Goal: Transaction & Acquisition: Subscribe to service/newsletter

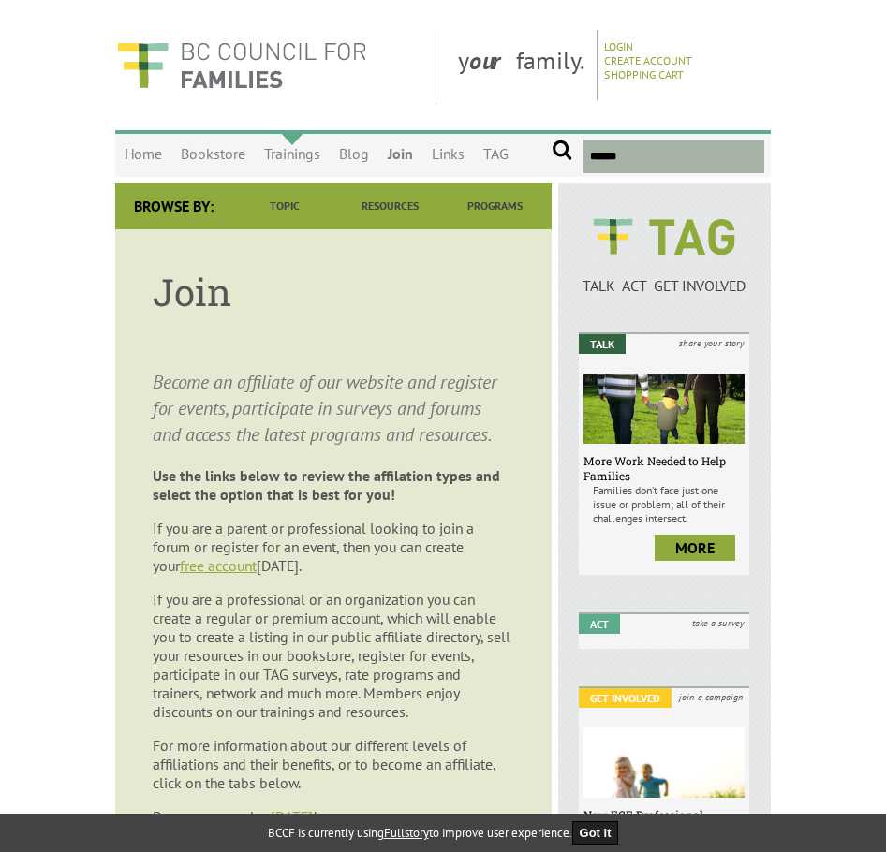
click at [284, 159] on link "Trainings" at bounding box center [292, 155] width 75 height 44
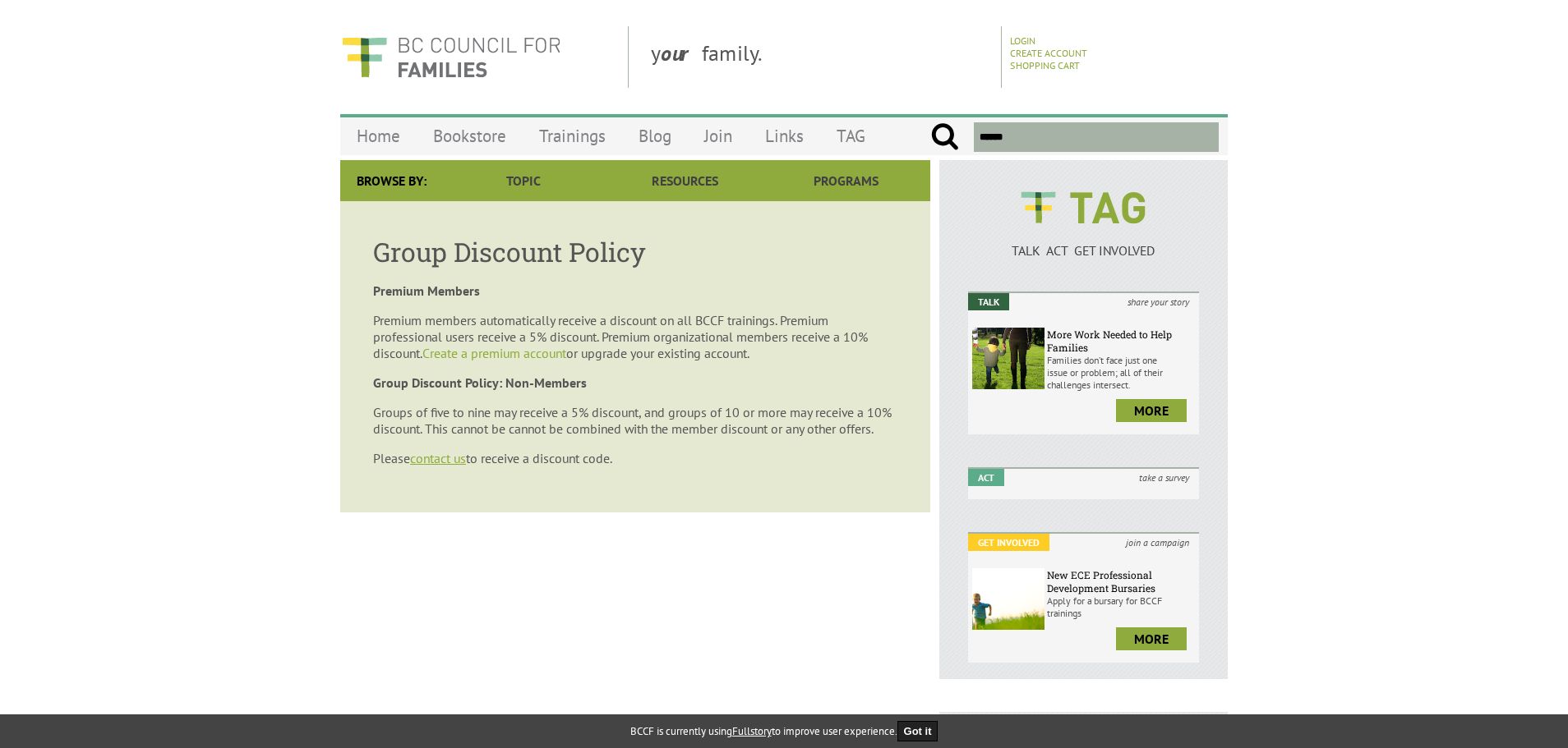
click at [529, 346] on link "Create a premium account" at bounding box center [494, 353] width 144 height 17
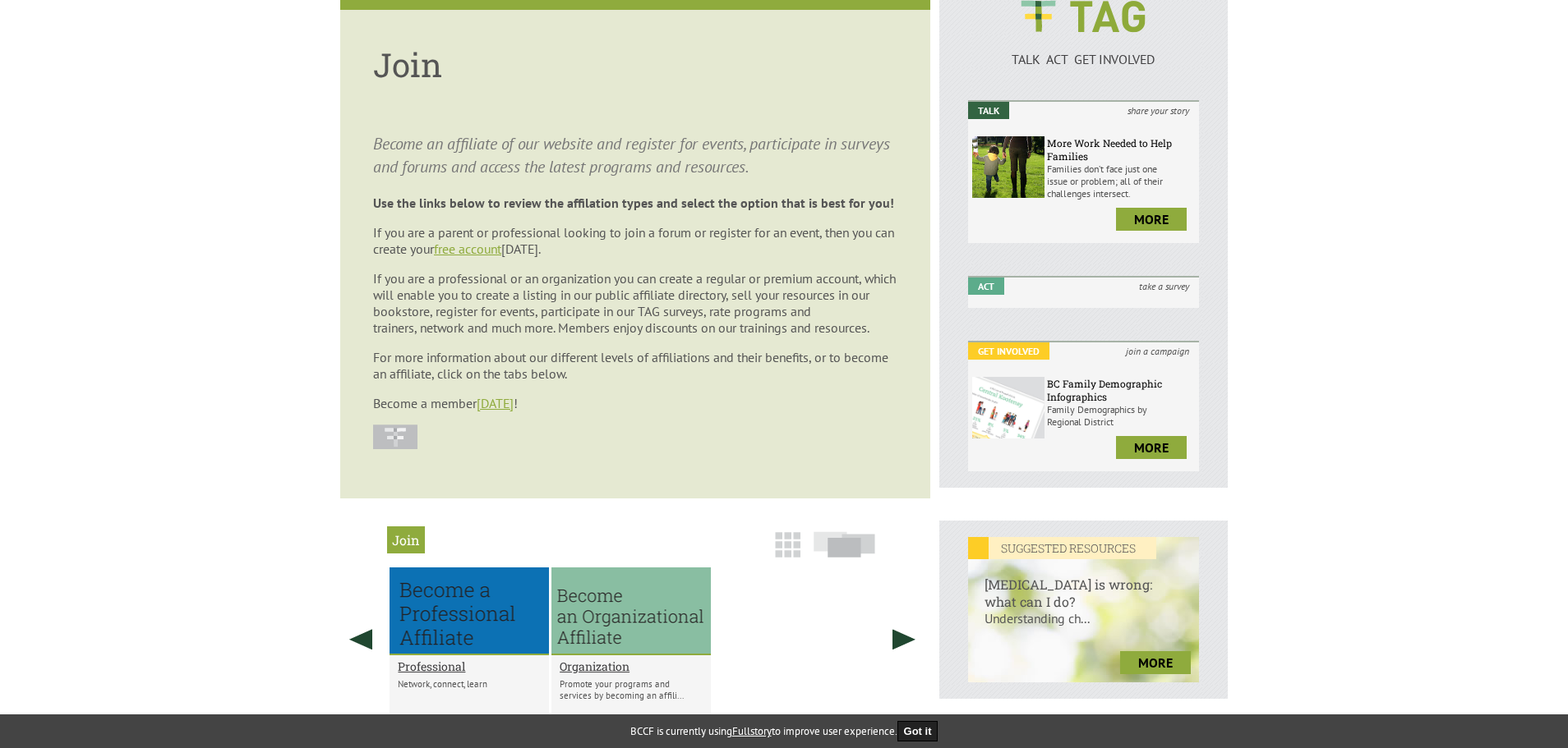
scroll to position [164, 0]
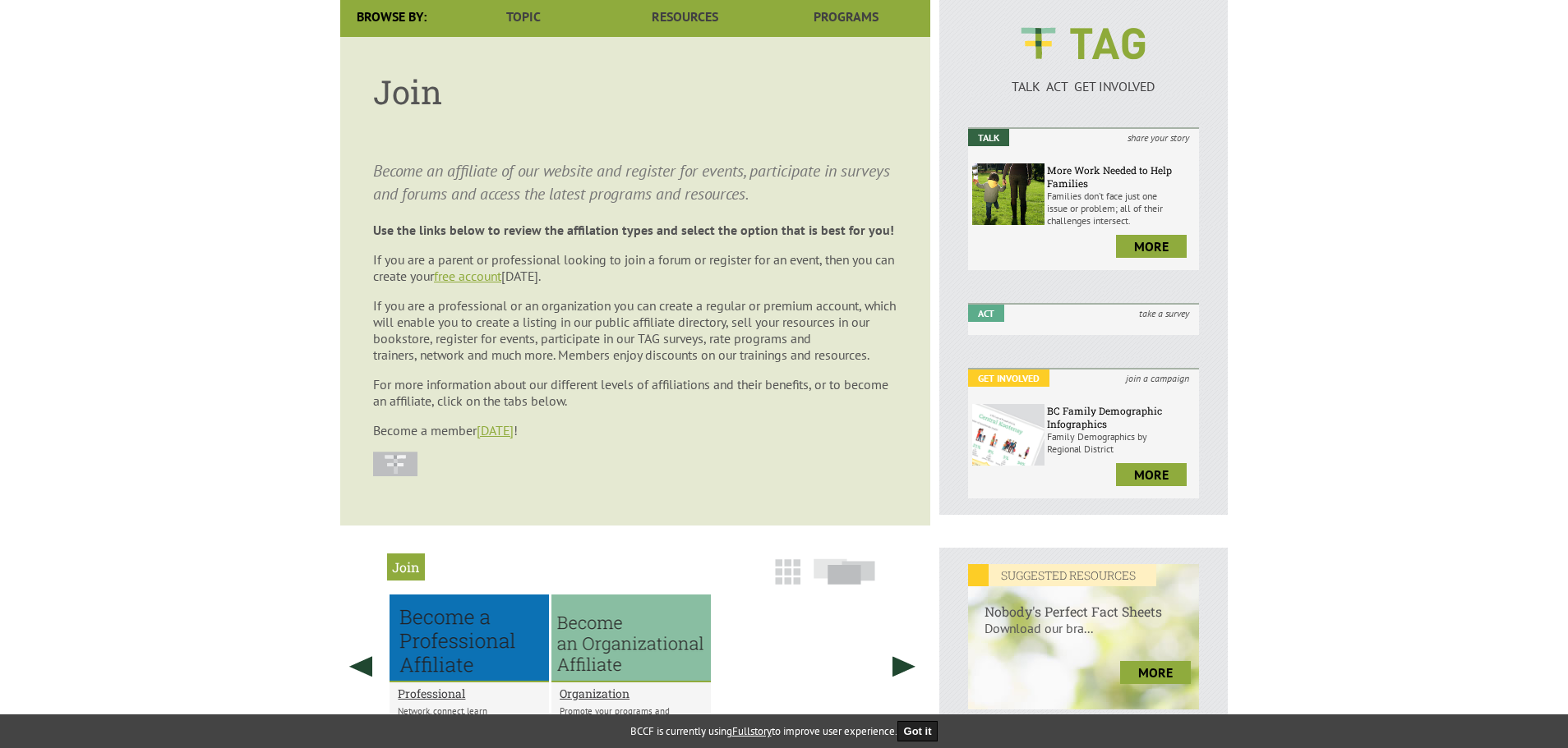
click at [659, 318] on span "If you are a professional or an organization you can create a regular or premiu…" at bounding box center [634, 330] width 523 height 66
click at [319, 322] on body "y our family. Login Create Account Shopping Cart Menu Home Bookstore Trainings …" at bounding box center [784, 487] width 1568 height 1249
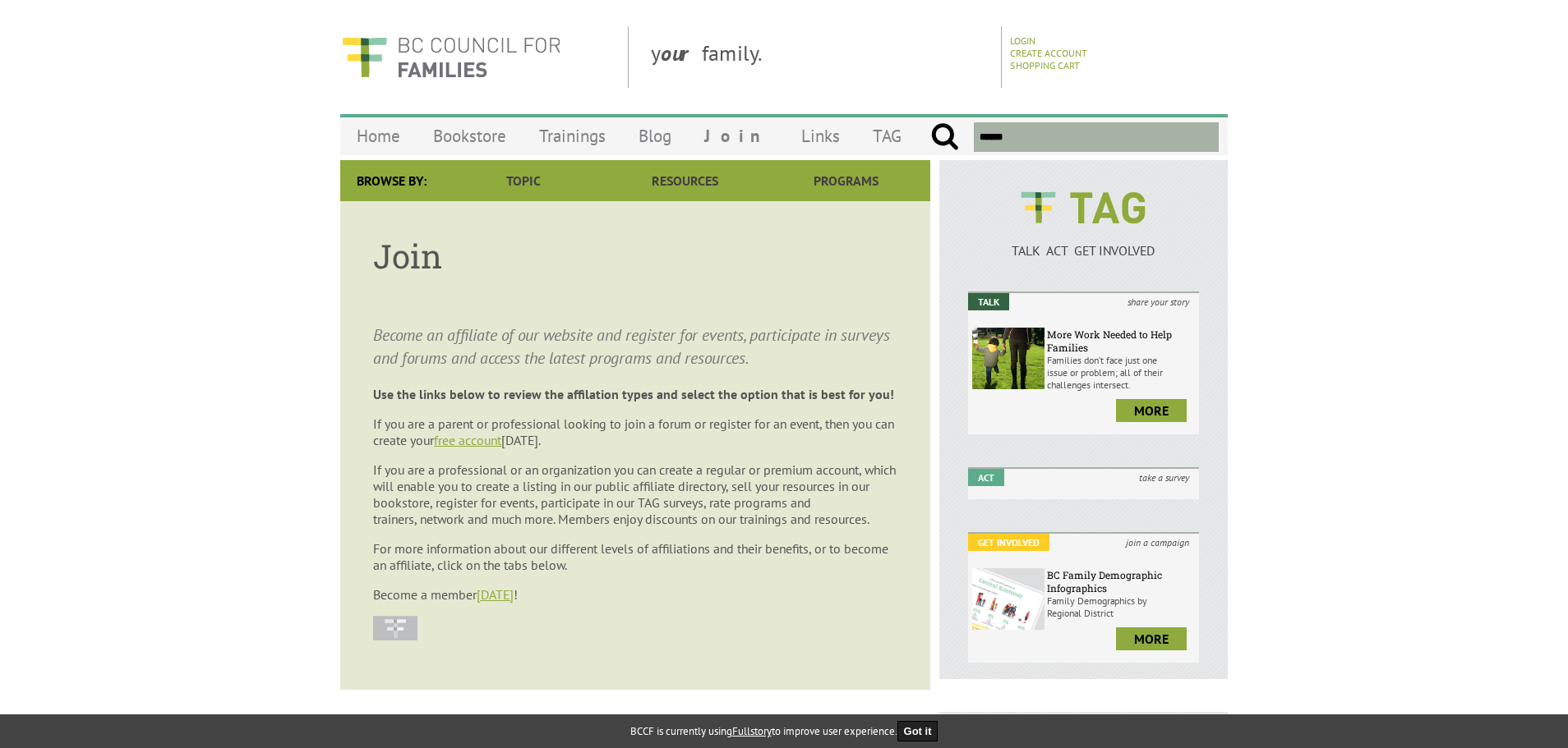
click at [650, 575] on article "Join Become an affiliate of our website and register for events, participate in…" at bounding box center [635, 445] width 590 height 488
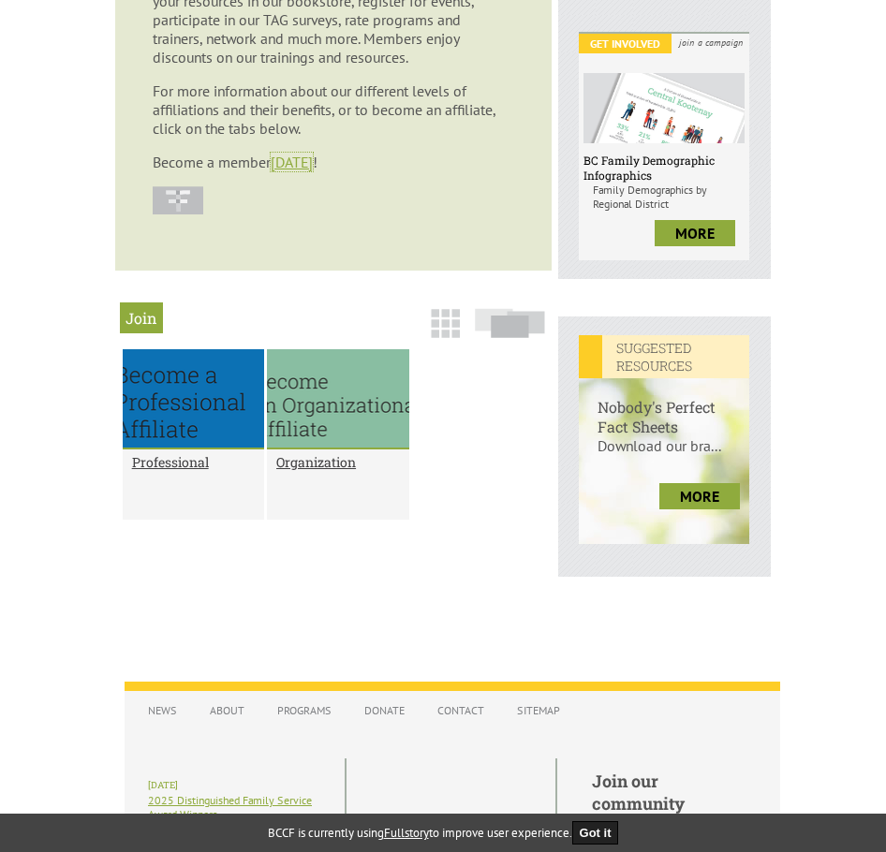
scroll to position [656, 0]
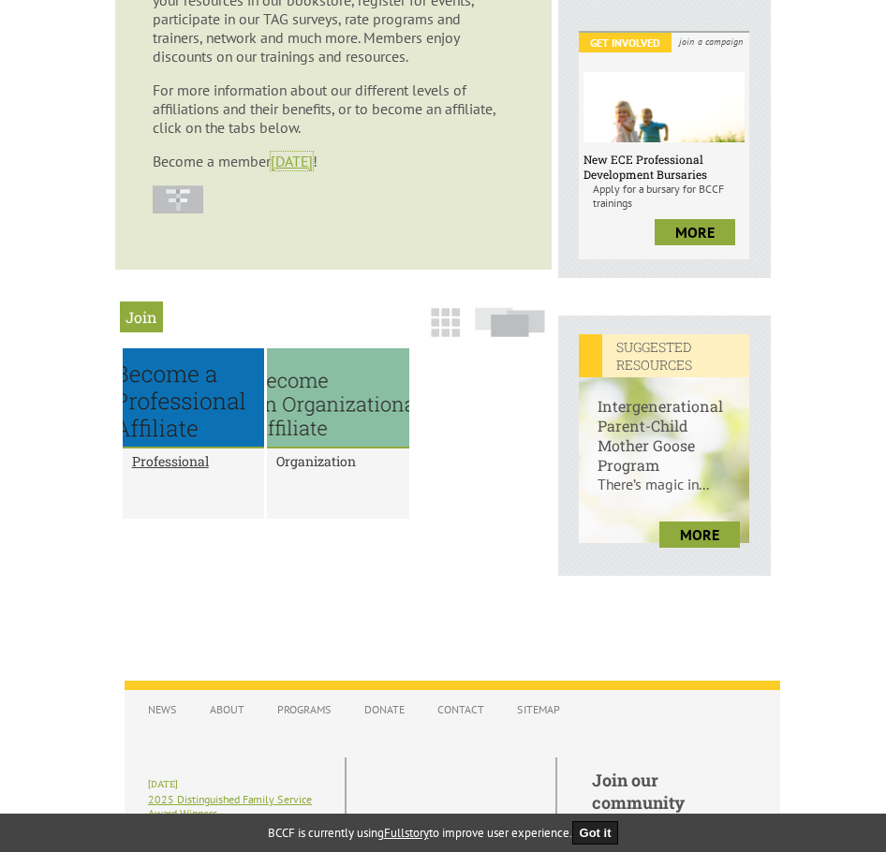
click at [342, 464] on h2 "Organization" at bounding box center [337, 461] width 123 height 18
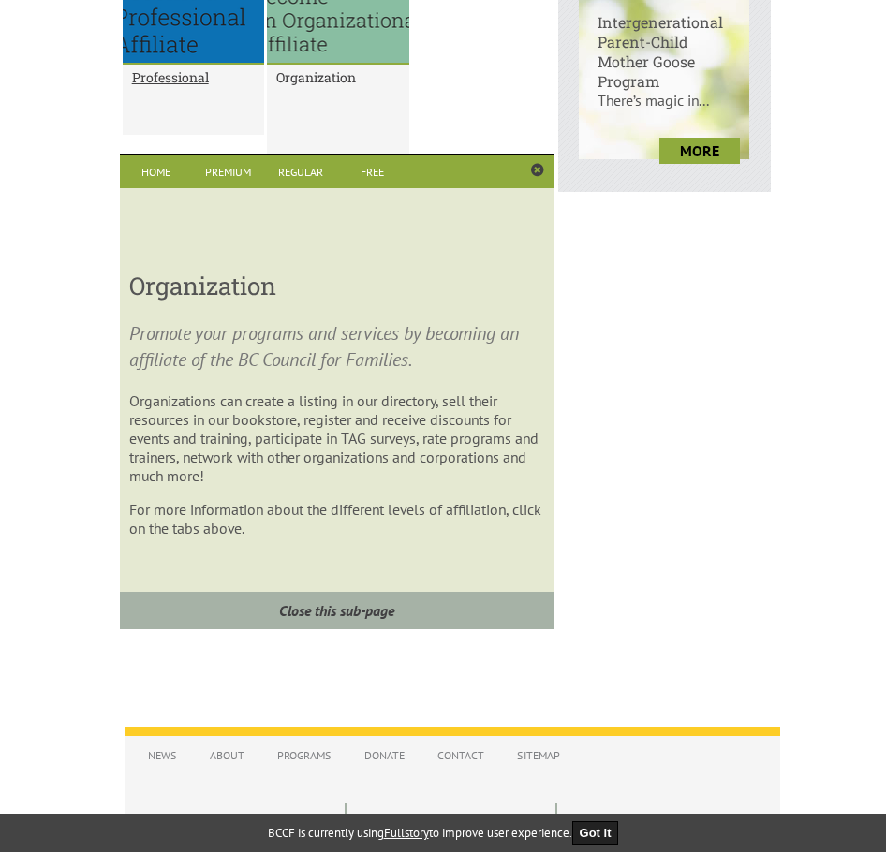
scroll to position [1043, 0]
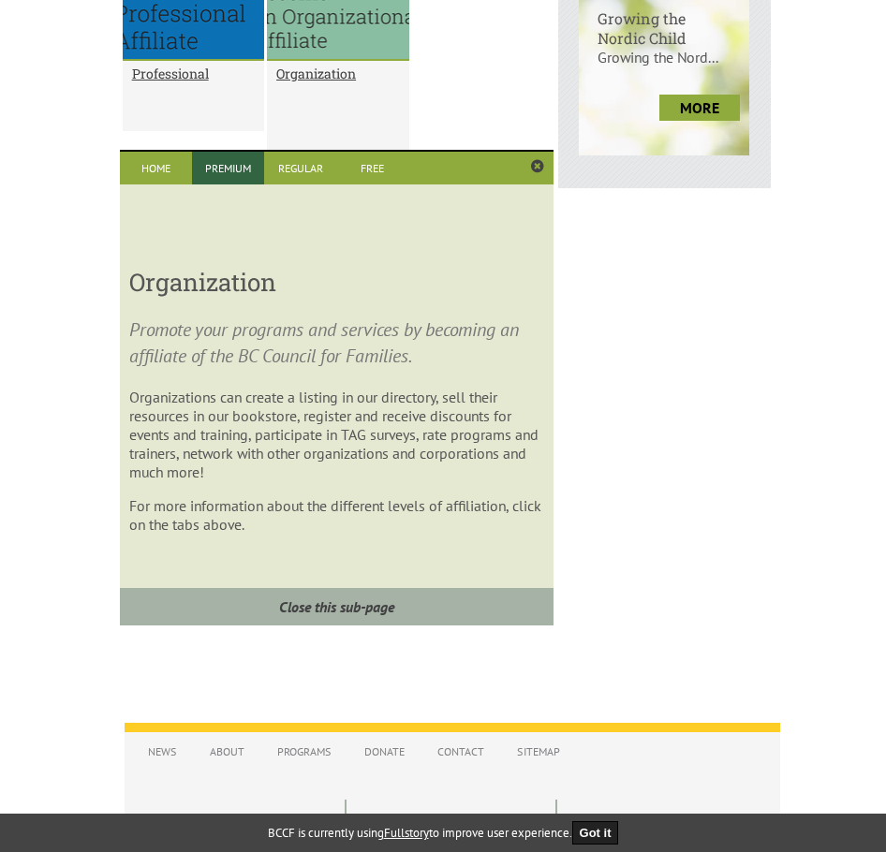
click at [212, 164] on link "Premium" at bounding box center [228, 168] width 72 height 33
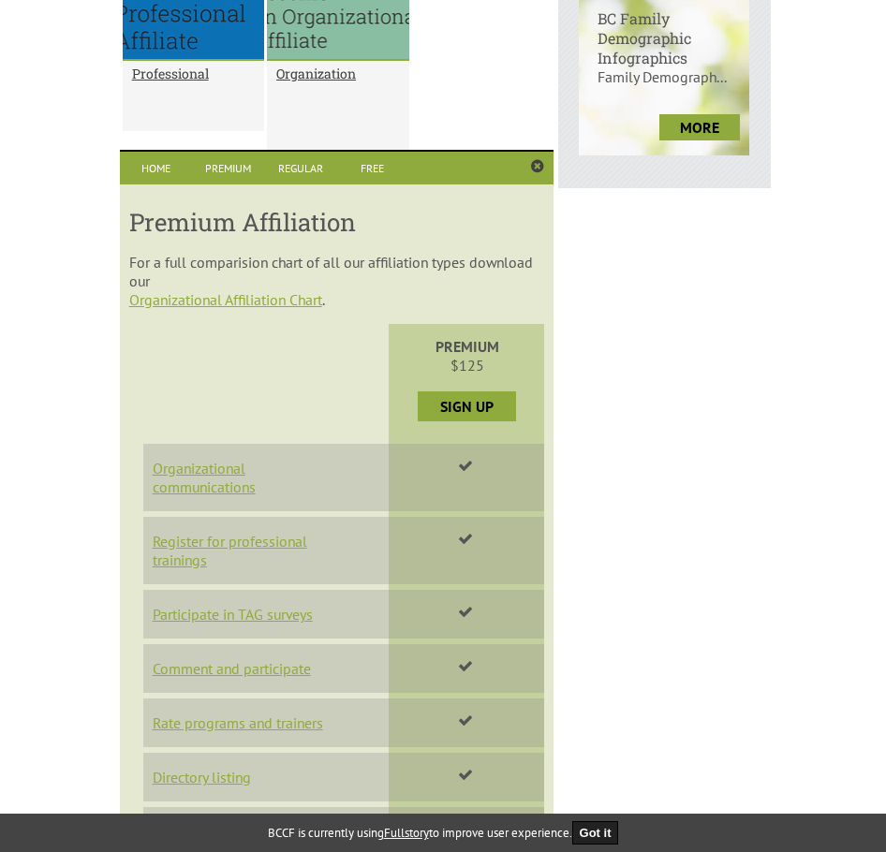
click at [465, 345] on strong "PREMIUM" at bounding box center [468, 346] width 64 height 19
click at [466, 372] on p "PREMIUM $125" at bounding box center [462, 355] width 73 height 37
click at [466, 369] on p "PREMIUM $125" at bounding box center [462, 355] width 73 height 37
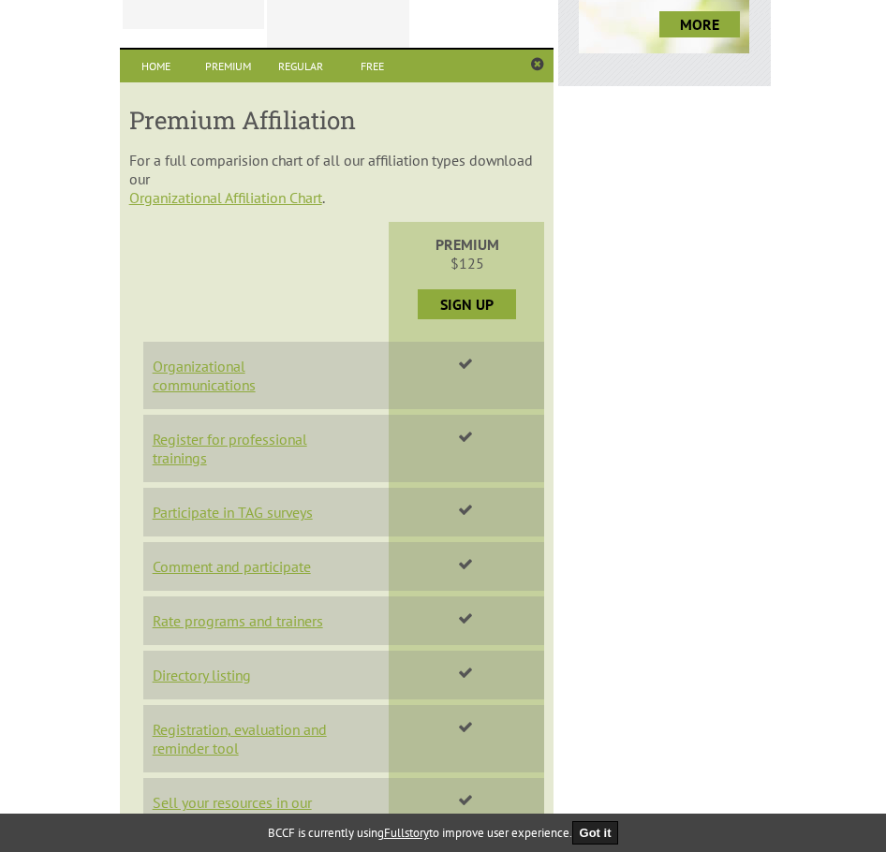
scroll to position [1144, 0]
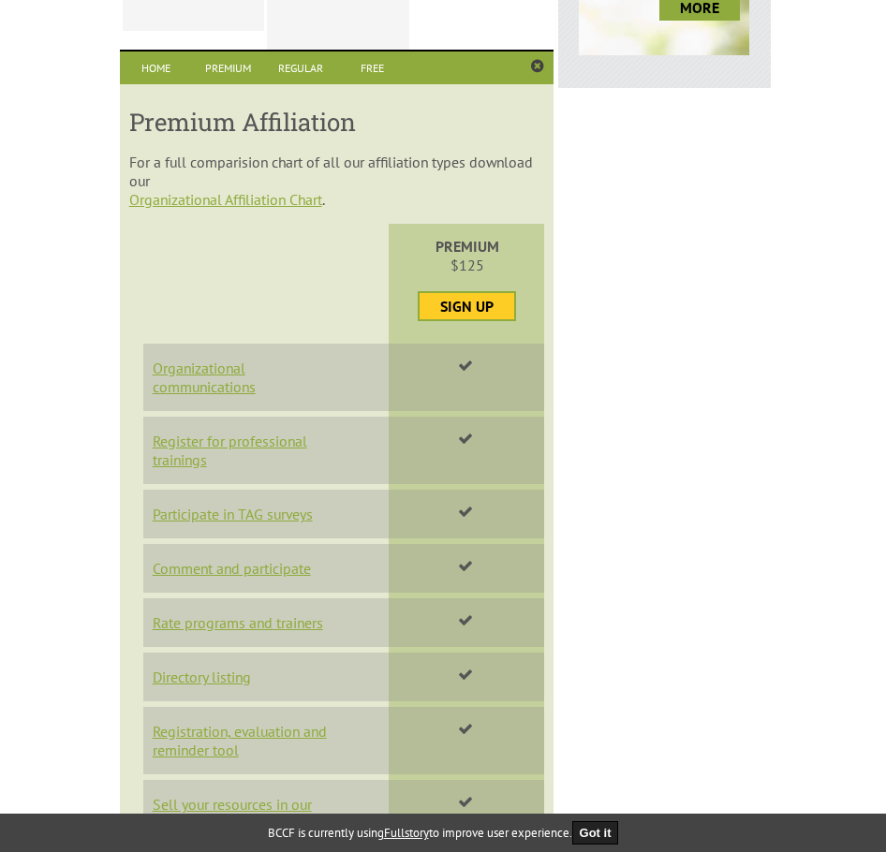
click at [469, 309] on link "Sign Up" at bounding box center [467, 306] width 95 height 26
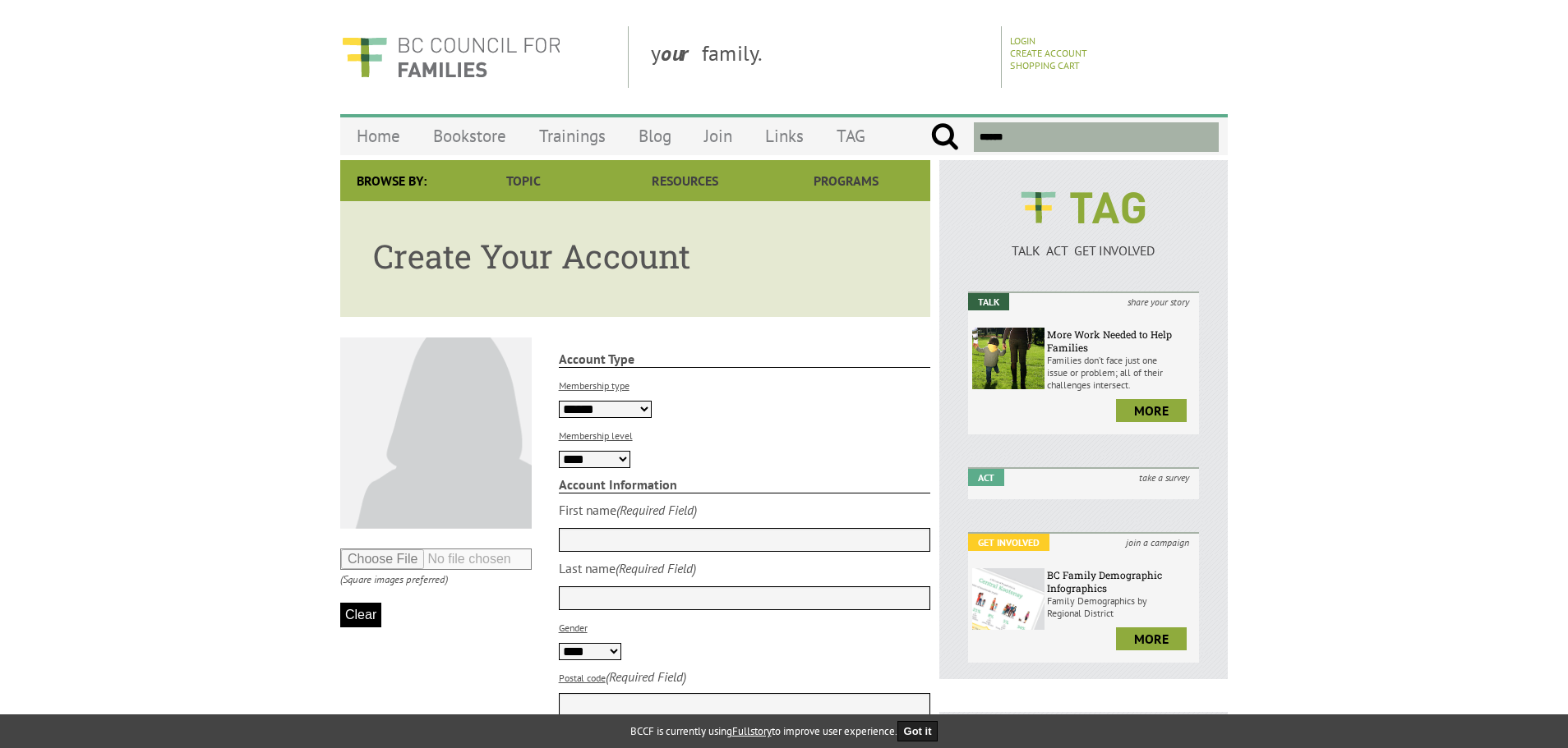
click at [632, 410] on select "**********" at bounding box center [605, 410] width 93 height 18
select select "**********"
click at [559, 401] on select "**********" at bounding box center [605, 410] width 93 height 18
click at [711, 438] on p "Membership level" at bounding box center [745, 434] width 372 height 17
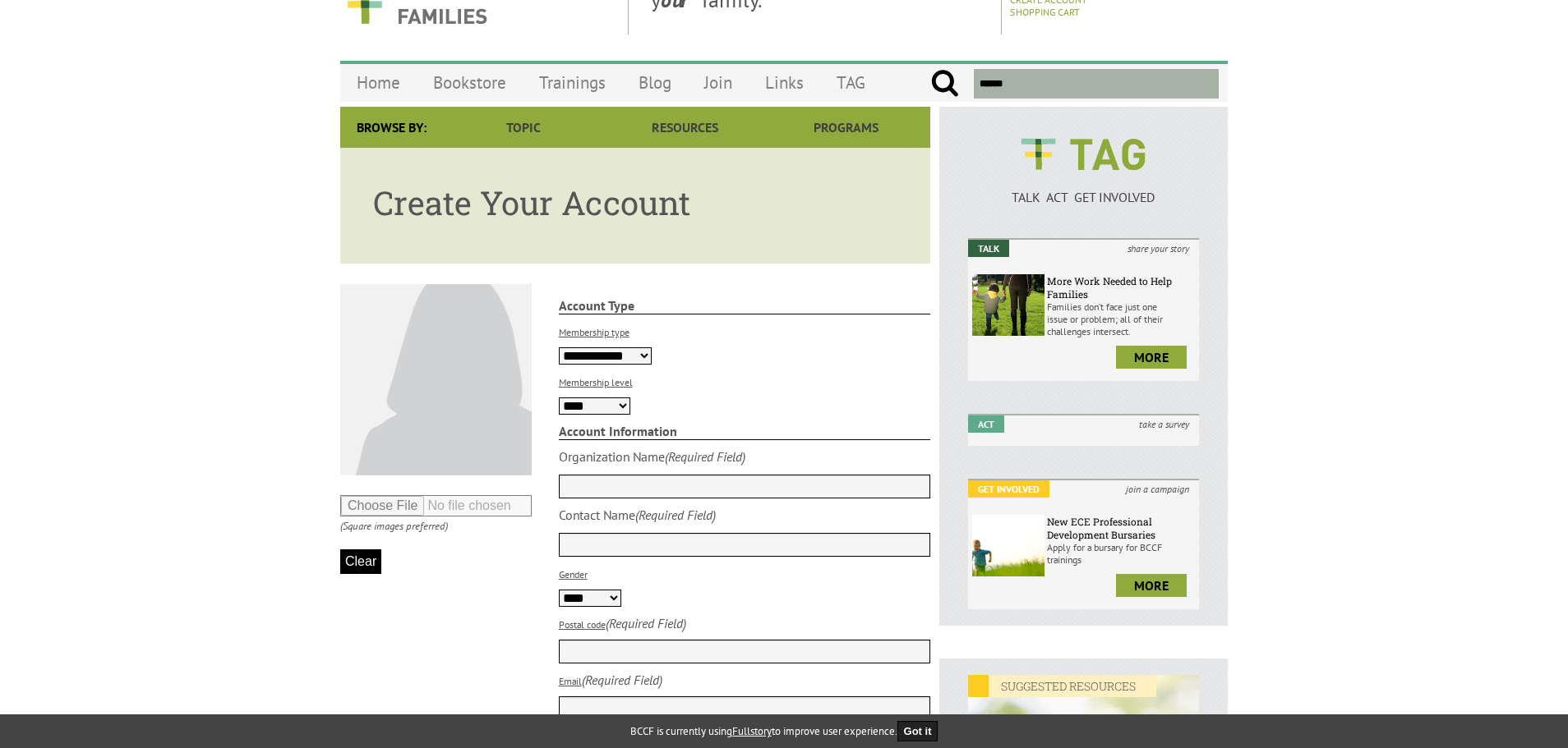
scroll to position [32, 0]
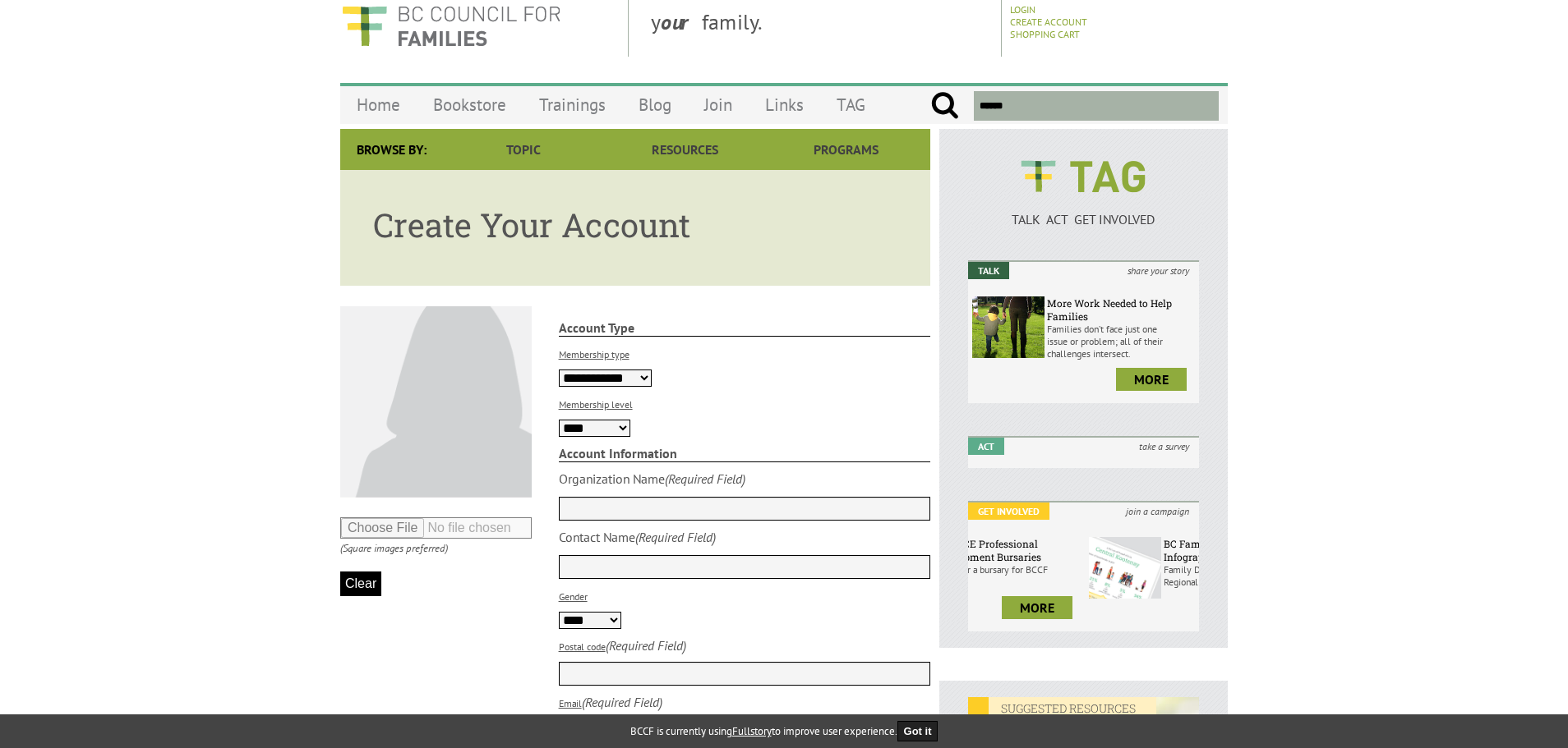
drag, startPoint x: 1148, startPoint y: 539, endPoint x: 1007, endPoint y: 549, distance: 141.4
click at [1007, 548] on h6 "New ECE Professional Development Bursaries" at bounding box center [1006, 551] width 148 height 26
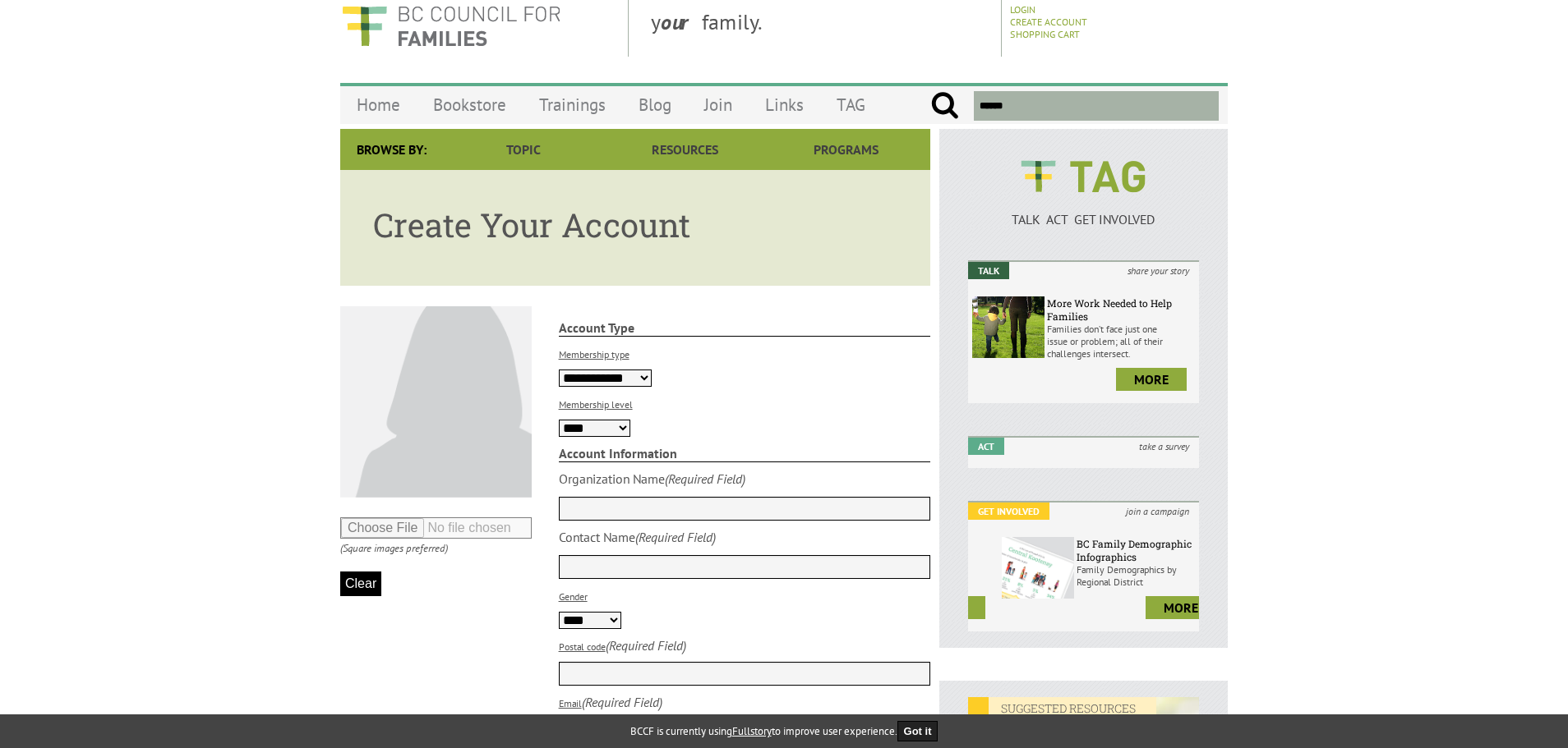
drag, startPoint x: 1024, startPoint y: 573, endPoint x: 1149, endPoint y: 572, distance: 125.0
click at [1074, 572] on span at bounding box center [1038, 568] width 72 height 61
drag, startPoint x: 1051, startPoint y: 568, endPoint x: 1148, endPoint y: 566, distance: 97.0
click at [1144, 566] on p "Apply for a bursary for BCCF trainings" at bounding box center [1121, 575] width 148 height 25
drag, startPoint x: 1044, startPoint y: 564, endPoint x: 1133, endPoint y: 561, distance: 89.1
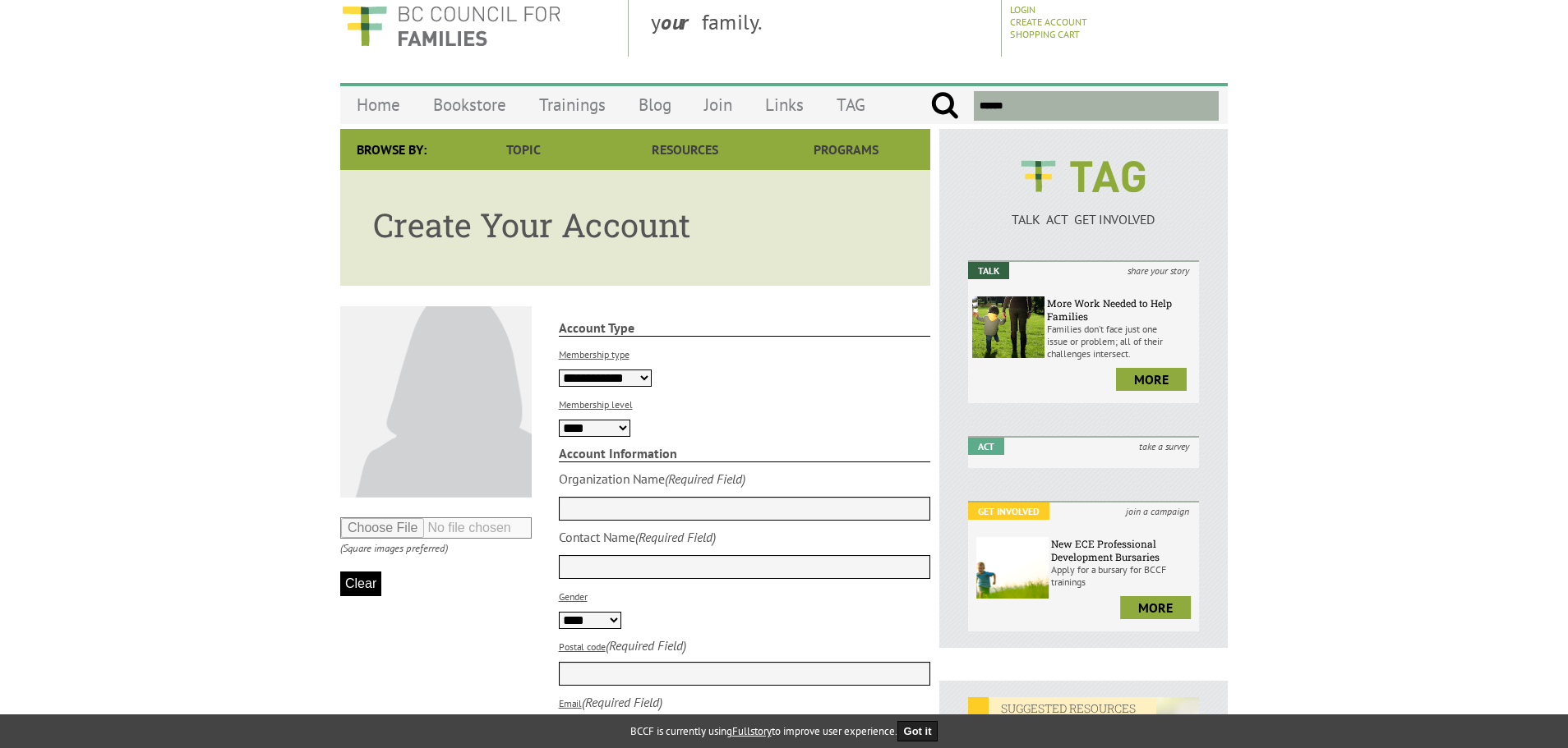
click at [1126, 561] on div "New ECE Professional Development Bursaries Apply for a bursary for BCCF trainin…" at bounding box center [1087, 582] width 231 height 98
drag, startPoint x: 1133, startPoint y: 561, endPoint x: 948, endPoint y: 564, distance: 185.0
click at [948, 564] on div "TALK ACT GET INVOLVED Talk share your story More Work Needed to Help Families F…" at bounding box center [1084, 388] width 289 height 519
drag, startPoint x: 1065, startPoint y: 563, endPoint x: 913, endPoint y: 573, distance: 152.3
click at [913, 573] on div "Browse By: Topic Parenting Fathering The Early Years The Middle Years Tweens & …" at bounding box center [784, 709] width 888 height 1159
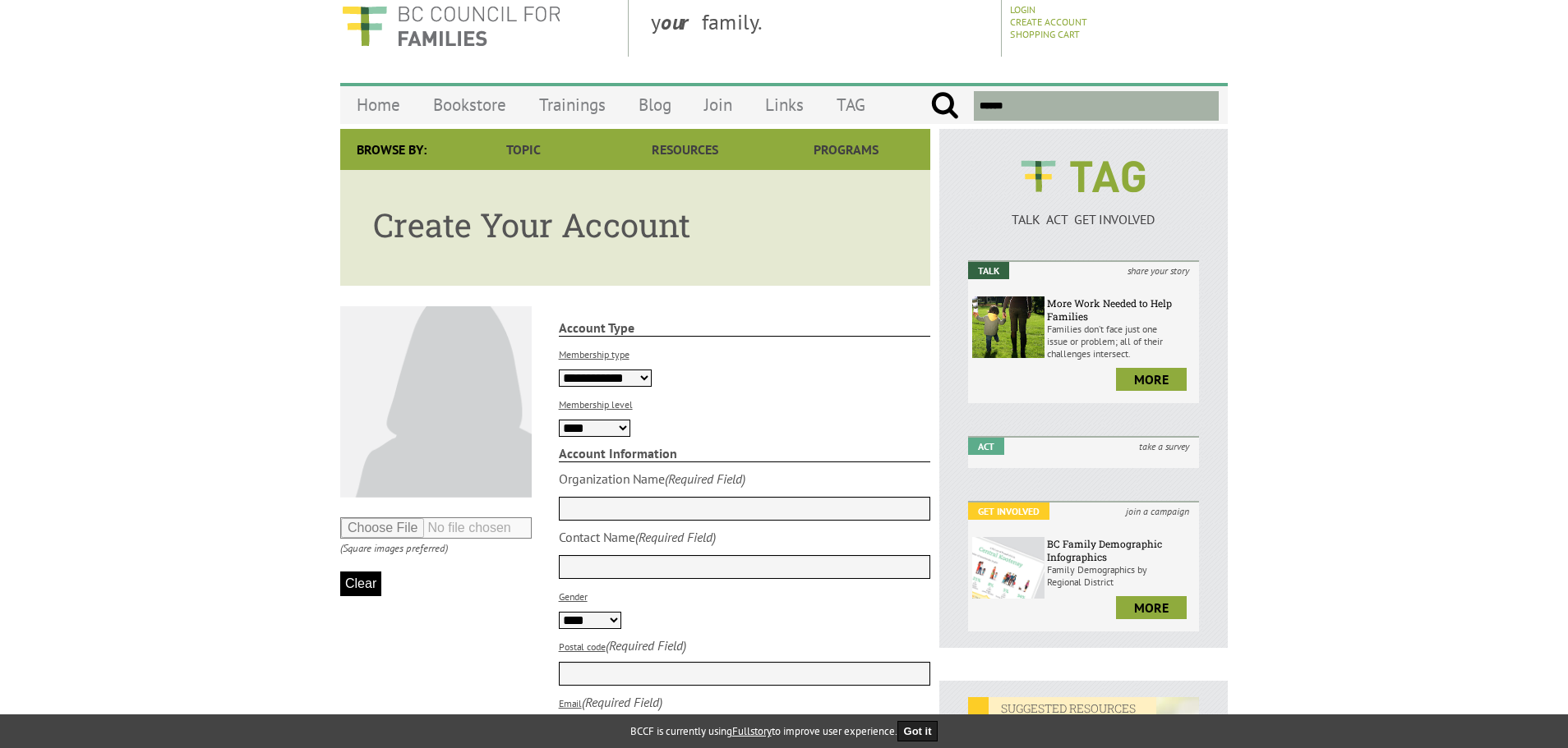
drag, startPoint x: 1056, startPoint y: 552, endPoint x: 1204, endPoint y: 544, distance: 148.2
click at [1199, 544] on div "TALK ACT GET INVOLVED Talk share your story More Work Needed to Help Families F…" at bounding box center [1084, 388] width 289 height 519
click at [589, 355] on label "Membership type" at bounding box center [594, 354] width 71 height 12
click at [589, 369] on select "**********" at bounding box center [605, 378] width 93 height 18
click at [600, 351] on label "Membership type" at bounding box center [594, 354] width 71 height 12
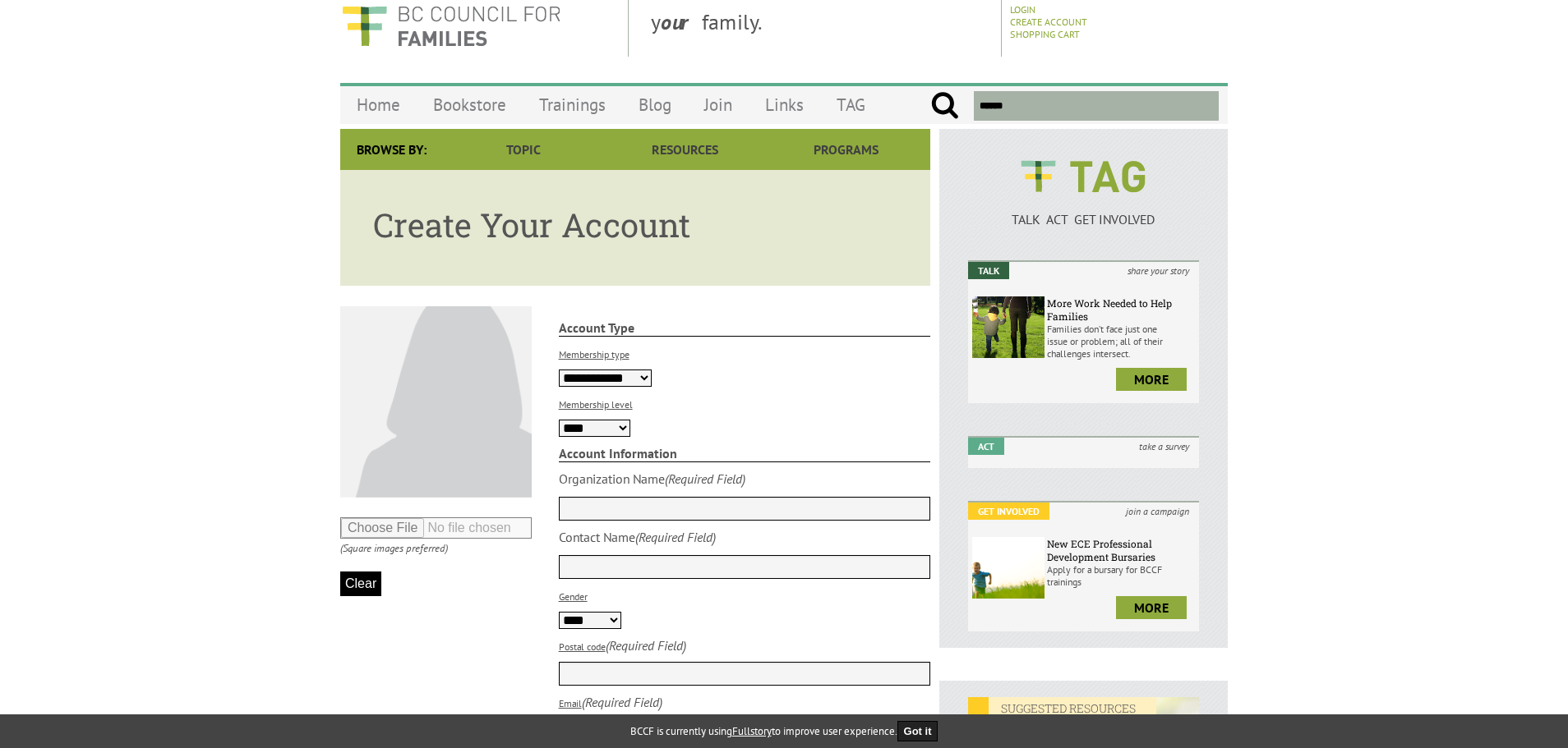
click at [600, 369] on select "**********" at bounding box center [605, 378] width 93 height 18
click at [600, 372] on select "**********" at bounding box center [605, 378] width 93 height 18
click at [603, 372] on select "**********" at bounding box center [605, 378] width 93 height 18
click at [720, 381] on div "**********" at bounding box center [745, 366] width 372 height 42
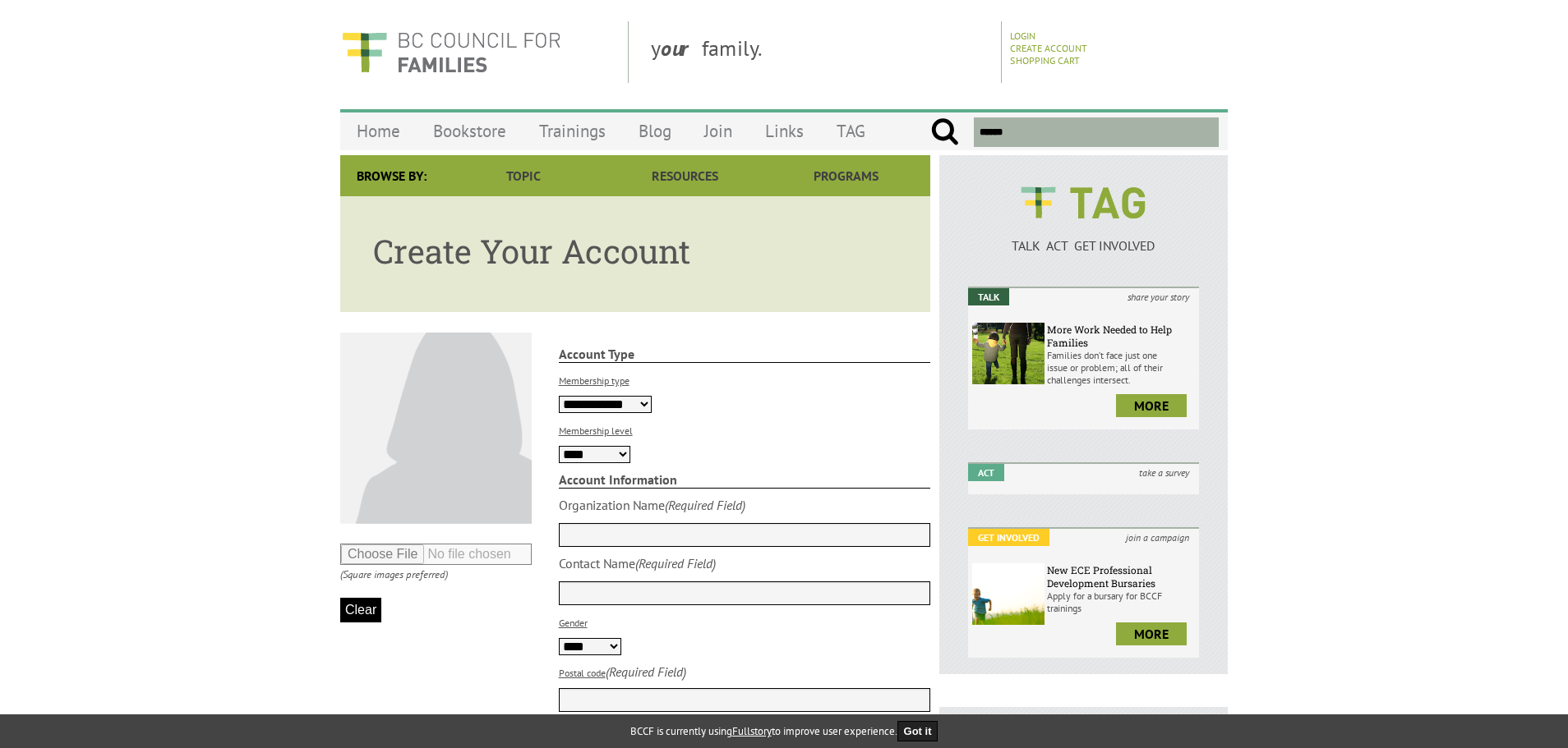
scroll to position [0, 0]
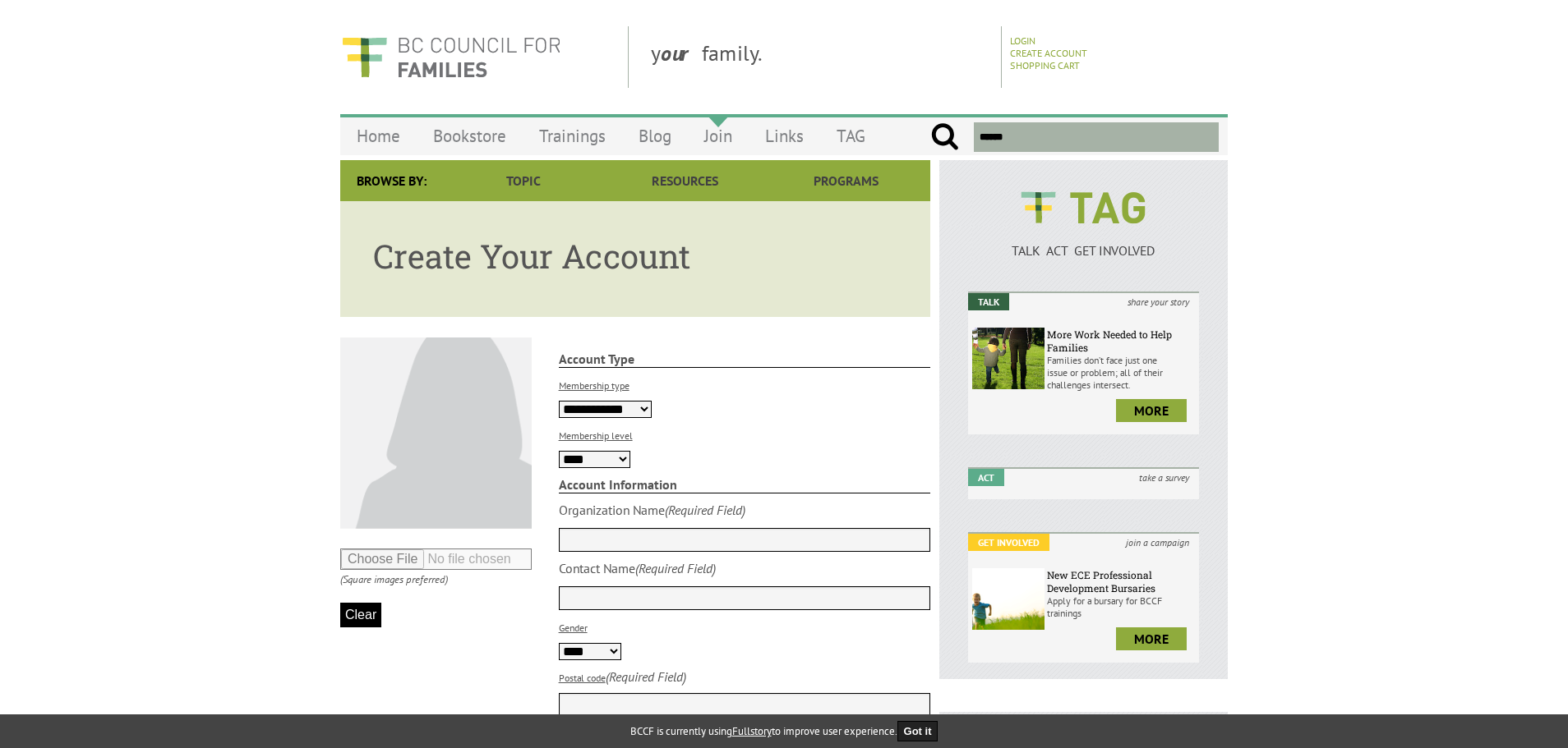
click at [723, 144] on link "Join" at bounding box center [718, 136] width 61 height 39
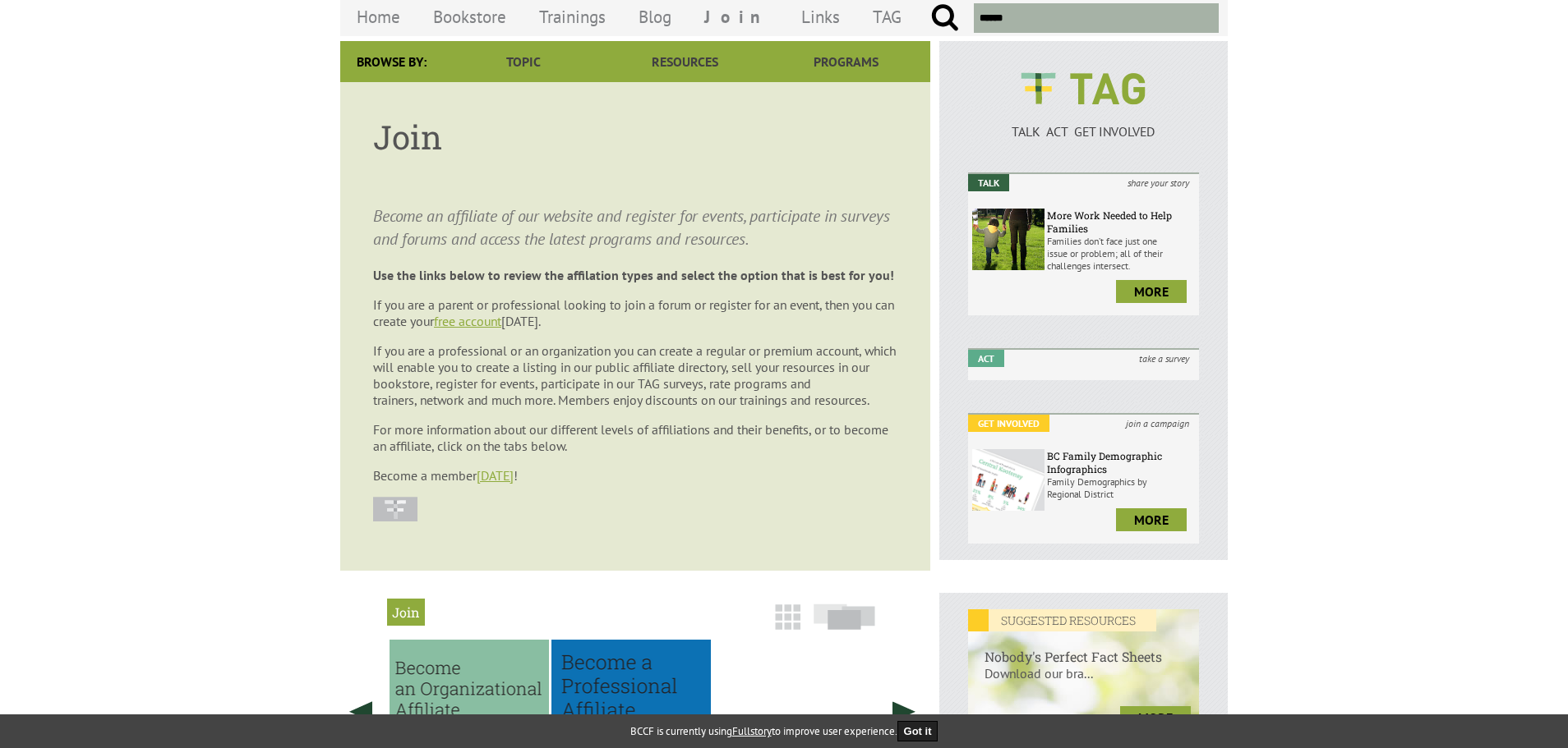
scroll to position [246, 0]
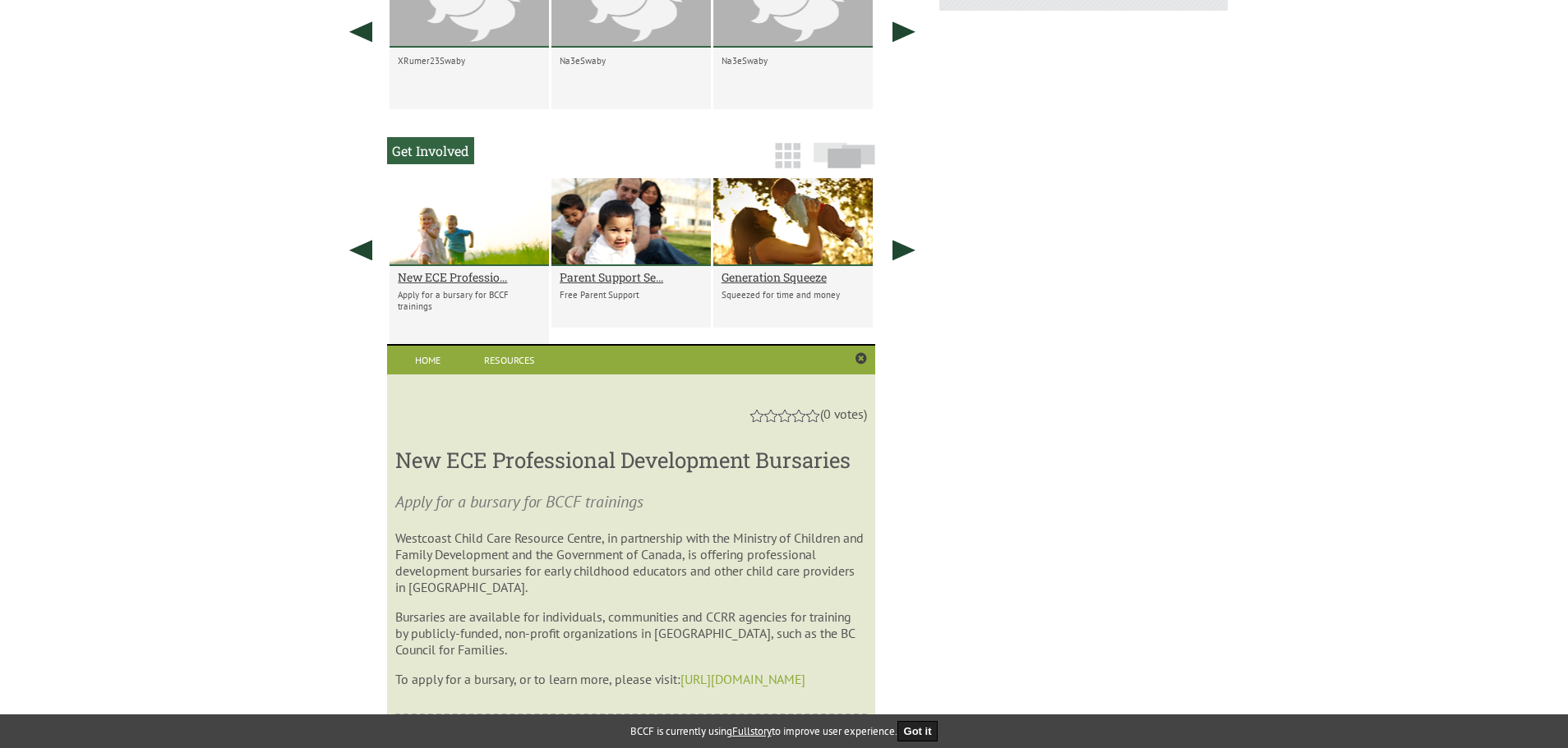
scroll to position [1232, 0]
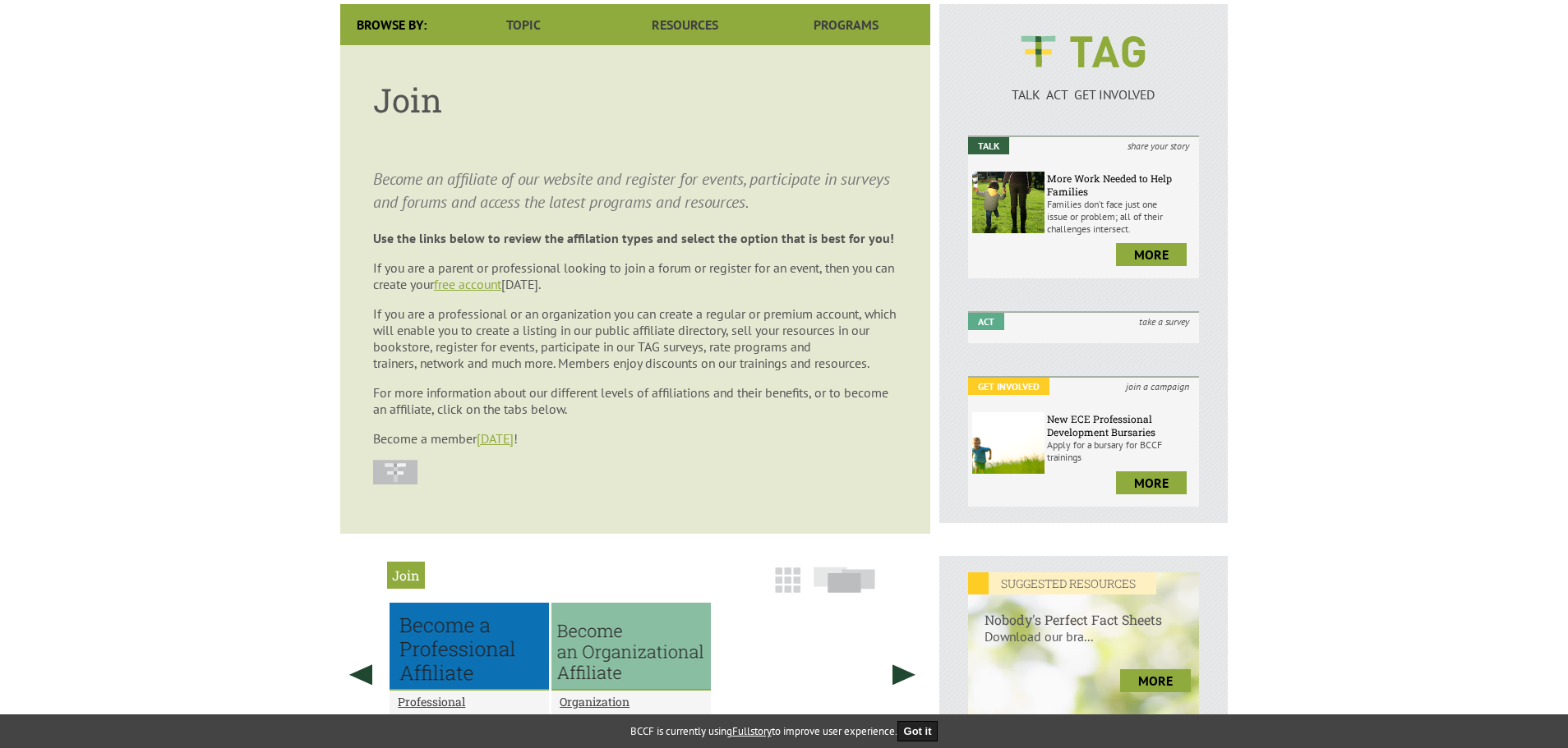
scroll to position [410, 0]
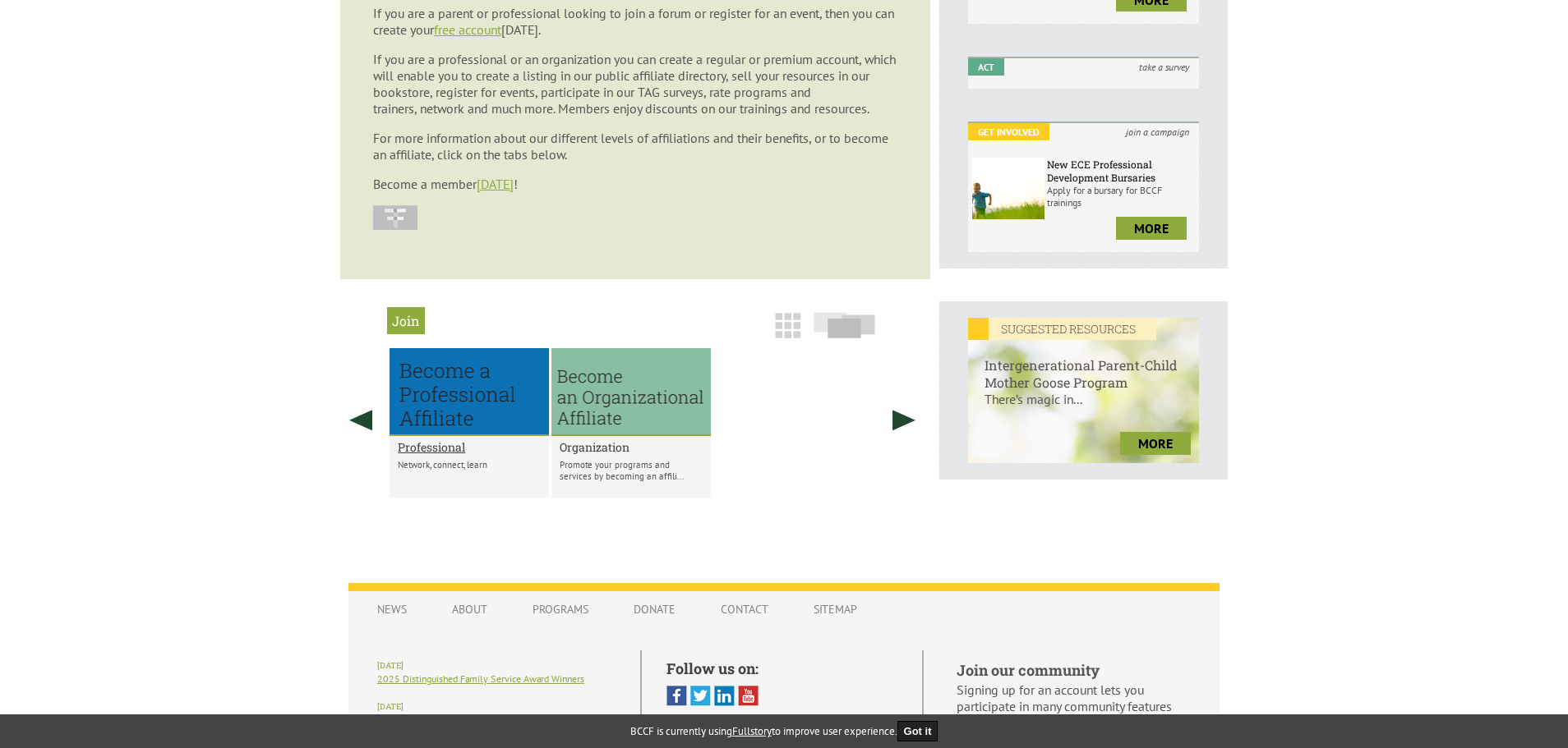
click at [599, 445] on h2 "Organization" at bounding box center [631, 447] width 143 height 16
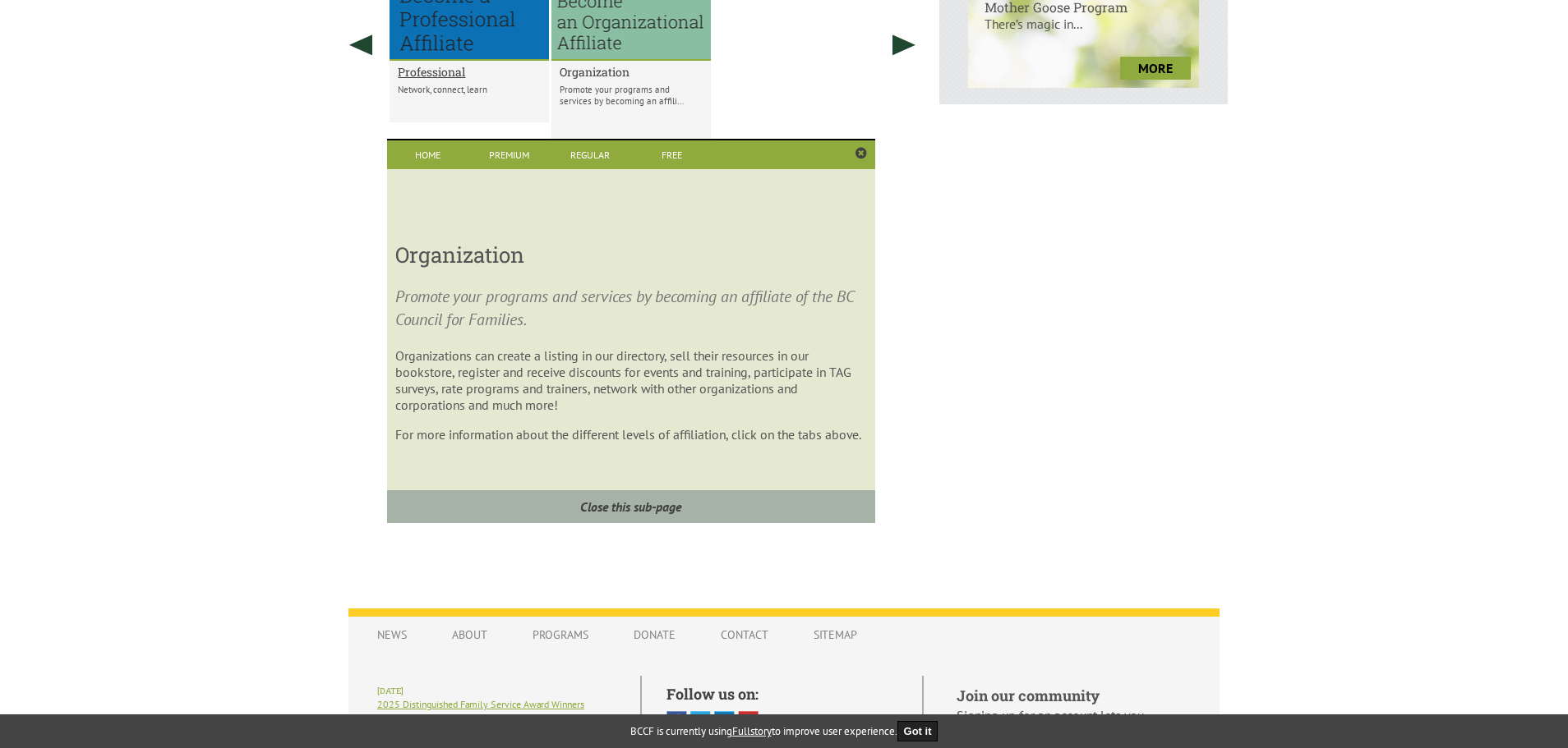
scroll to position [794, 0]
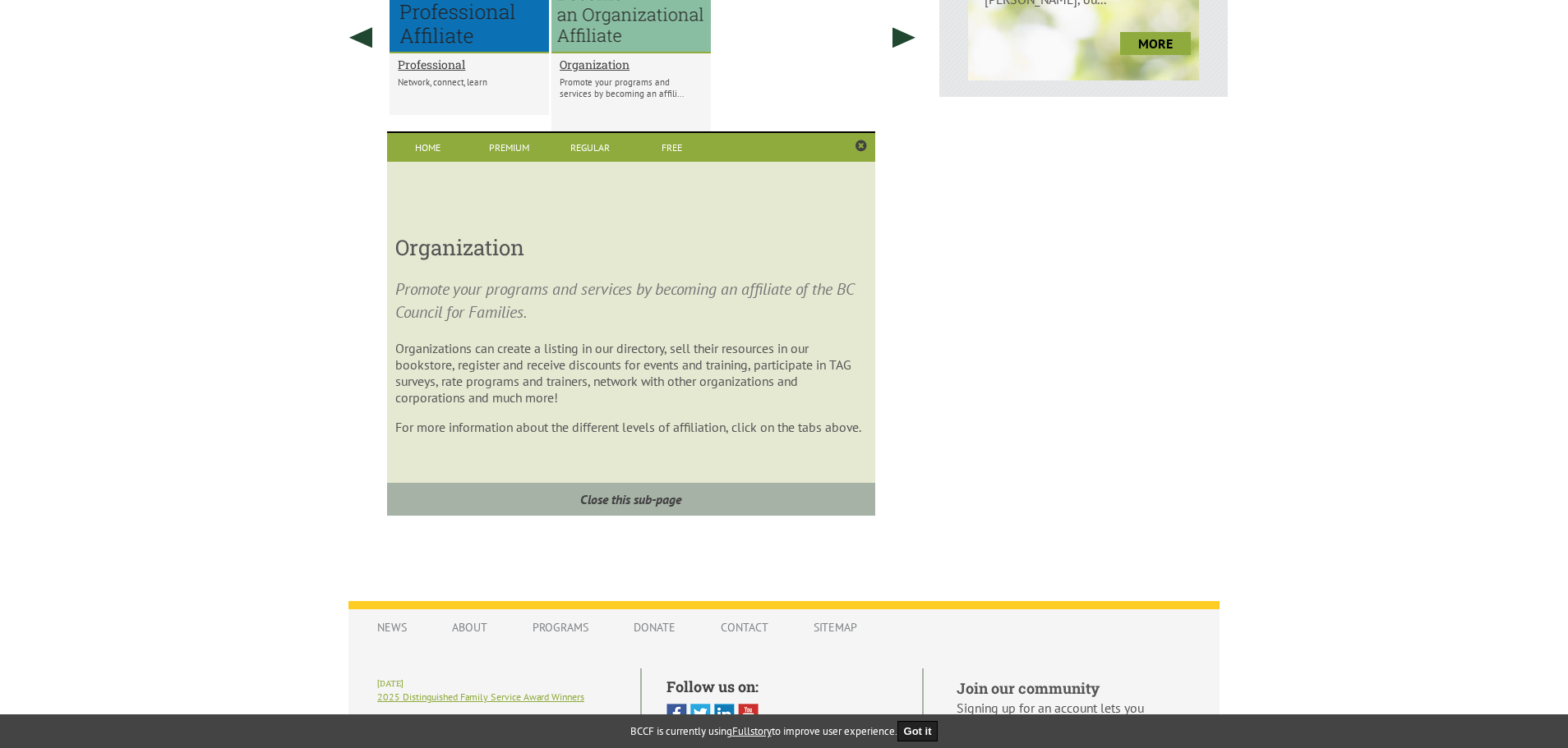
click at [603, 34] on div at bounding box center [631, 10] width 160 height 88
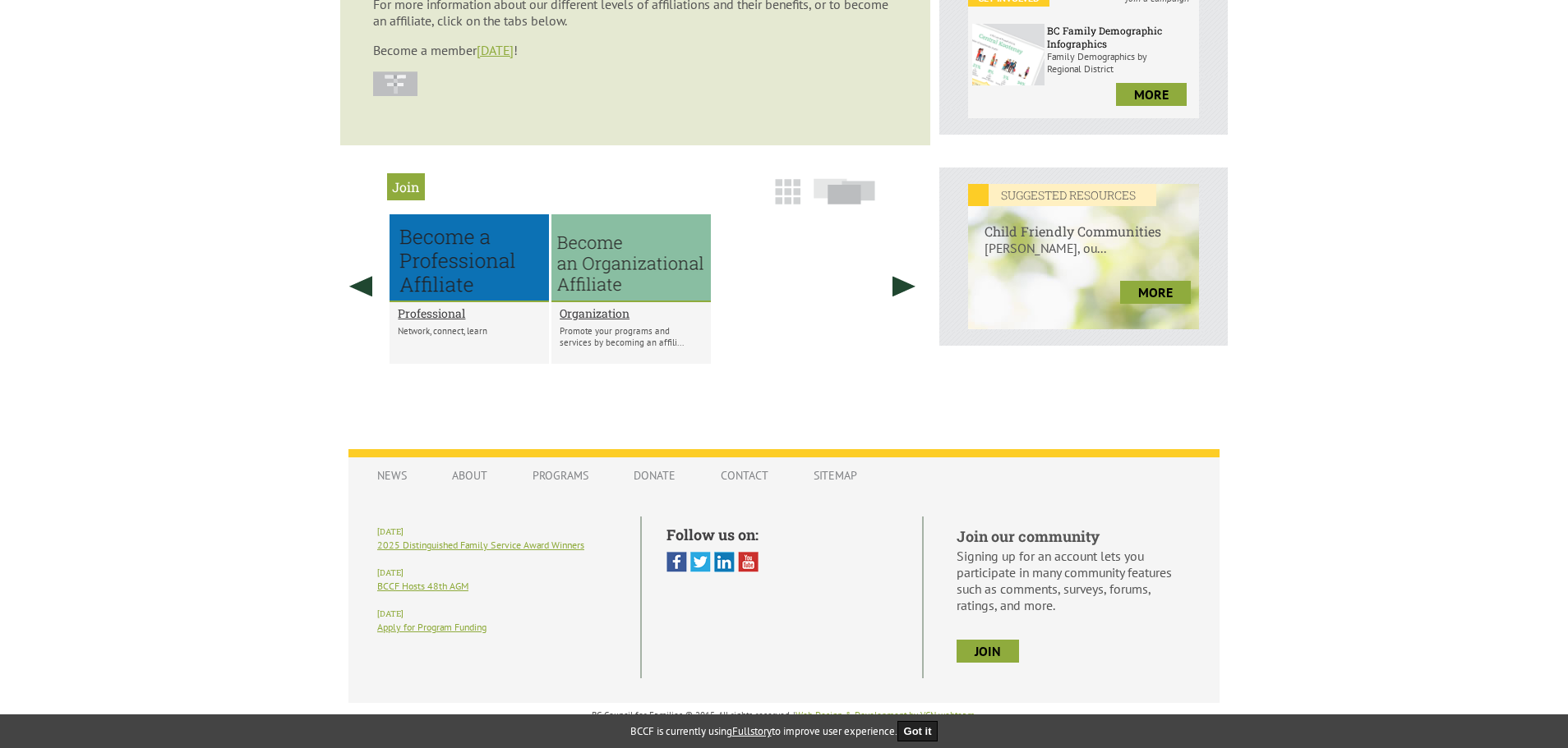
click at [617, 301] on div at bounding box center [631, 258] width 160 height 88
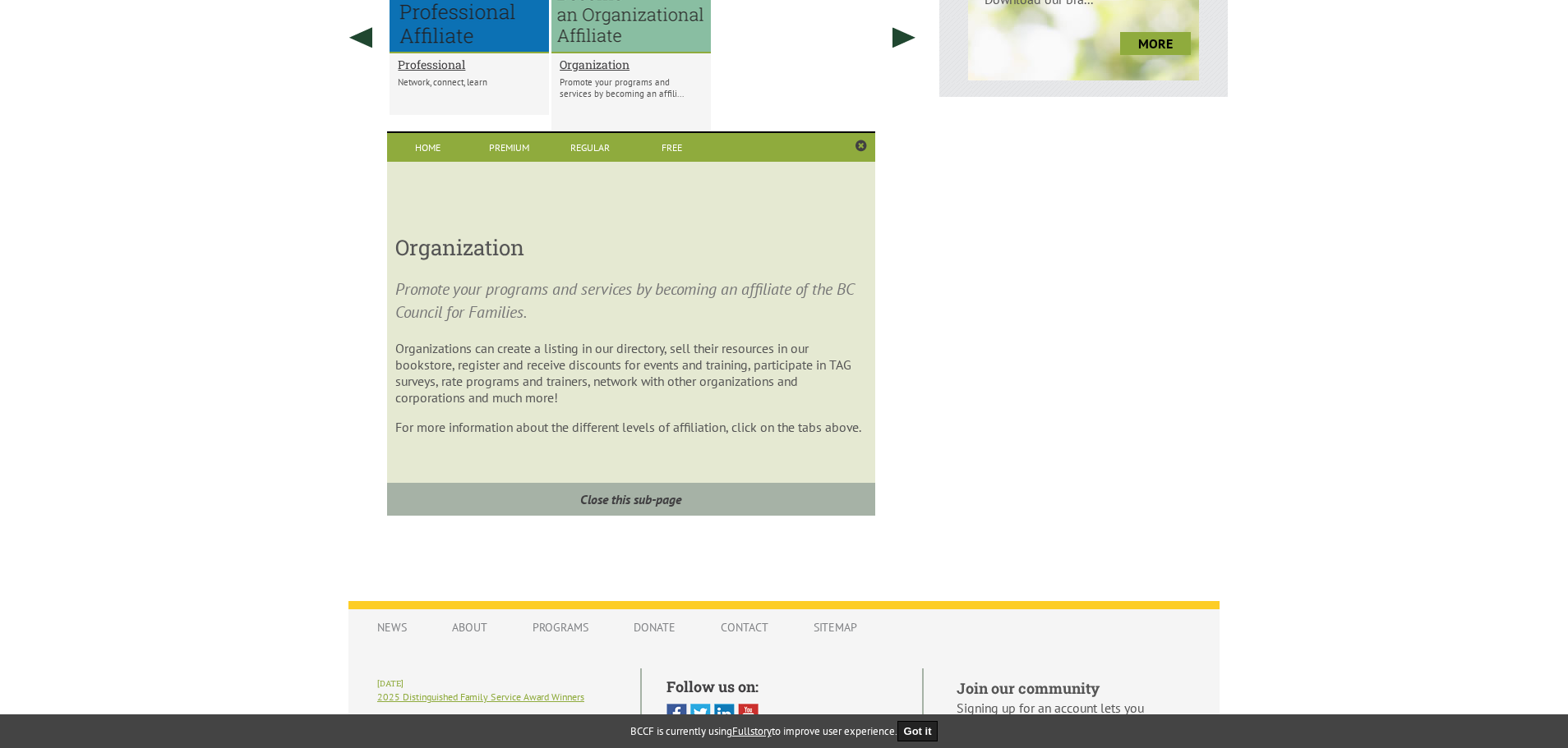
click at [576, 424] on p "For more information about the different levels of affiliation, click on the ta…" at bounding box center [630, 427] width 471 height 17
click at [517, 321] on p "Promote your programs and services by becoming an affiliate of the BC Council f…" at bounding box center [630, 301] width 471 height 46
click at [613, 151] on link "Regular" at bounding box center [591, 147] width 82 height 29
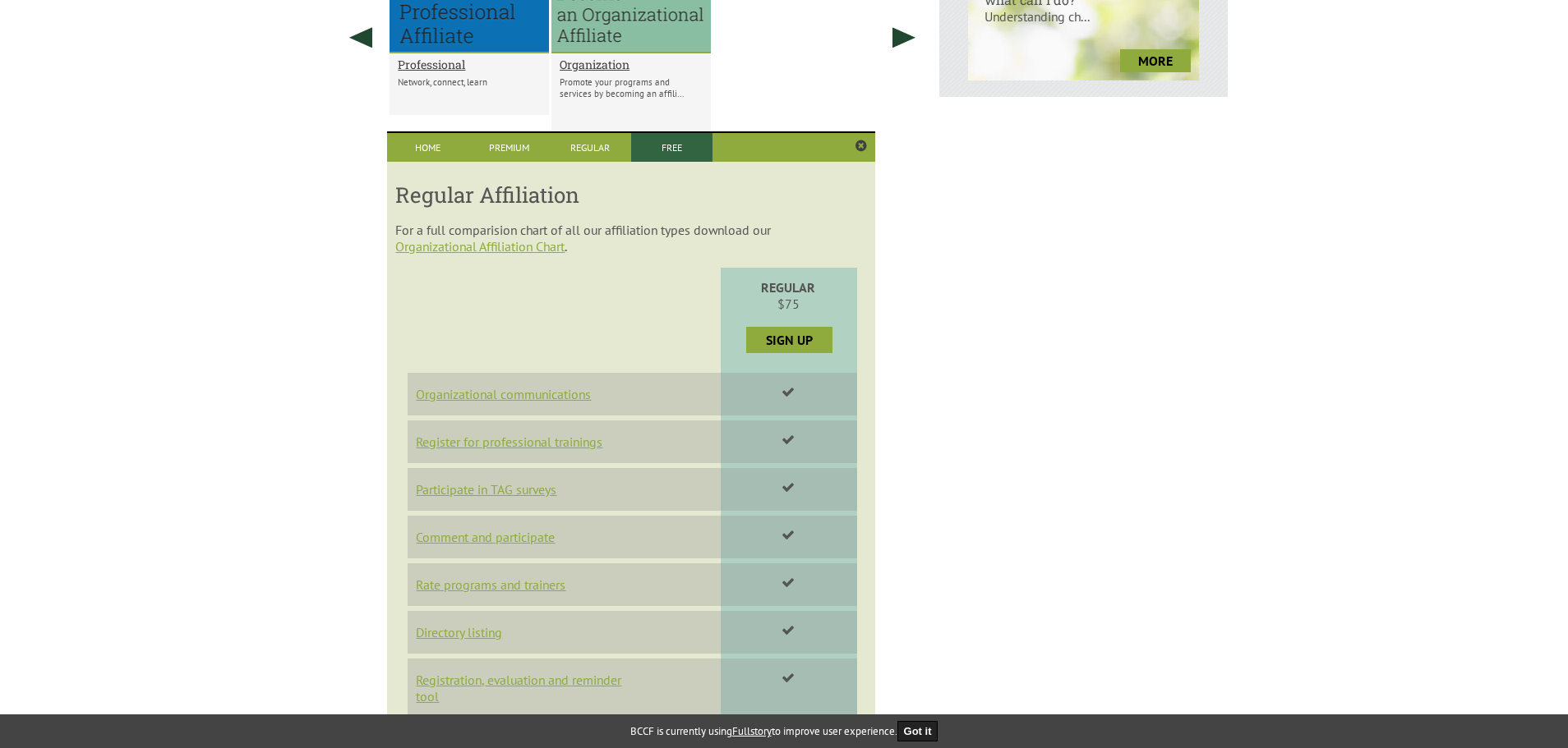
click at [665, 149] on link "Free" at bounding box center [671, 147] width 82 height 29
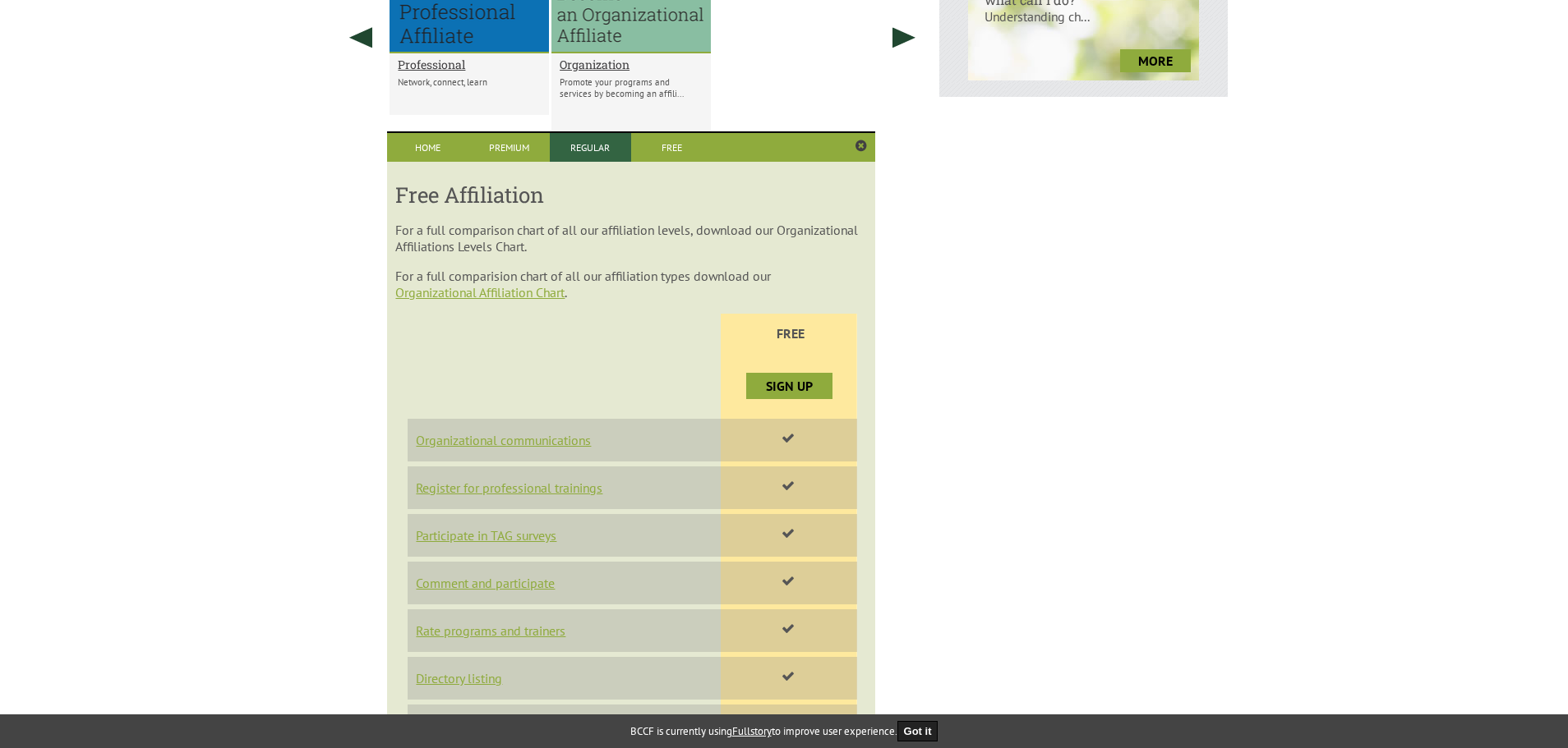
click at [603, 148] on link "Regular" at bounding box center [591, 147] width 82 height 29
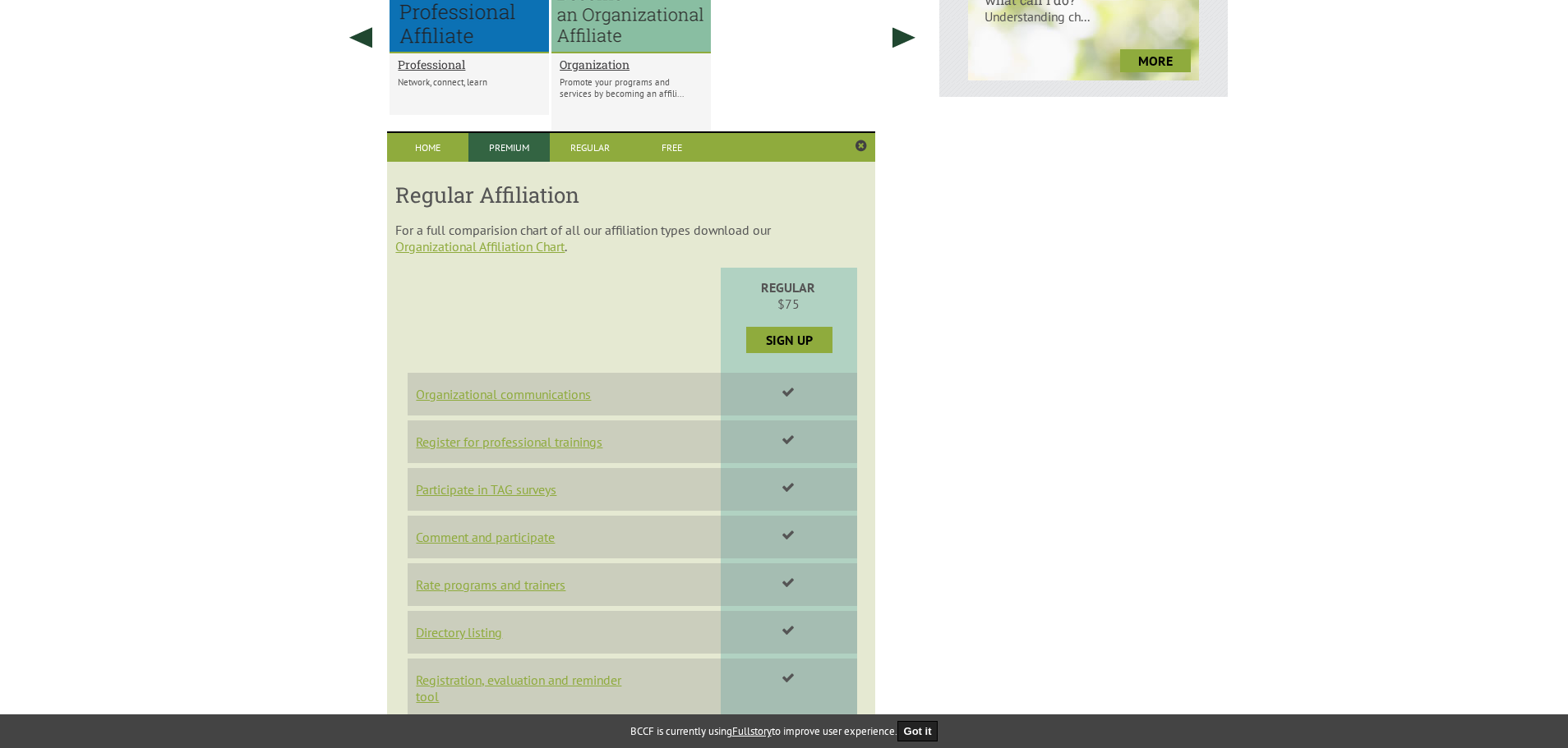
click at [538, 149] on link "Premium" at bounding box center [509, 147] width 82 height 29
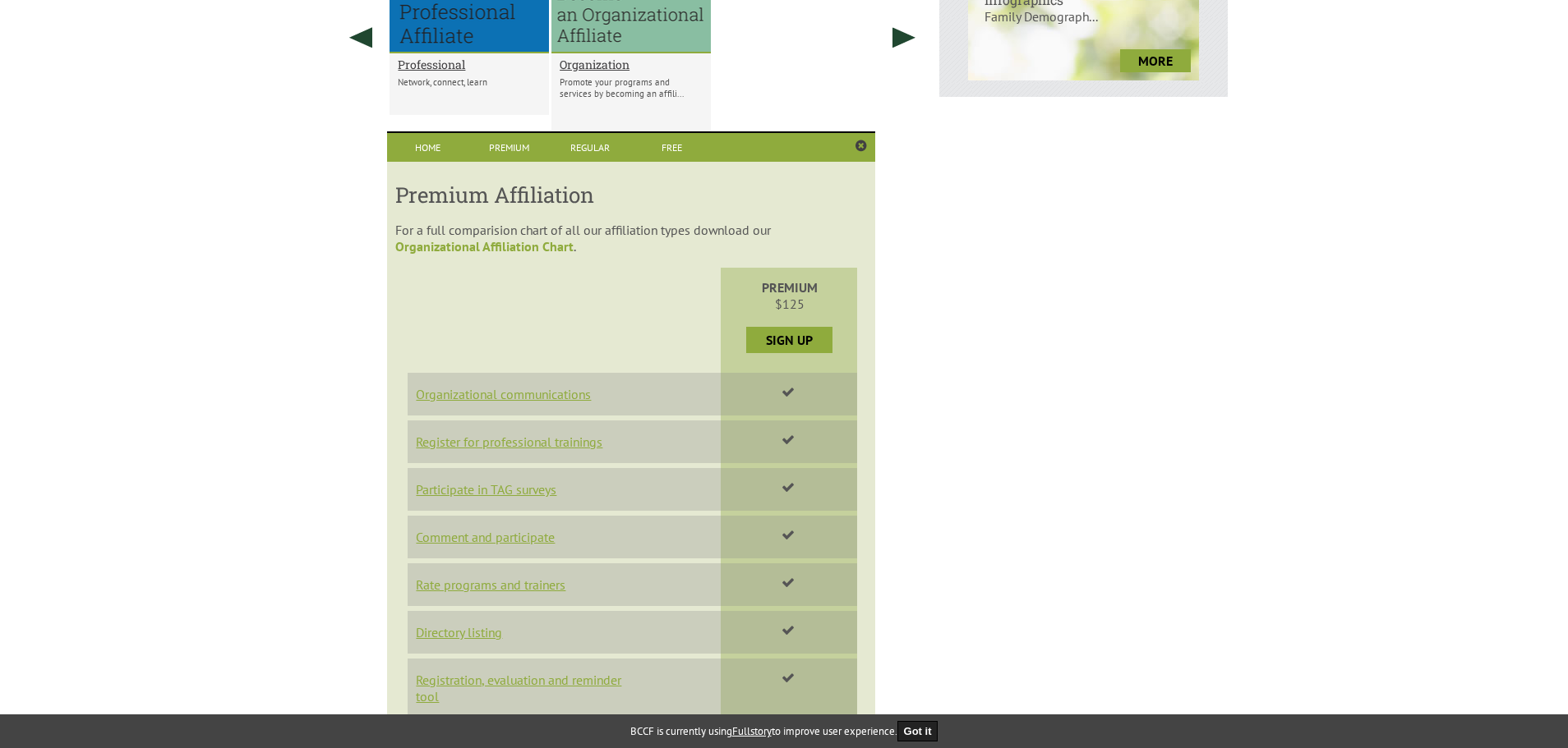
click at [535, 244] on link "Organizational Affiliation Chart" at bounding box center [483, 246] width 178 height 17
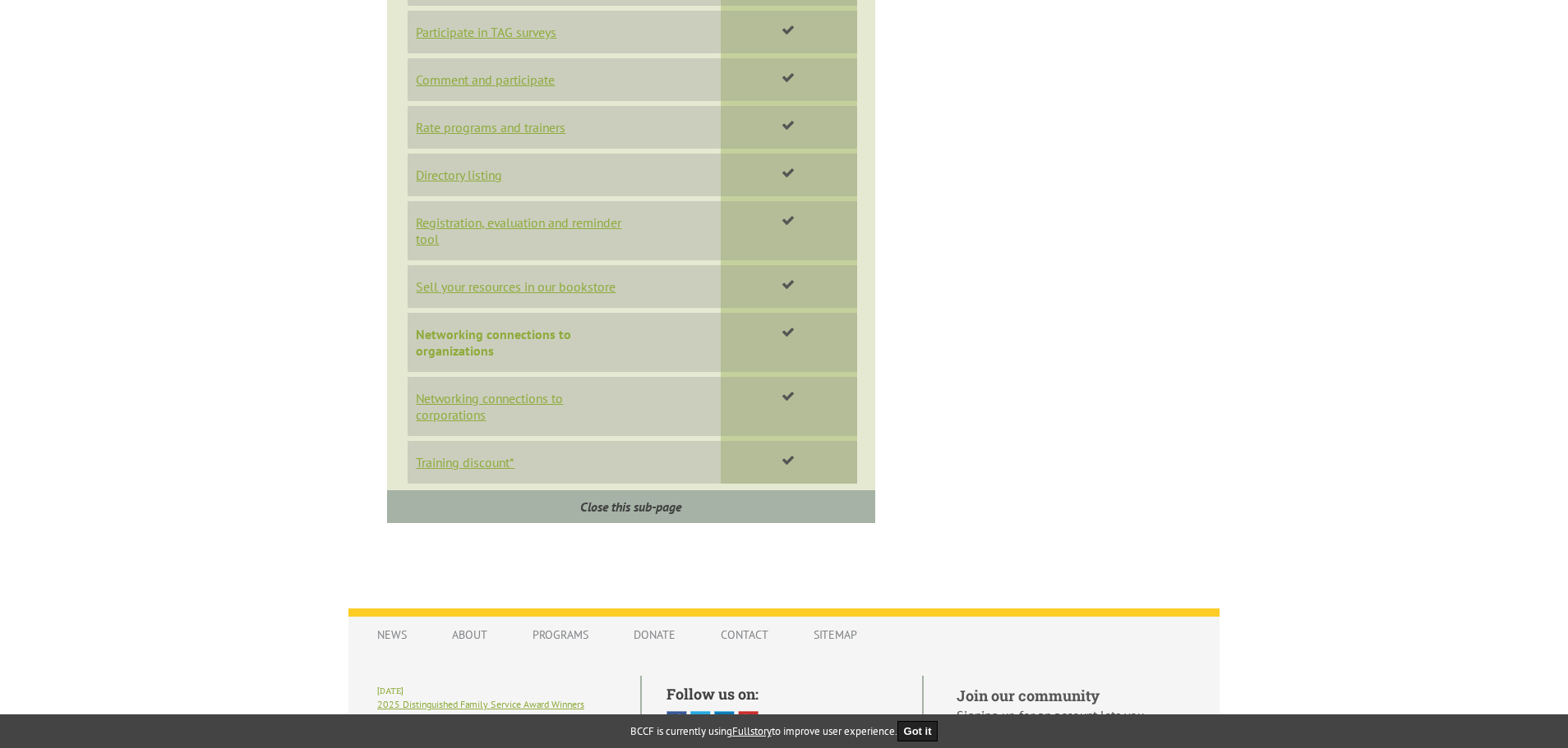
scroll to position [1410, 0]
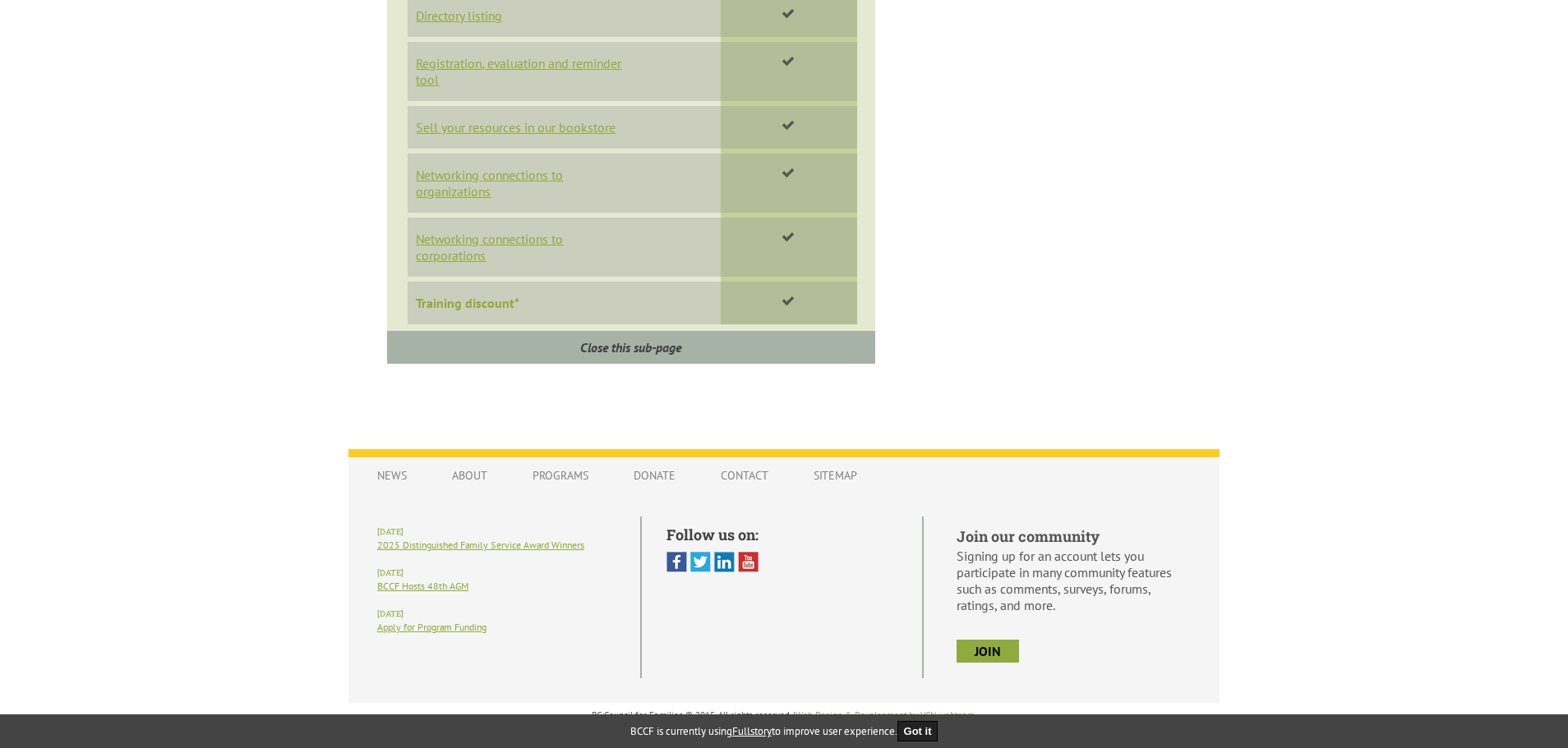
click at [473, 300] on link "Training discount*" at bounding box center [468, 303] width 104 height 17
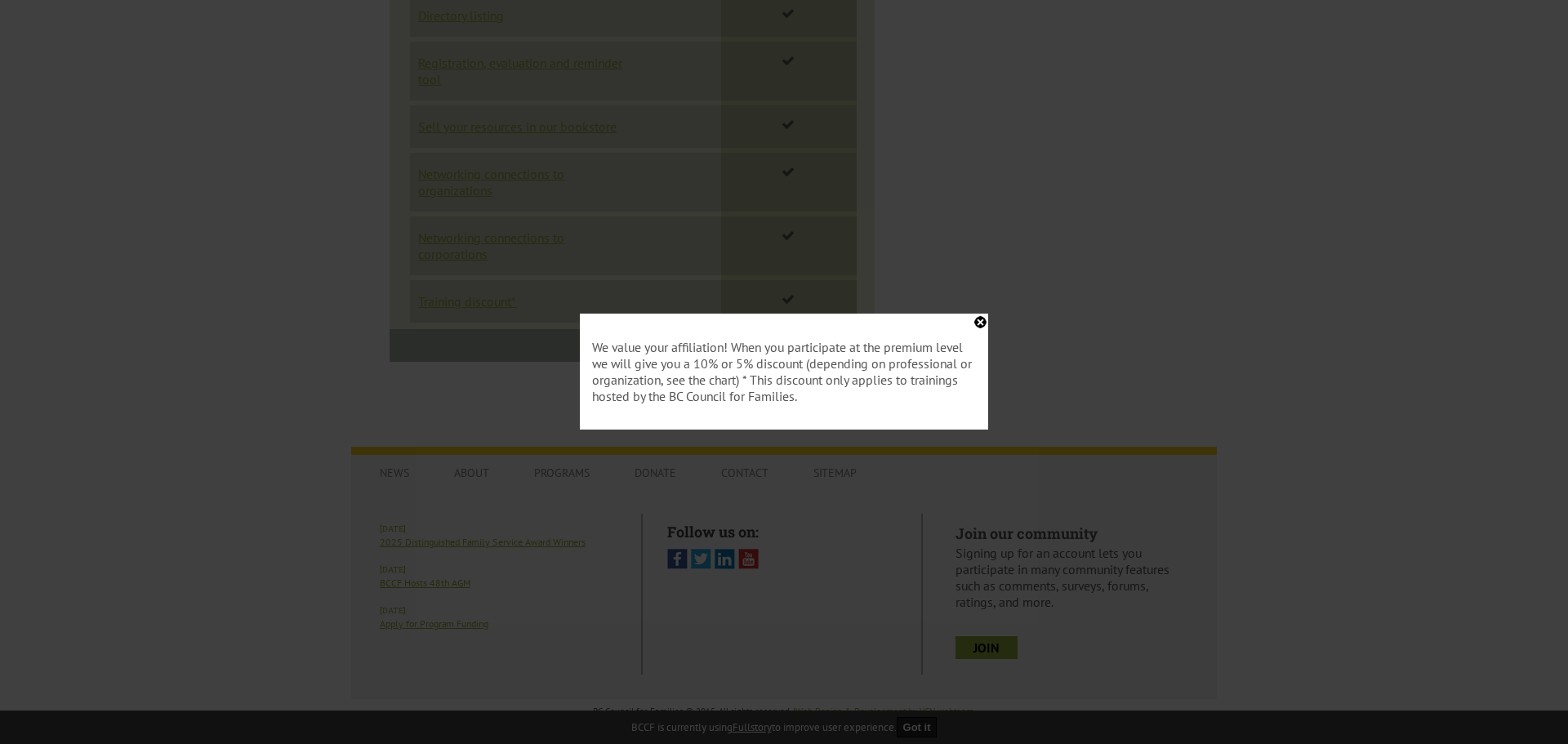
click at [982, 321] on div "We value your affiliation! When you participate at the premium level we will gi…" at bounding box center [784, 372] width 408 height 116
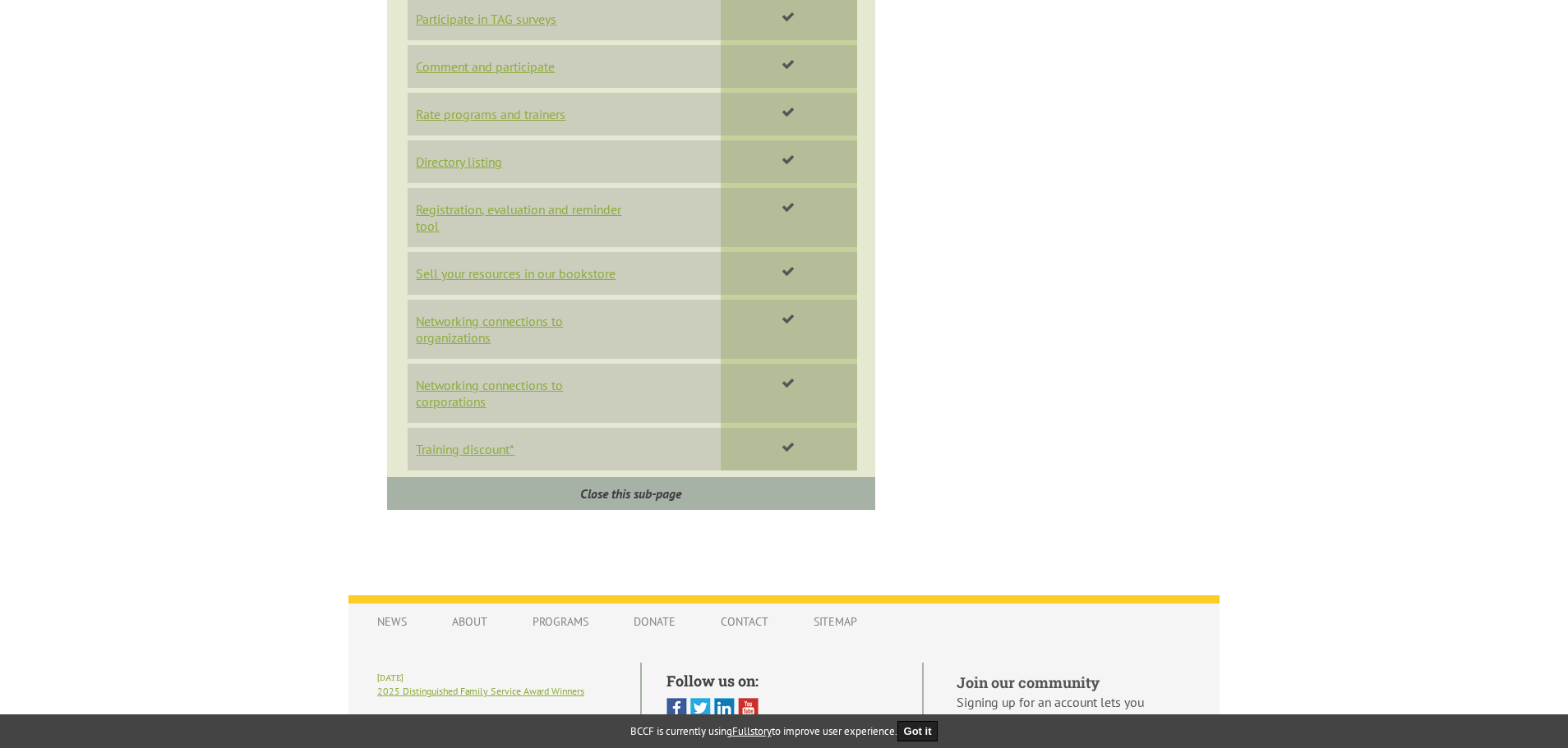
scroll to position [1081, 0]
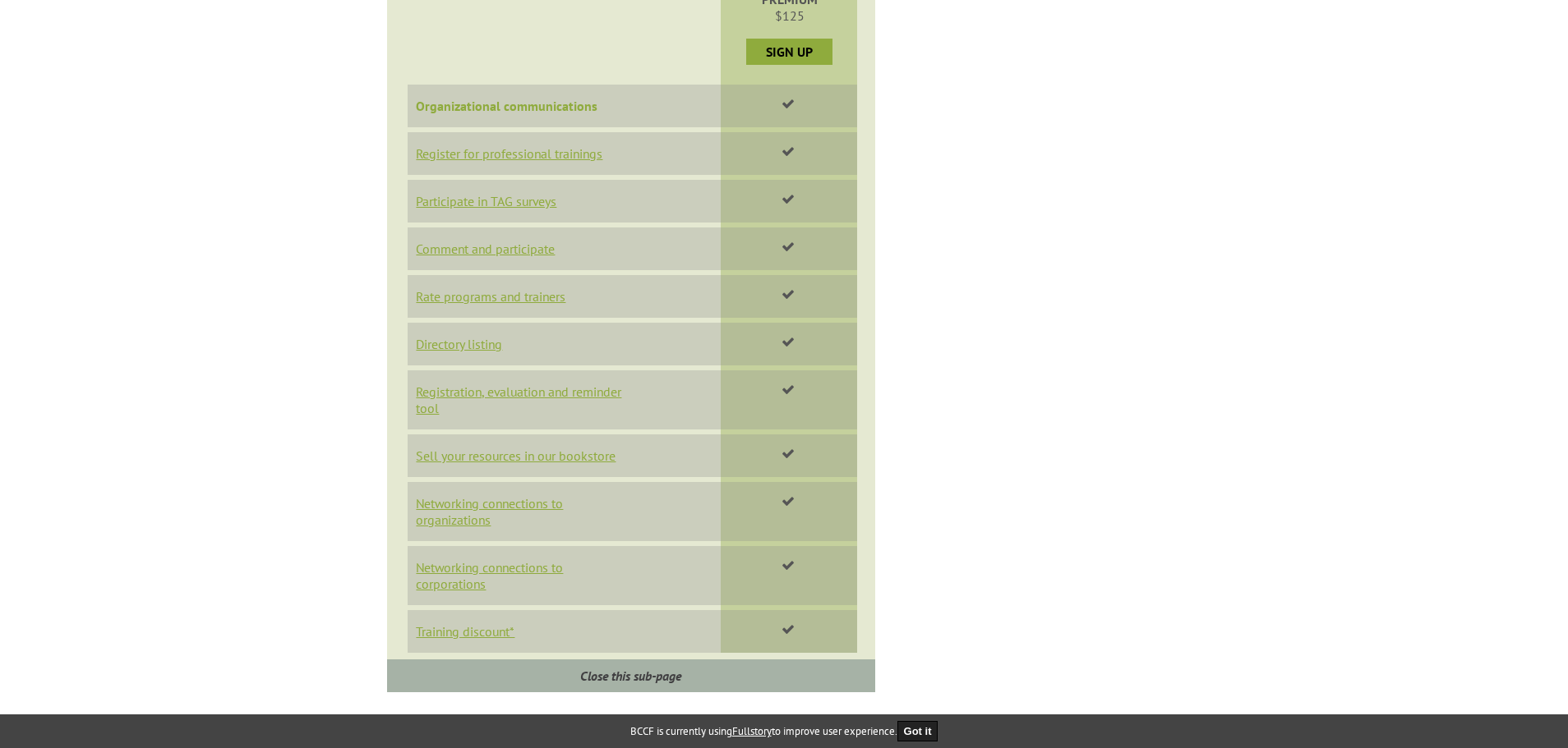
click at [512, 108] on link "Organizational communications" at bounding box center [506, 105] width 182 height 17
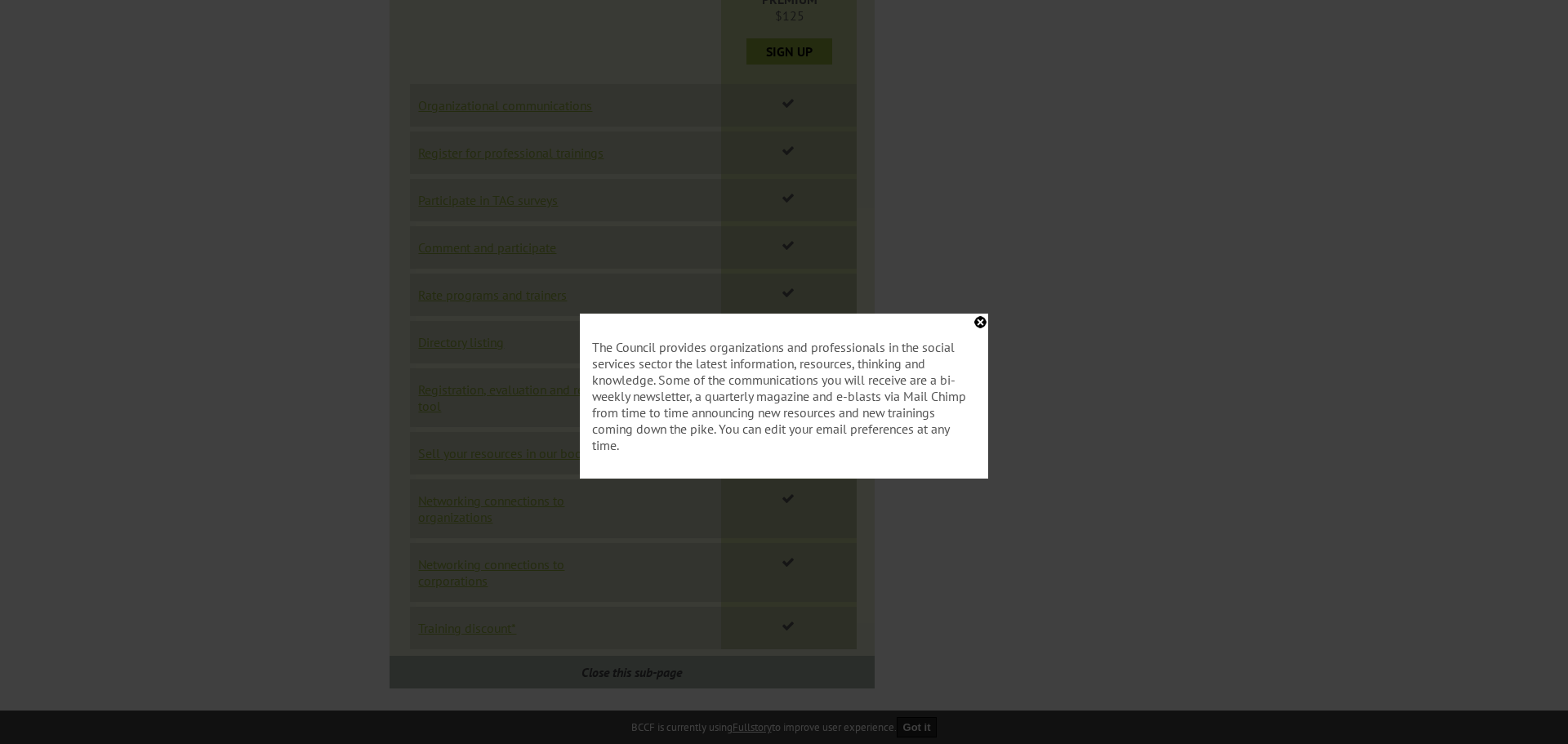
click at [978, 323] on div "The Council provides organizations and professionals in the social services sec…" at bounding box center [784, 396] width 408 height 165
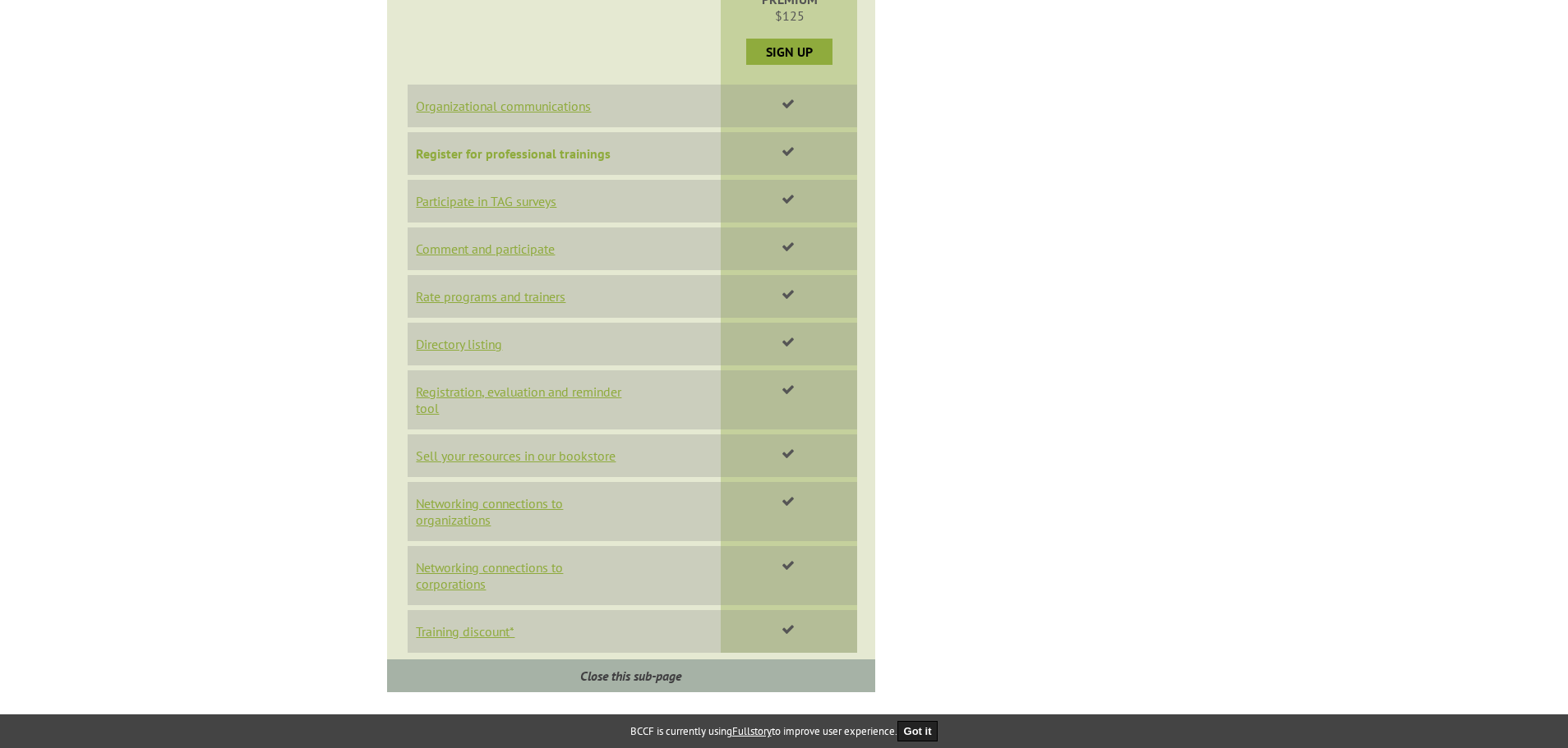
click at [481, 153] on link "Register for professional trainings" at bounding box center [513, 153] width 195 height 17
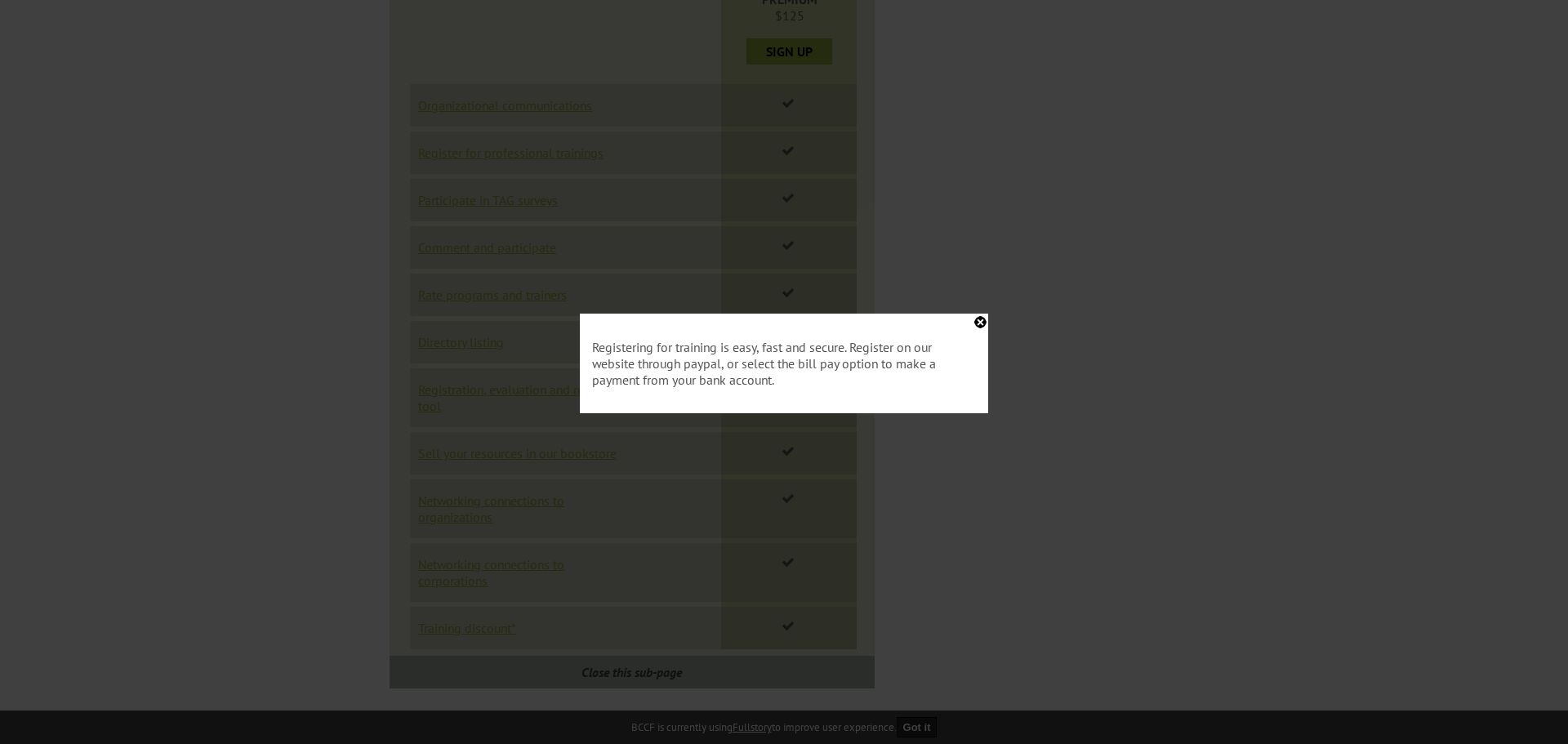
click at [978, 320] on div "Registering for training is easy, fast and secure. Register on our website thro…" at bounding box center [784, 364] width 408 height 99
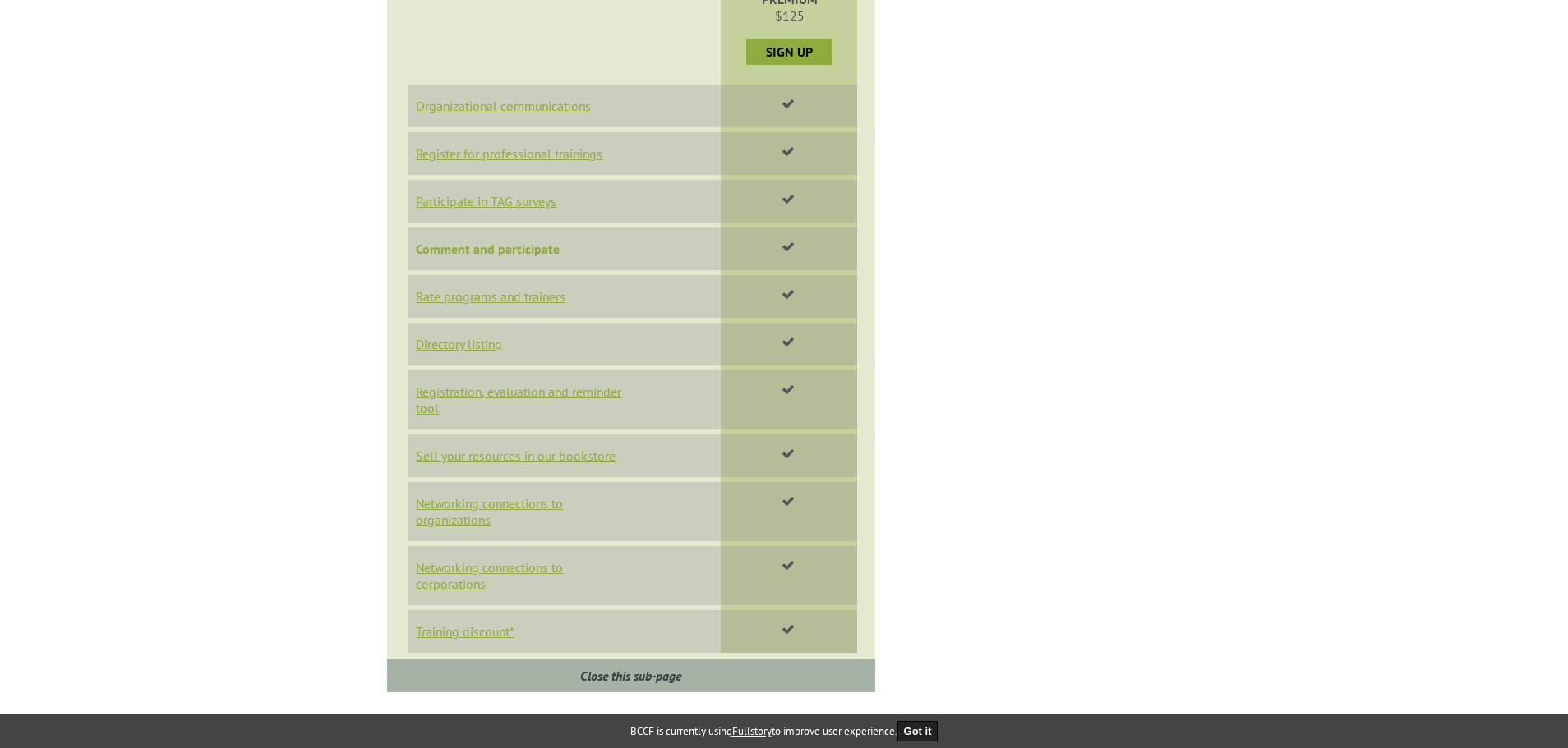
click at [481, 247] on link "Comment and participate" at bounding box center [488, 248] width 144 height 17
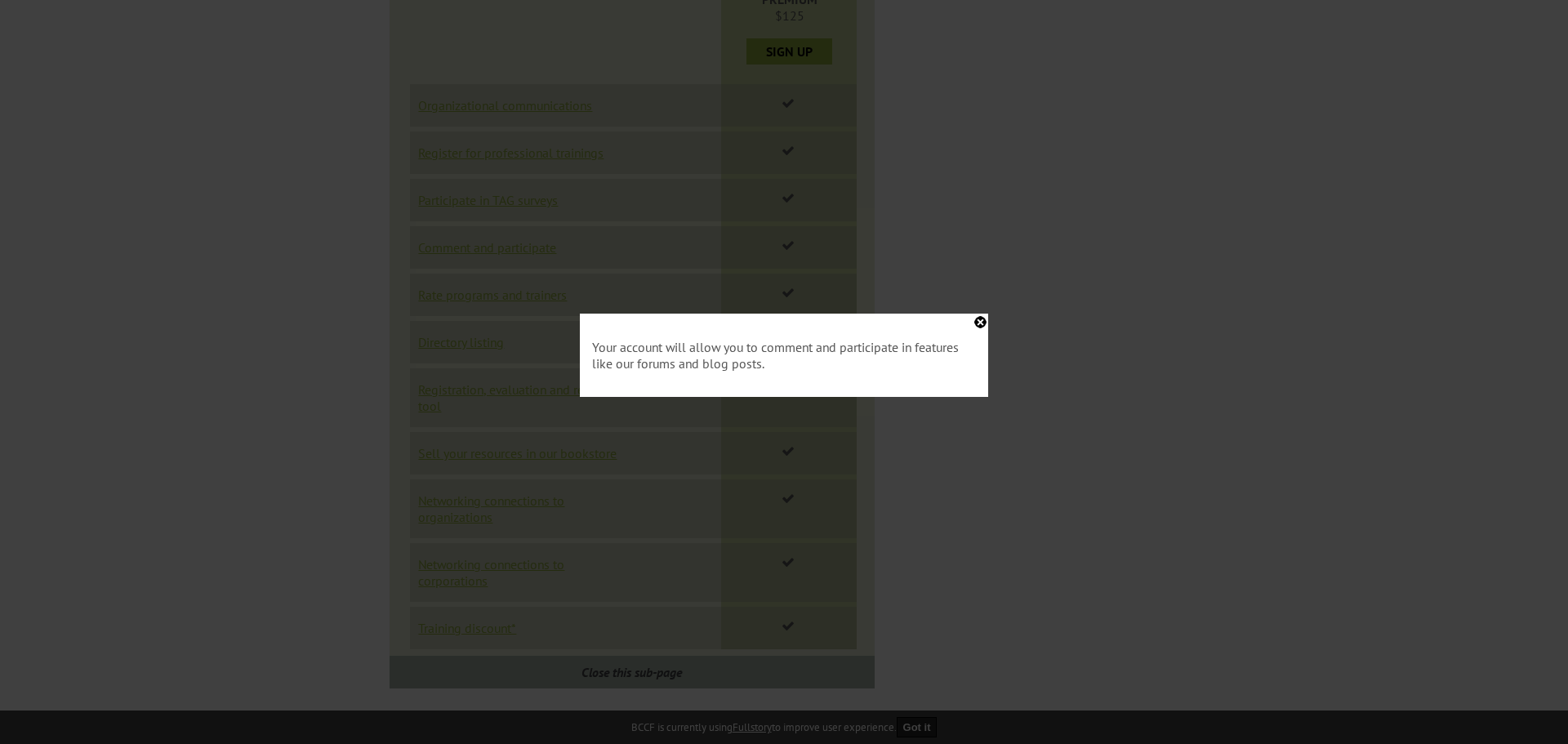
click at [982, 321] on div "Your account will allow you to comment and participate in features like our for…" at bounding box center [784, 356] width 408 height 84
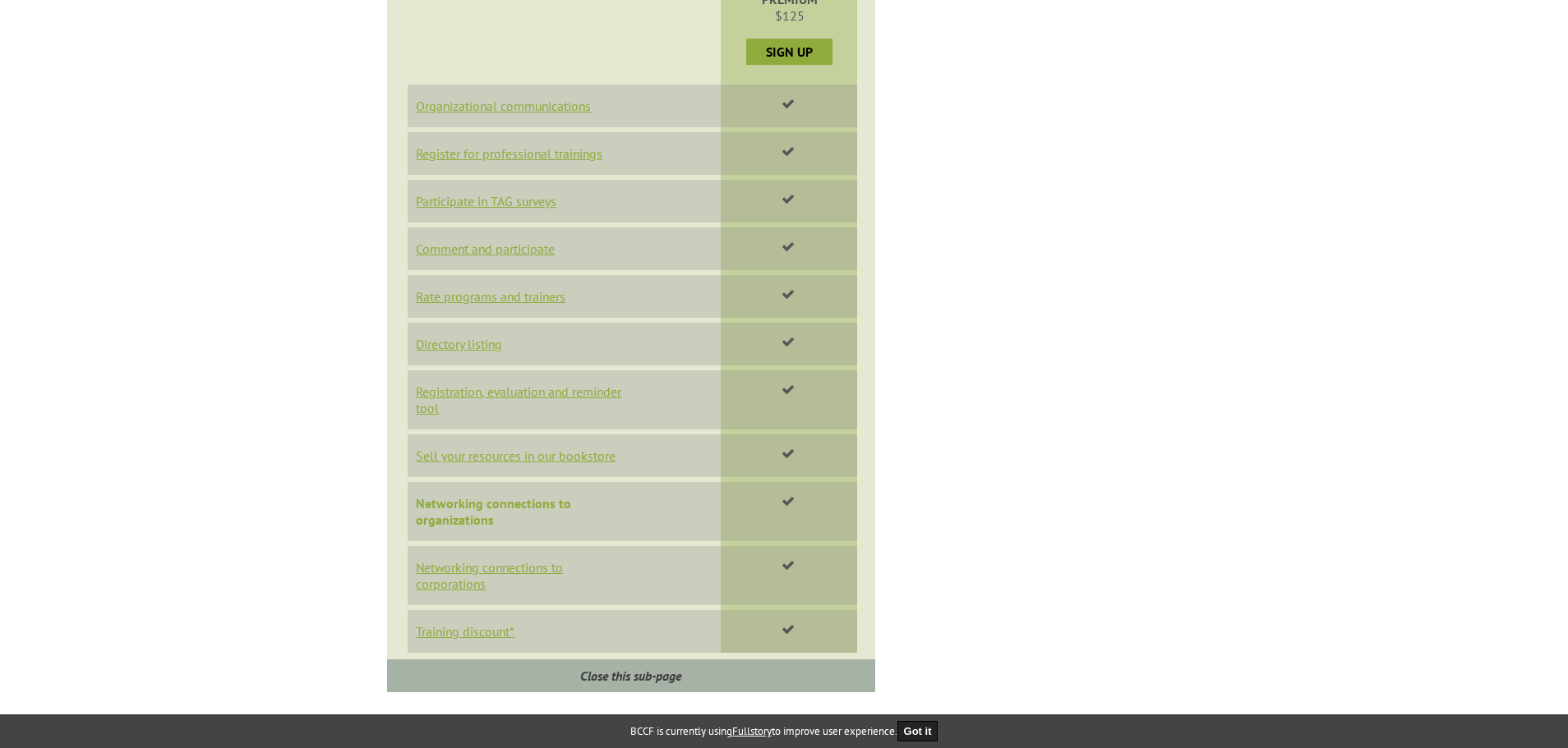
click at [455, 516] on link "Networking connections to organizations" at bounding box center [493, 511] width 155 height 32
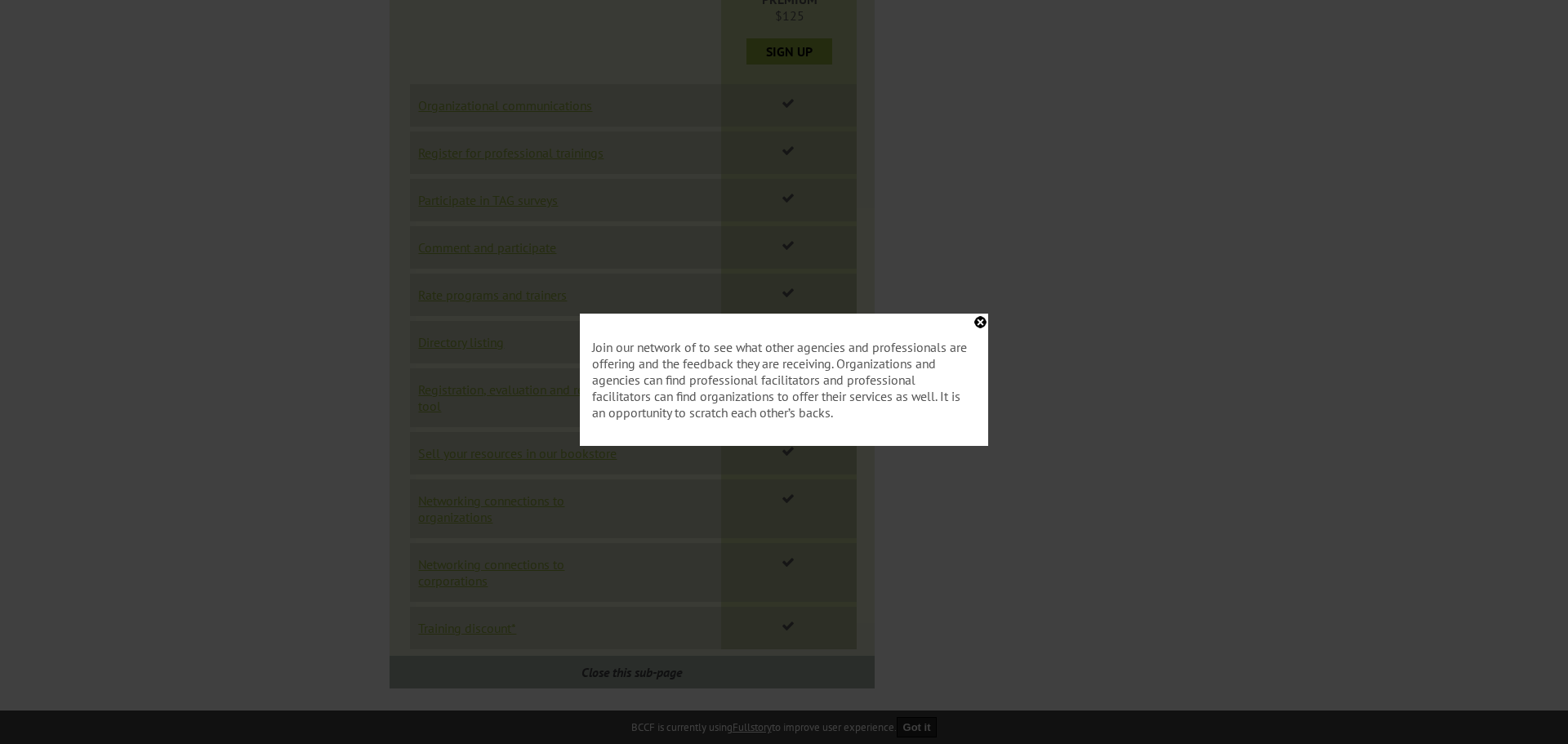
click at [980, 326] on div "Join our network of to see what other agencies and professionals are offering a…" at bounding box center [784, 380] width 408 height 133
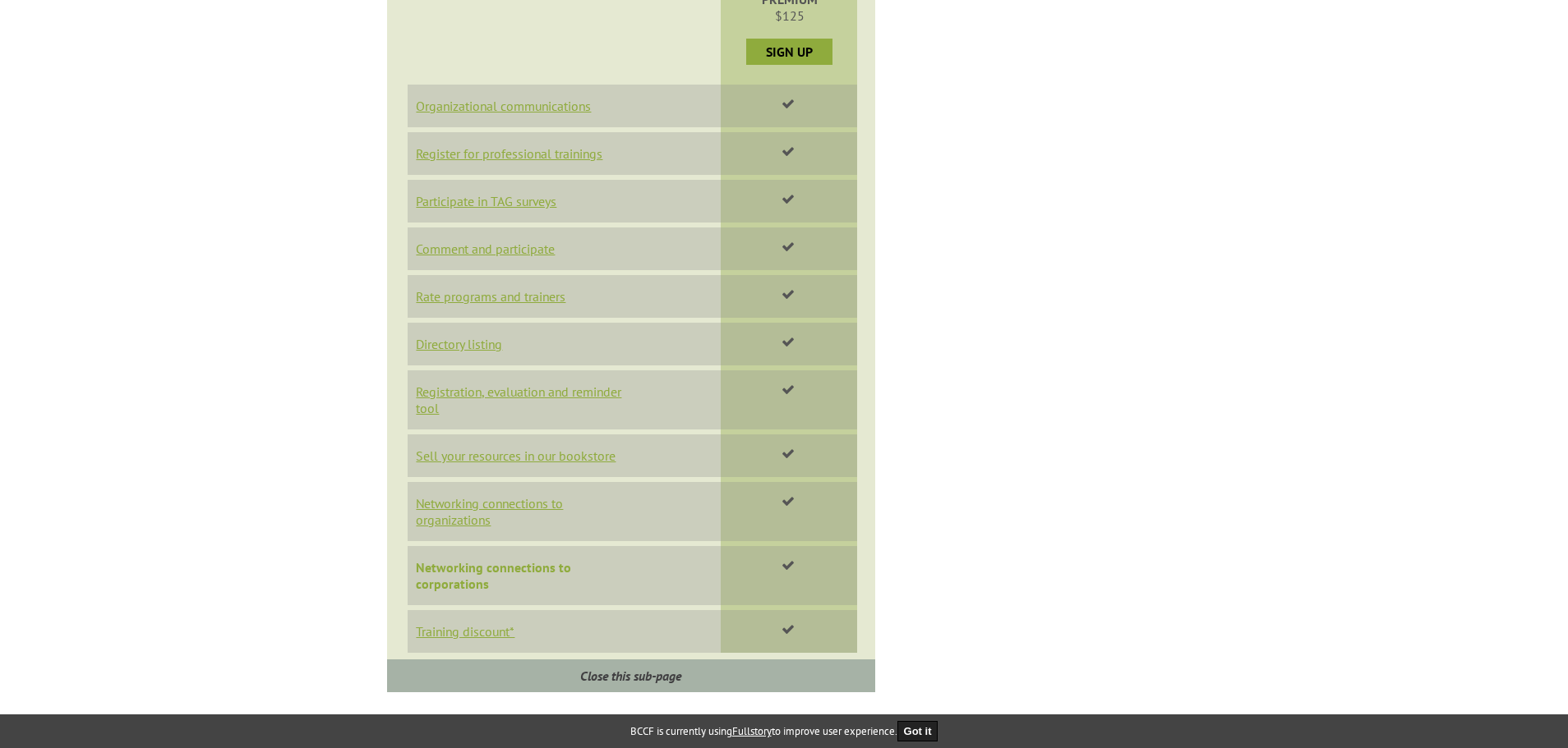
click at [444, 575] on link "Networking connections to corporations" at bounding box center [493, 575] width 155 height 32
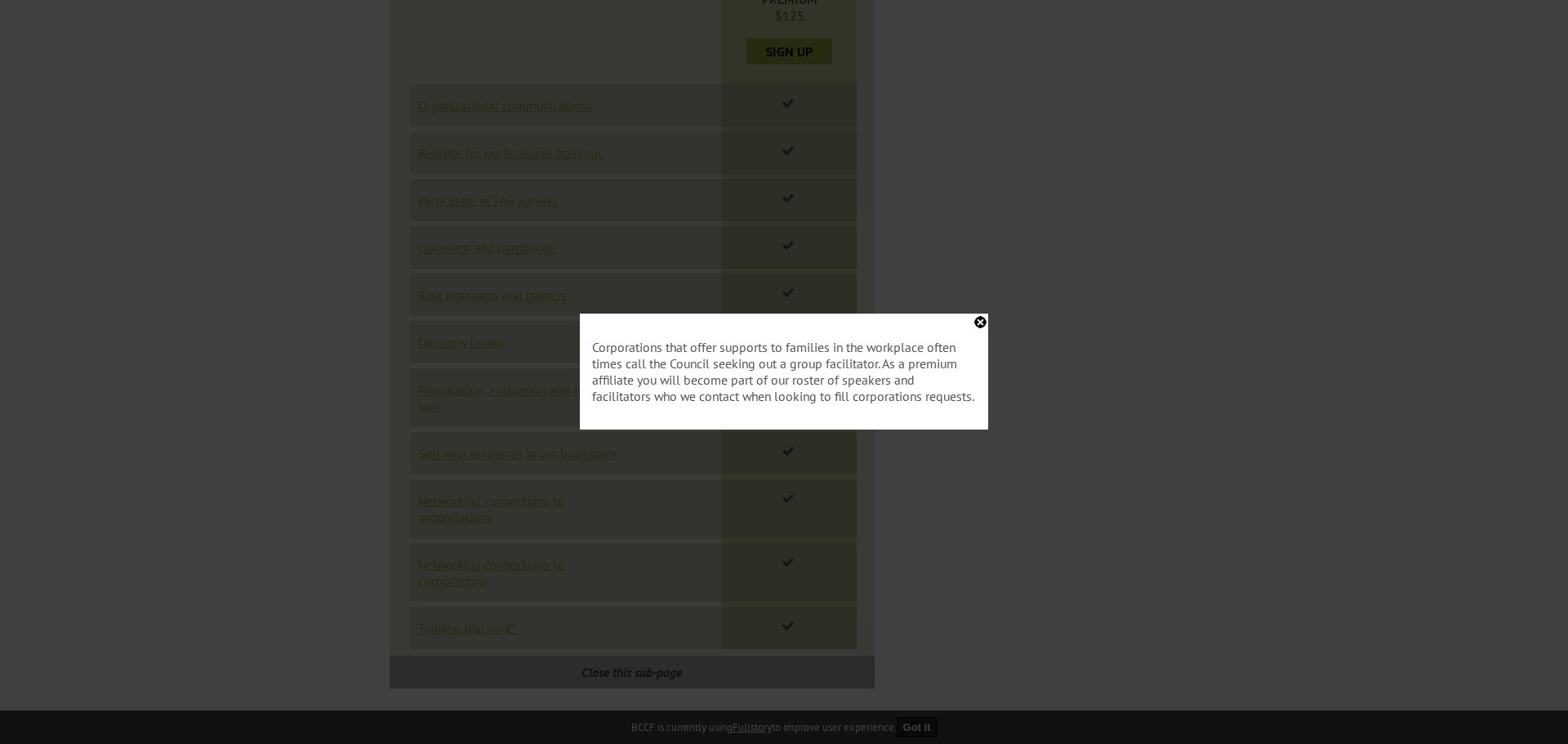
click at [981, 323] on div "Corporations that offer supports to families in the workplace often times call …" at bounding box center [784, 372] width 408 height 116
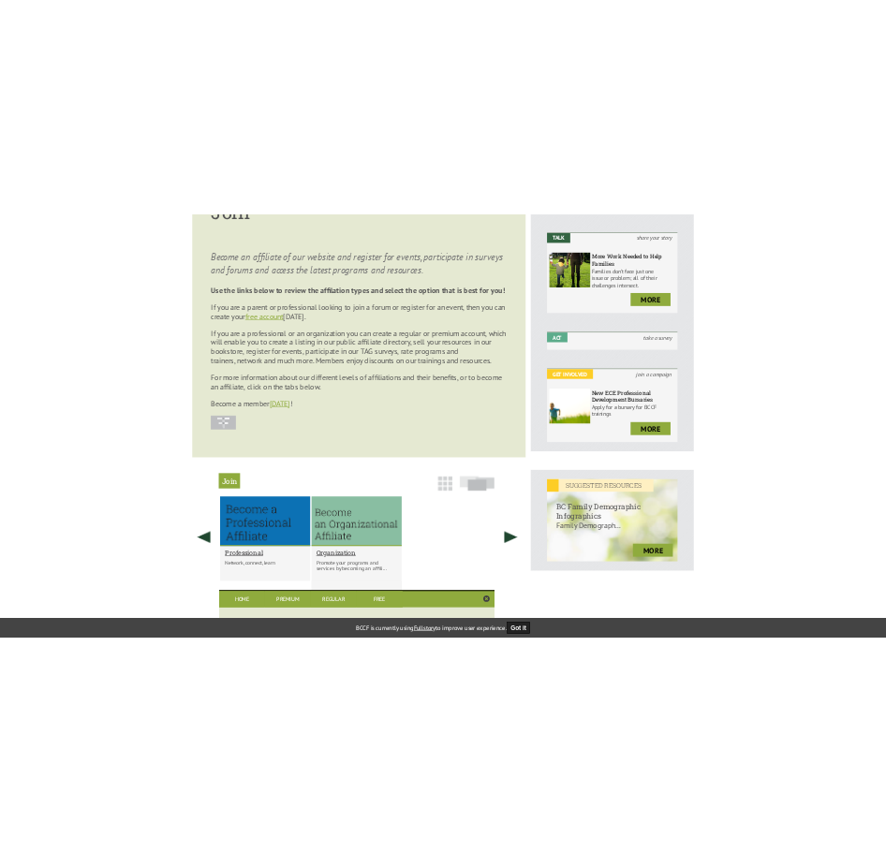
scroll to position [0, 0]
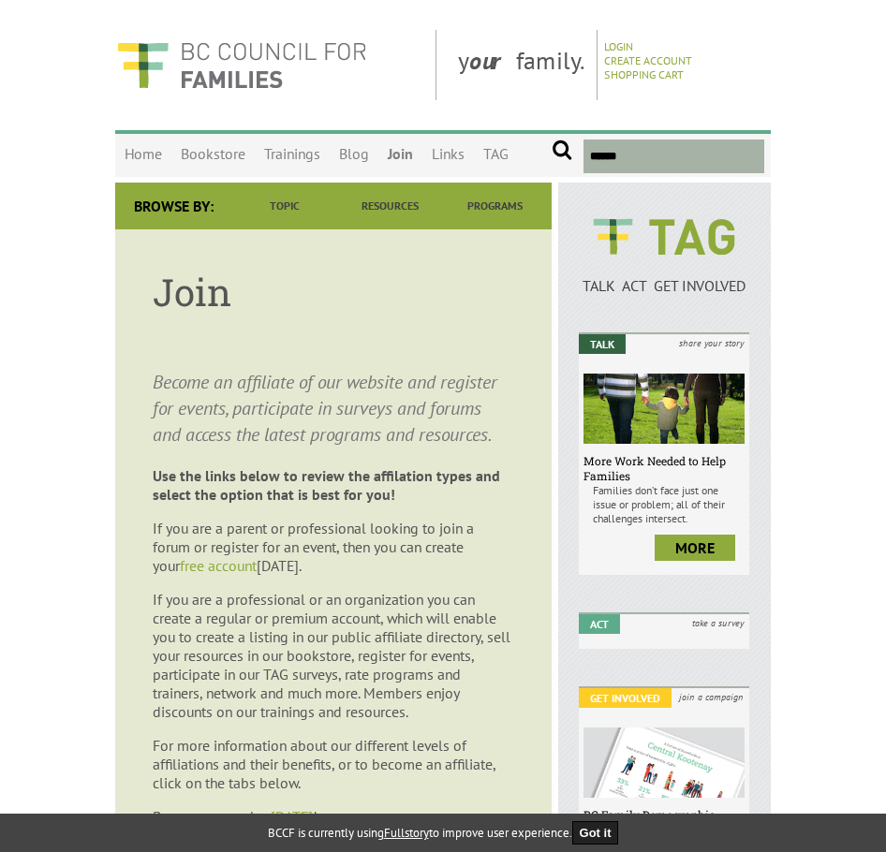
click at [180, 568] on link "free account" at bounding box center [218, 565] width 77 height 19
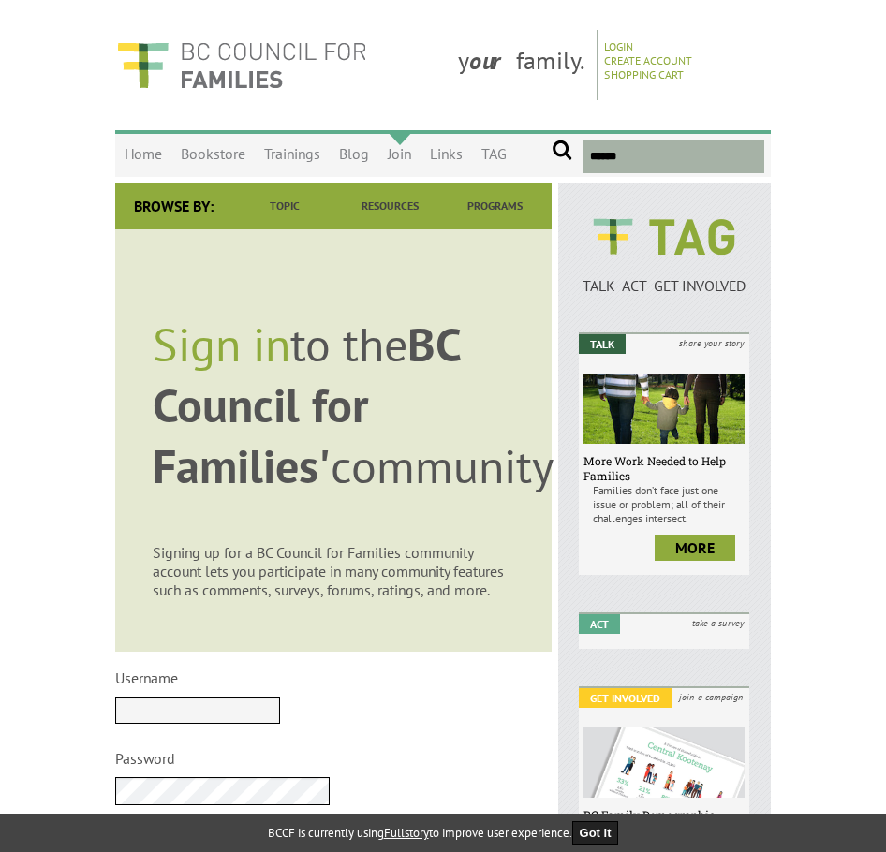
click at [401, 155] on link "Join" at bounding box center [399, 155] width 42 height 44
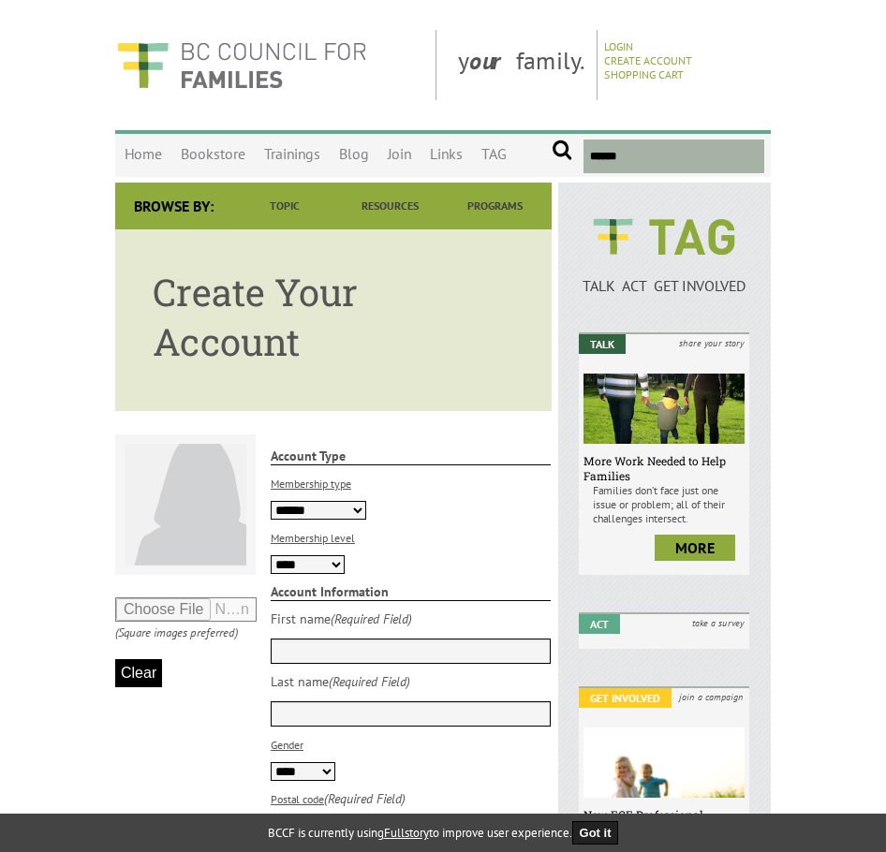
click at [329, 564] on select "**** ******* *******" at bounding box center [308, 564] width 74 height 19
drag, startPoint x: 329, startPoint y: 564, endPoint x: 347, endPoint y: 554, distance: 21.4
click at [329, 564] on select "**** ******* *******" at bounding box center [308, 564] width 74 height 19
click at [345, 542] on label "Membership level" at bounding box center [313, 538] width 84 height 14
click at [345, 555] on select "**** ******* *******" at bounding box center [308, 564] width 74 height 19
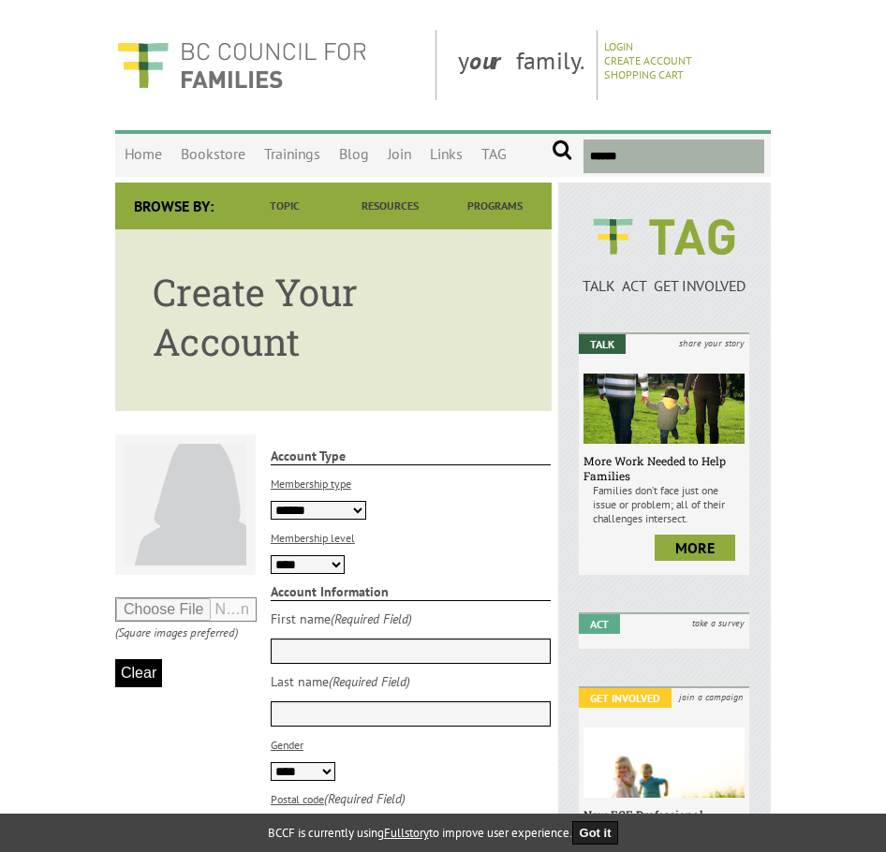
click at [348, 536] on label "Membership level" at bounding box center [313, 538] width 84 height 14
click at [345, 555] on select "**** ******* *******" at bounding box center [308, 564] width 74 height 19
click at [428, 543] on p "Membership level" at bounding box center [411, 537] width 281 height 17
click at [398, 151] on link "Join" at bounding box center [399, 155] width 42 height 44
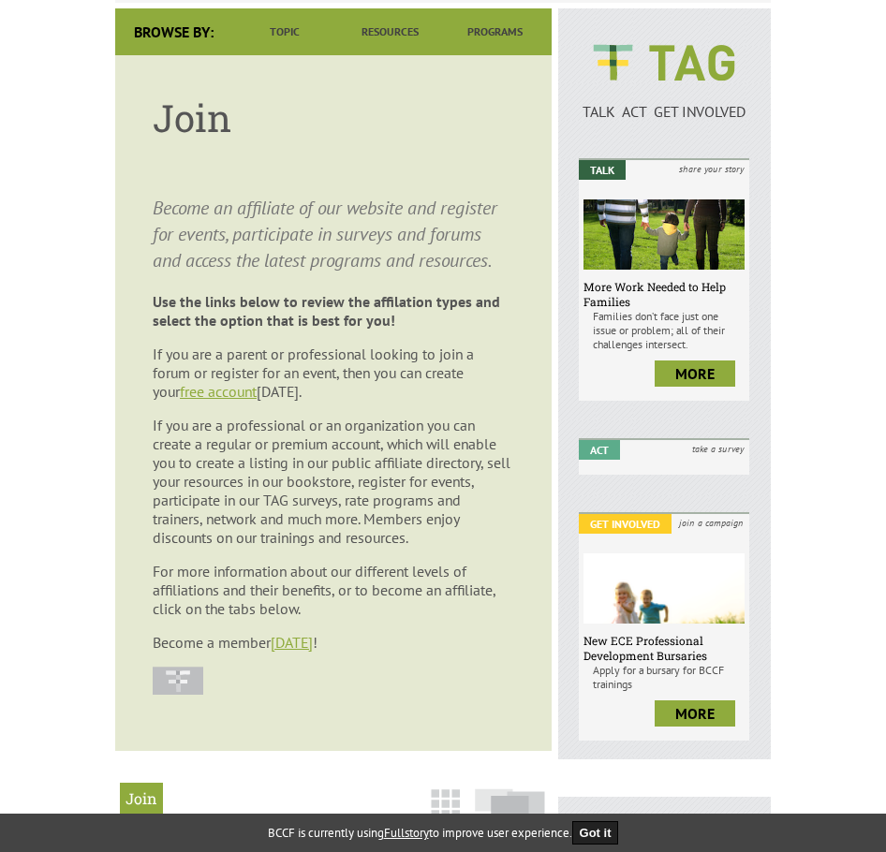
scroll to position [281, 0]
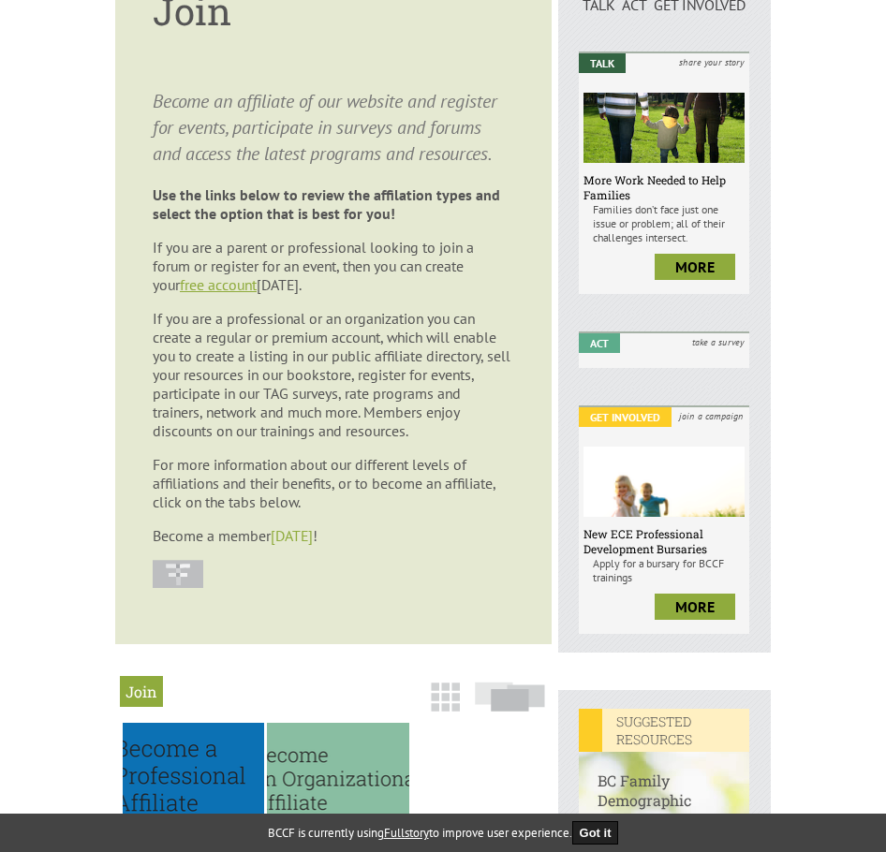
click at [291, 531] on link "[DATE]" at bounding box center [292, 535] width 42 height 19
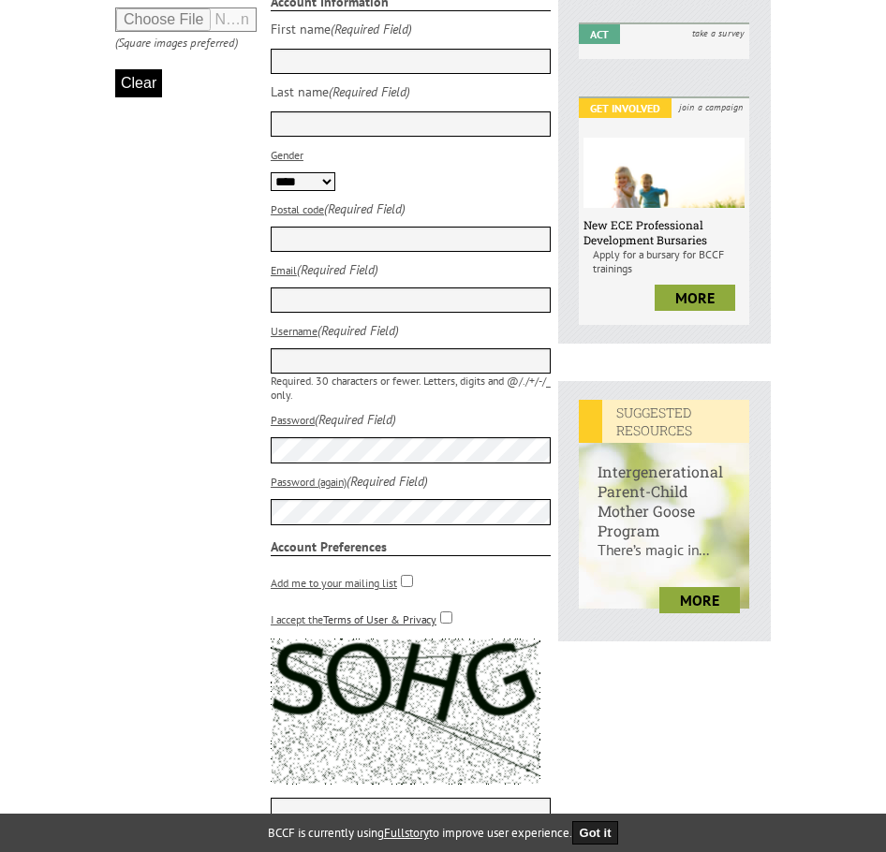
scroll to position [749, 0]
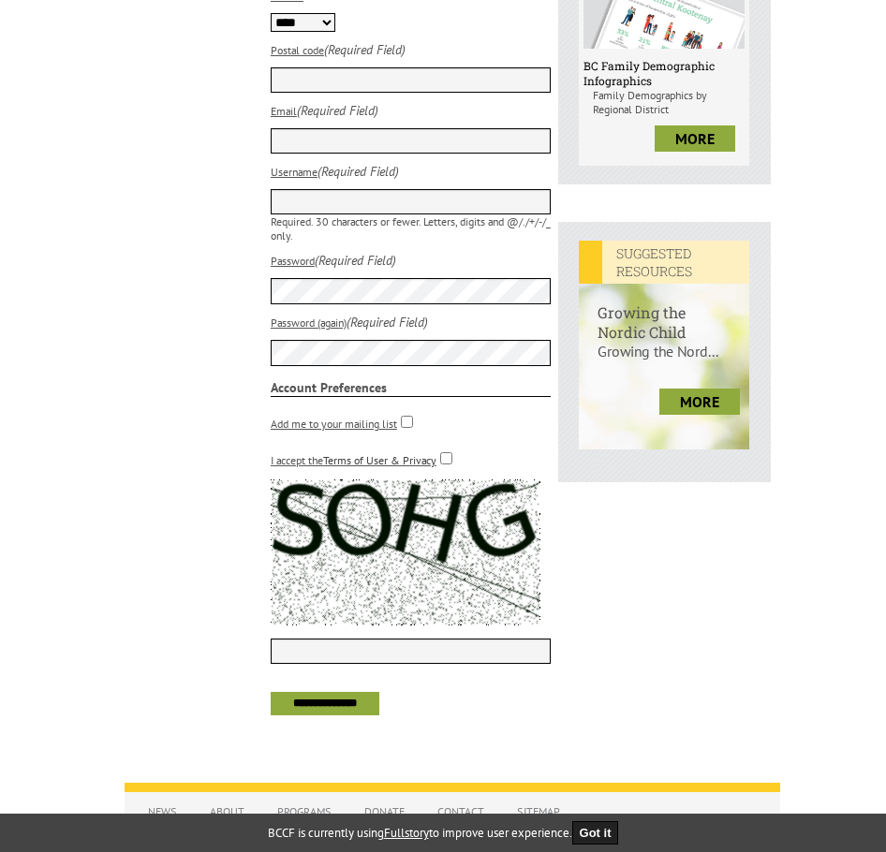
click at [338, 465] on link "Terms of User & Privacy" at bounding box center [379, 460] width 113 height 14
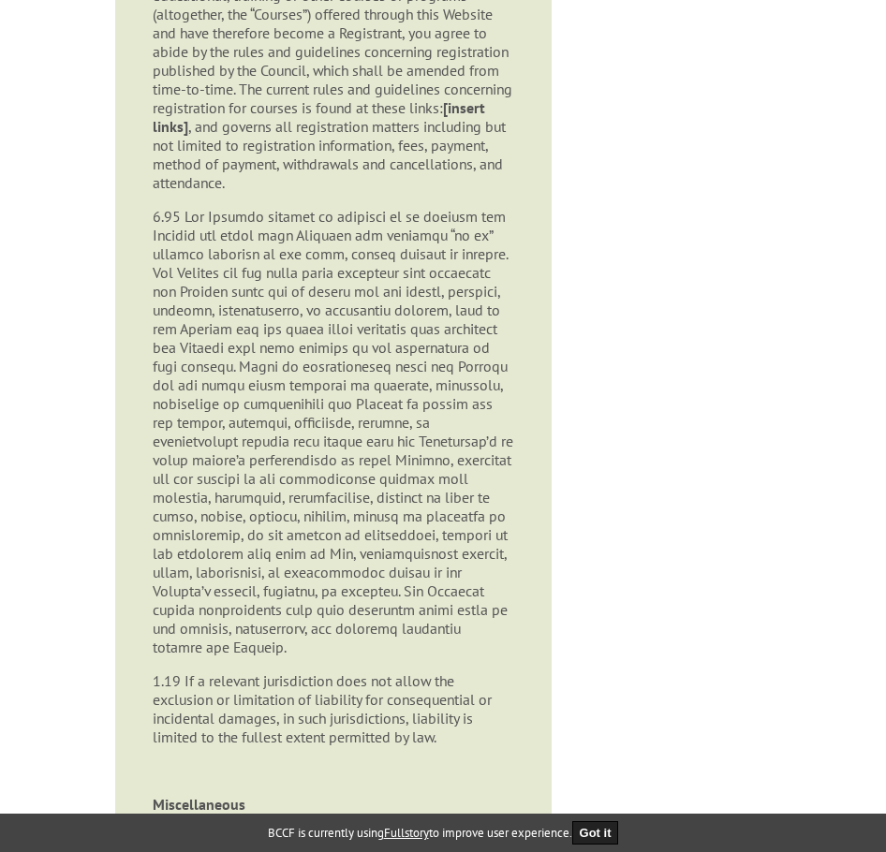
scroll to position [1748, 0]
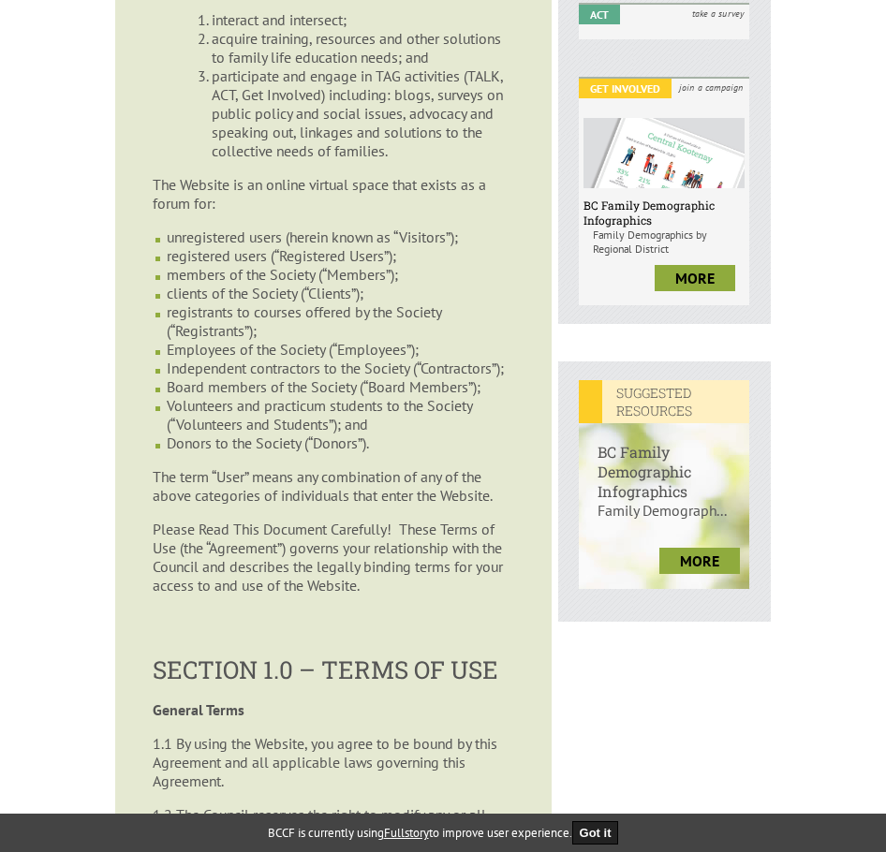
scroll to position [436, 0]
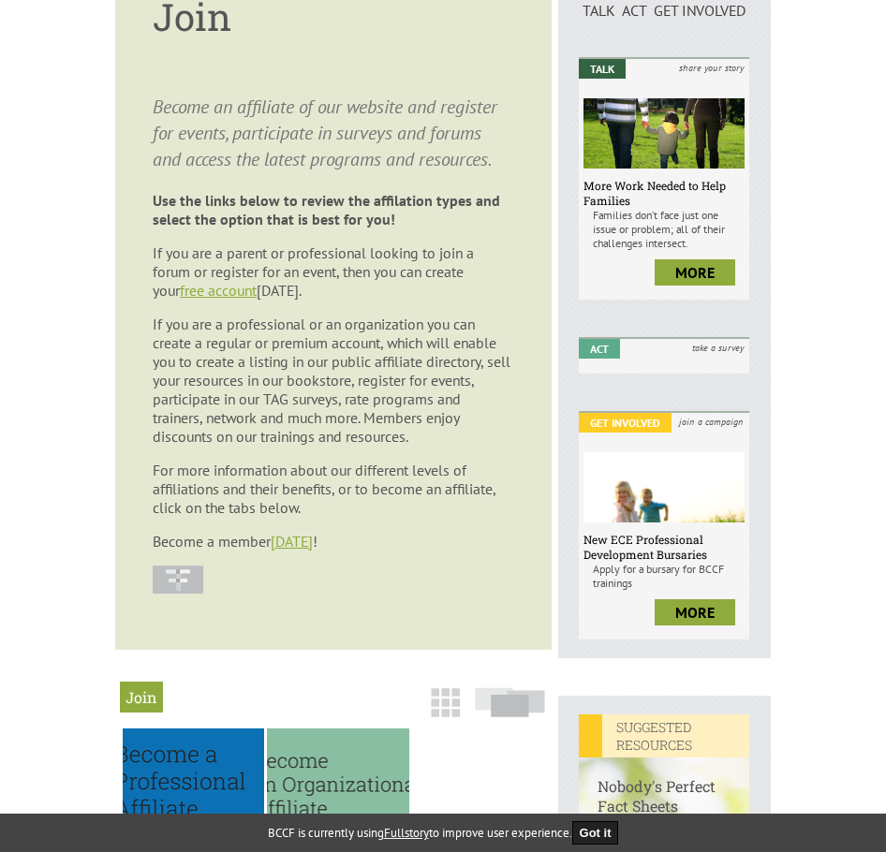
scroll to position [562, 0]
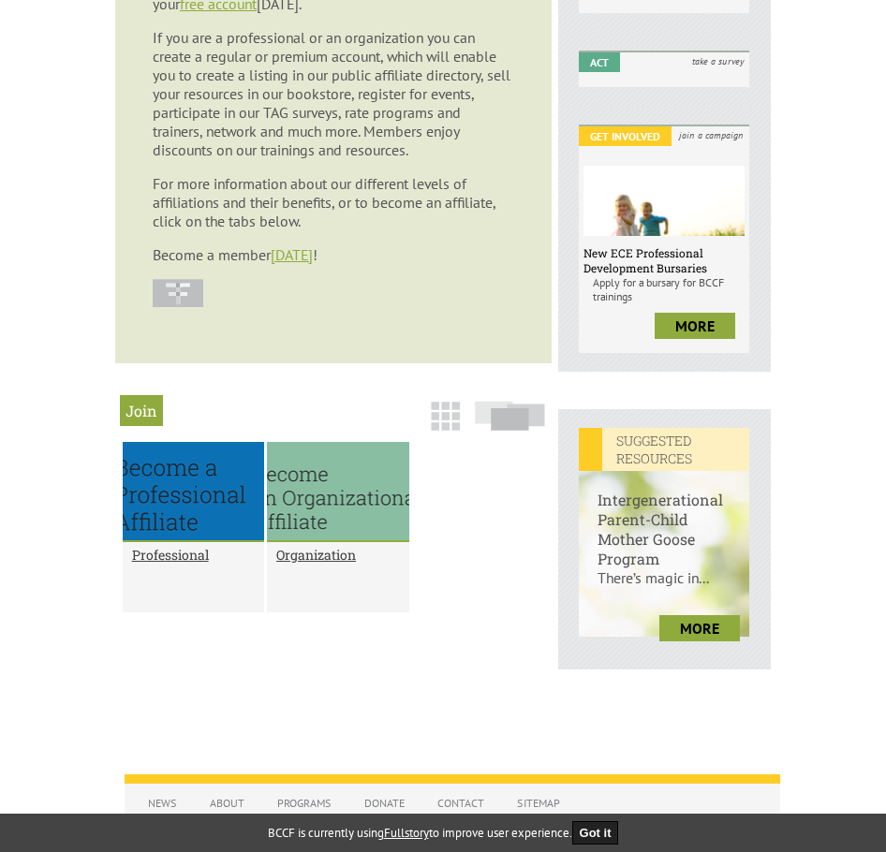
click at [292, 264] on article "Join Become an affiliate of our website and register for events, participate in…" at bounding box center [333, 16] width 436 height 696
click at [297, 258] on link "today" at bounding box center [292, 254] width 42 height 19
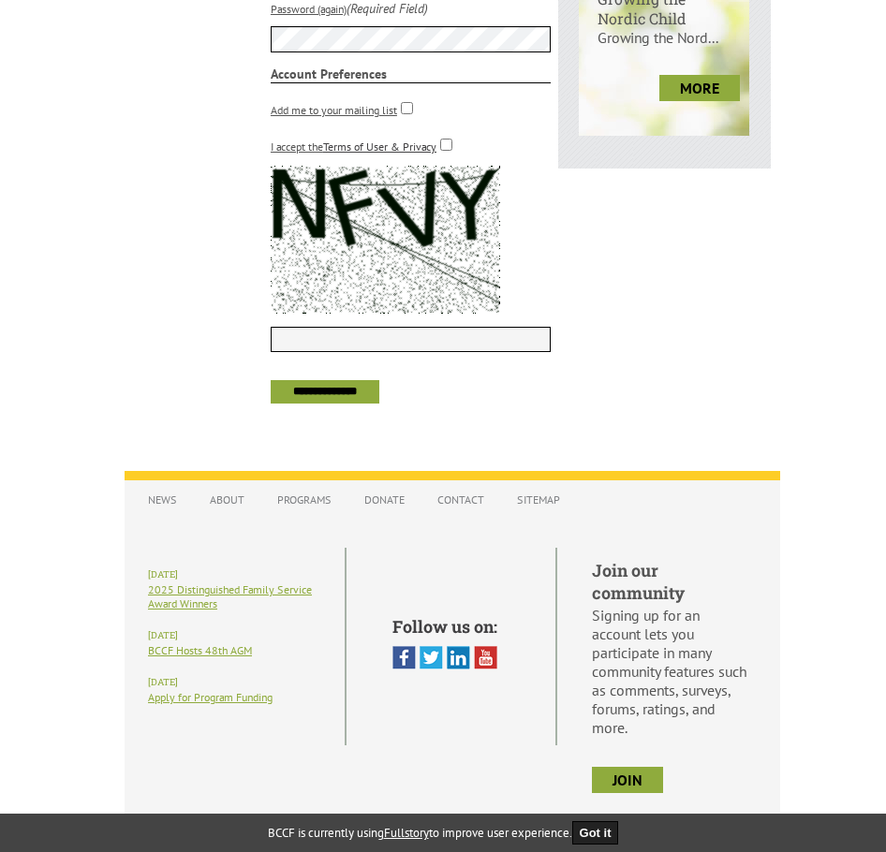
scroll to position [1100, 0]
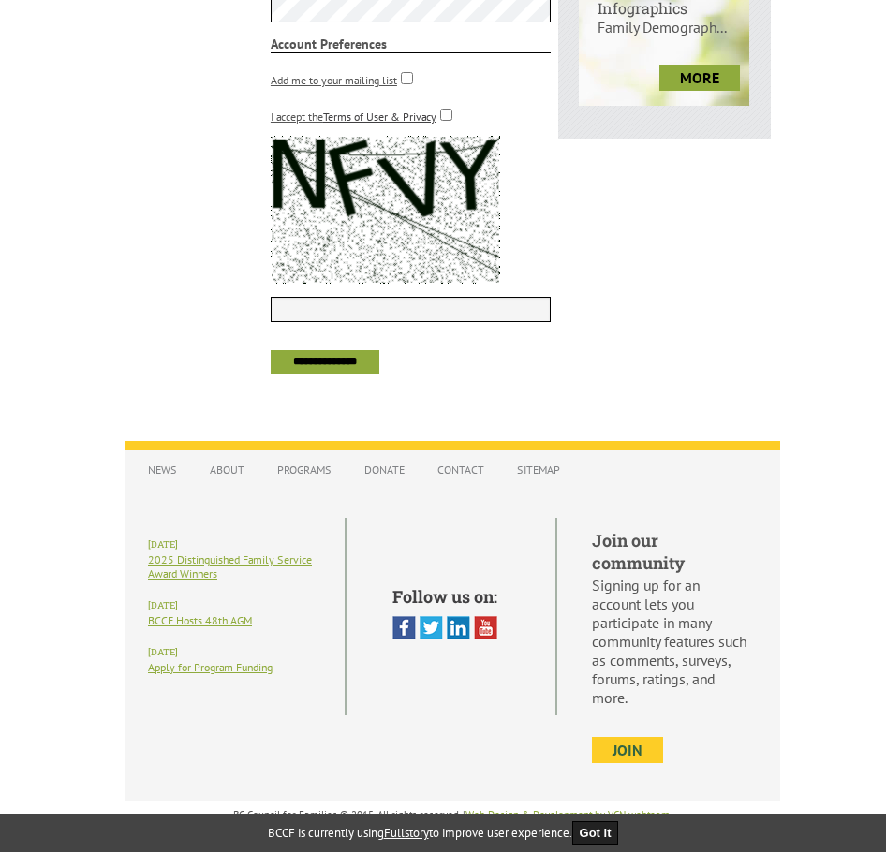
click at [642, 746] on link "join" at bounding box center [627, 750] width 71 height 26
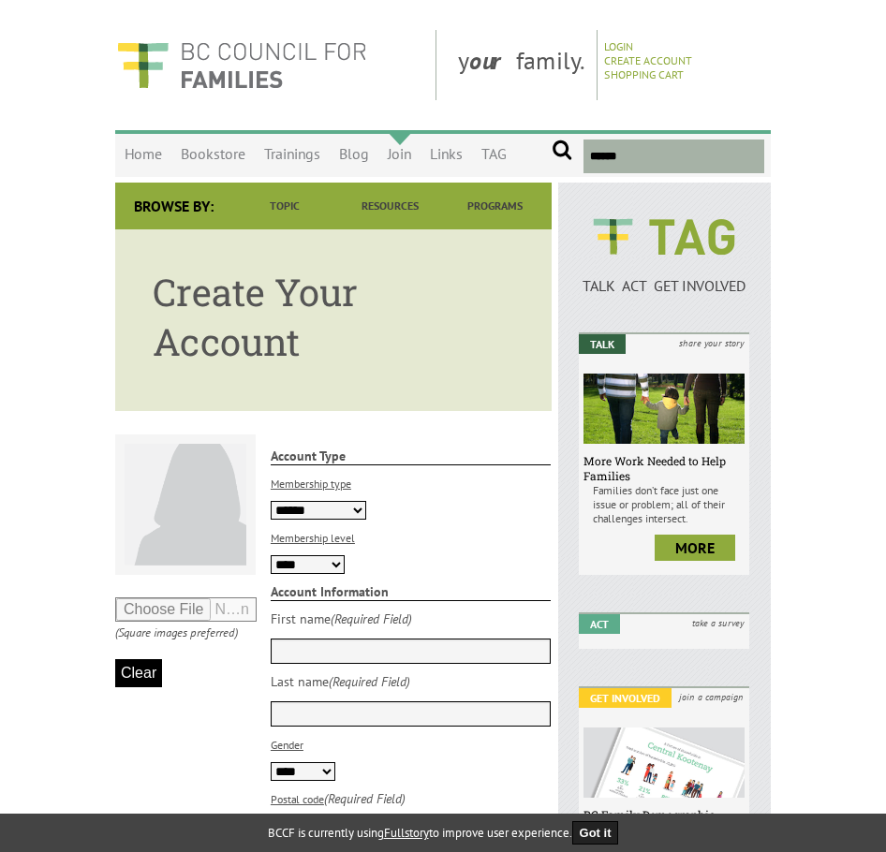
click at [402, 150] on link "Join" at bounding box center [399, 155] width 42 height 44
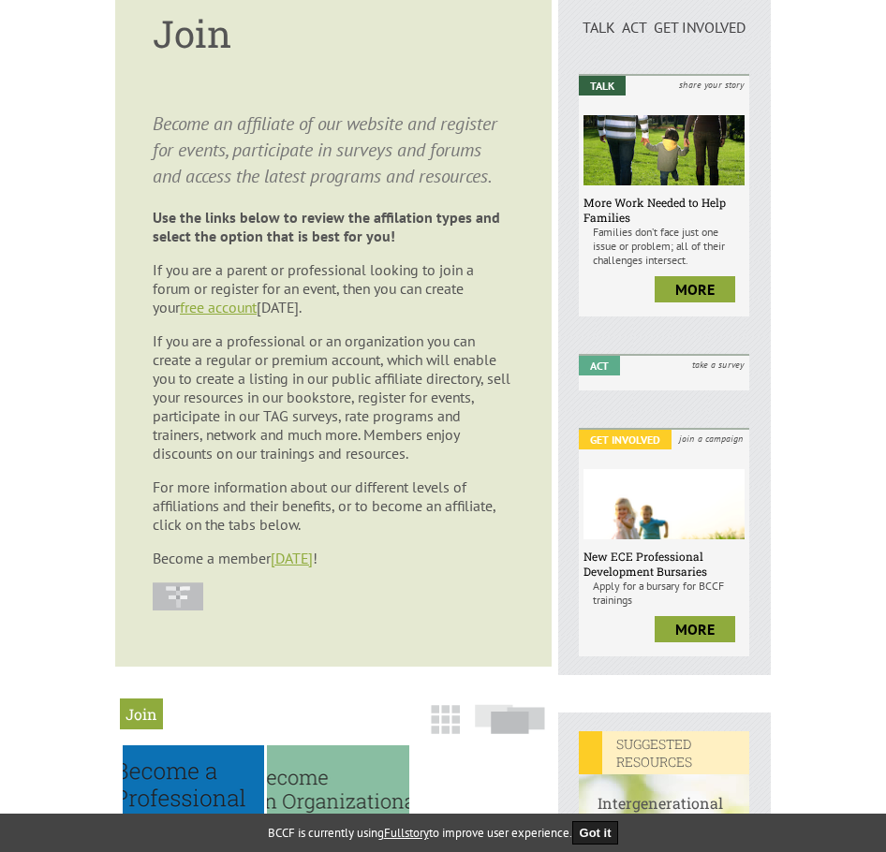
scroll to position [281, 0]
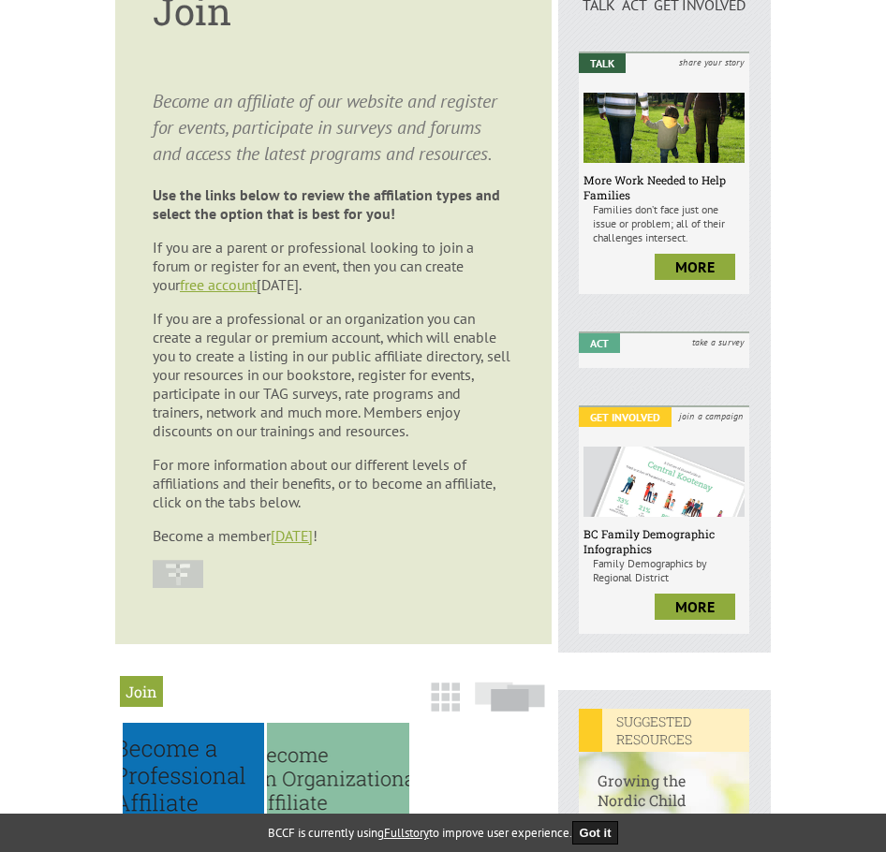
click at [182, 579] on img at bounding box center [178, 574] width 51 height 28
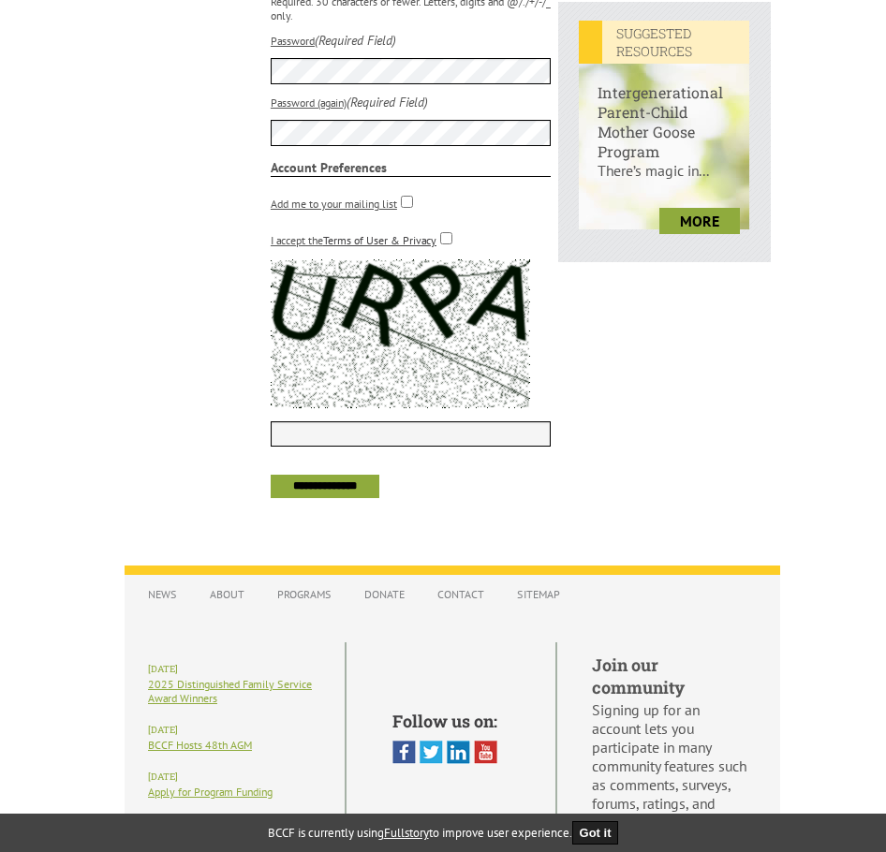
scroll to position [1100, 0]
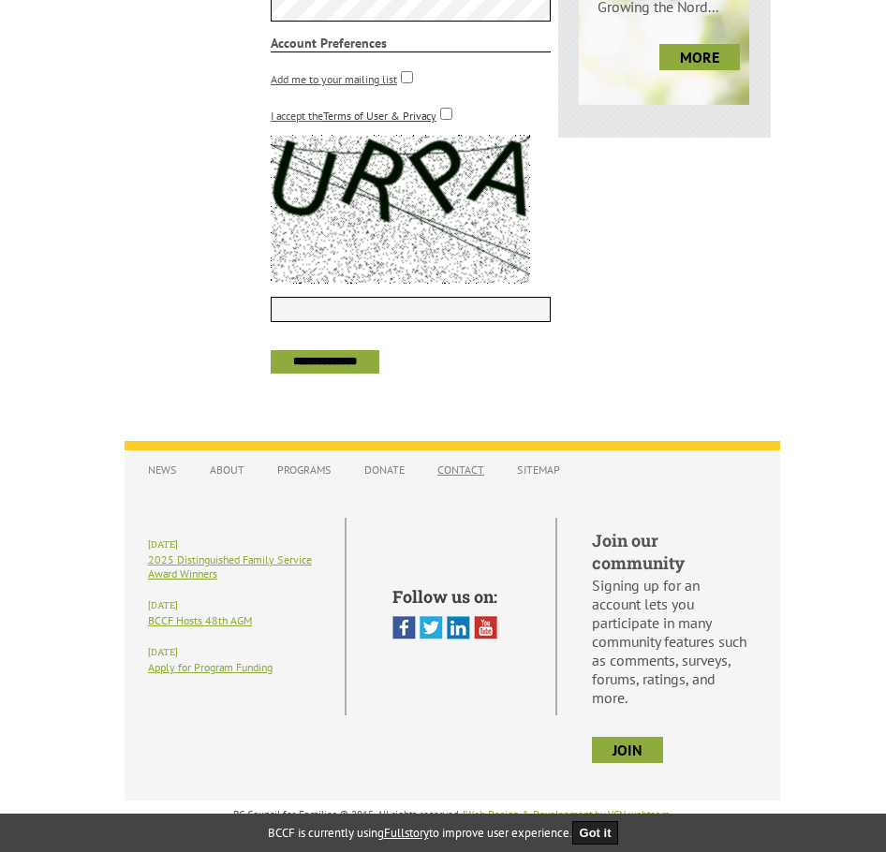
click at [469, 472] on link "Contact" at bounding box center [461, 469] width 66 height 33
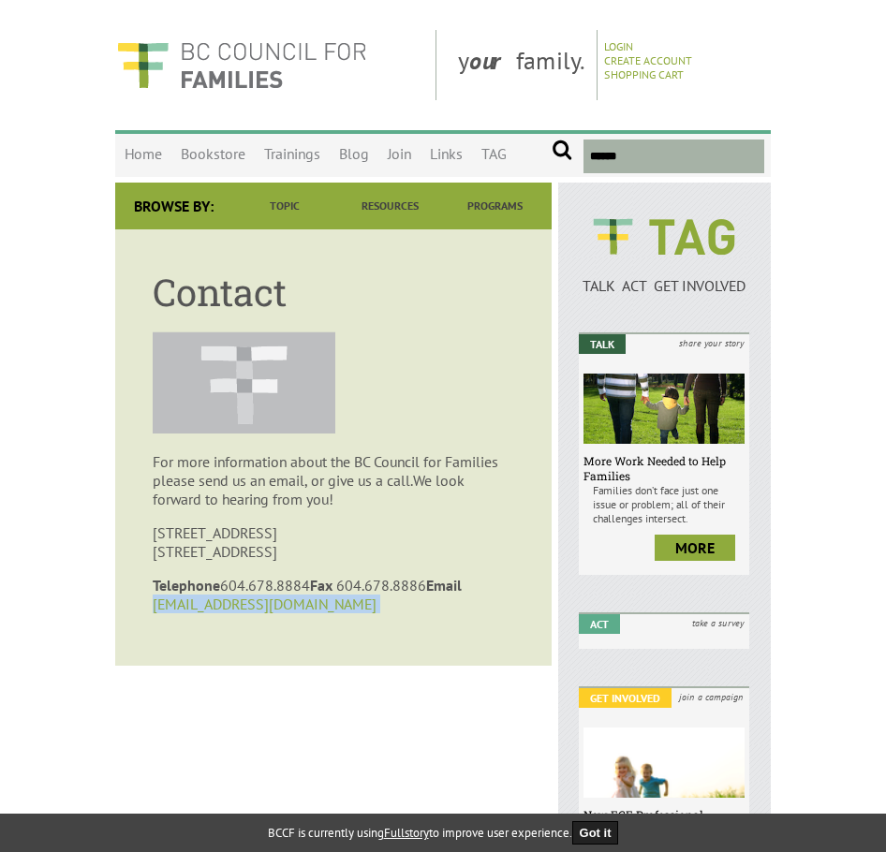
drag, startPoint x: 244, startPoint y: 607, endPoint x: 154, endPoint y: 611, distance: 90.9
click at [154, 611] on p "Telephone [PHONE_NUMBER] Fax [PHONE_NUMBER] Email [EMAIL_ADDRESS][DOMAIN_NAME]" at bounding box center [334, 594] width 362 height 37
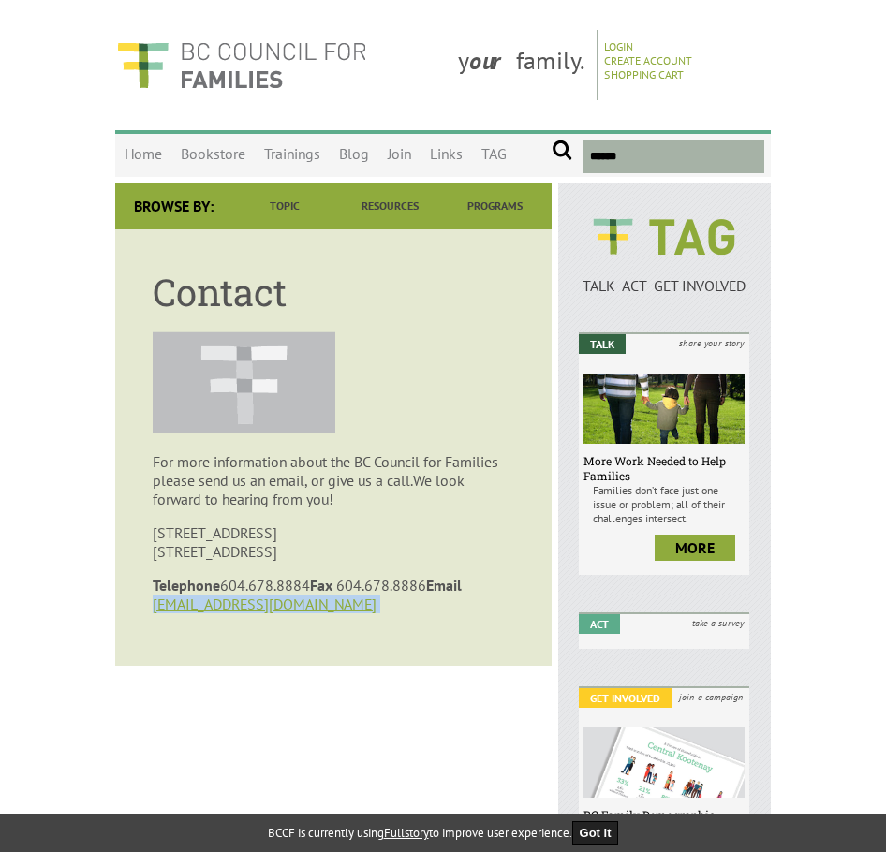
copy p "[EMAIL_ADDRESS][DOMAIN_NAME]"
click at [399, 155] on link "Join" at bounding box center [399, 155] width 42 height 44
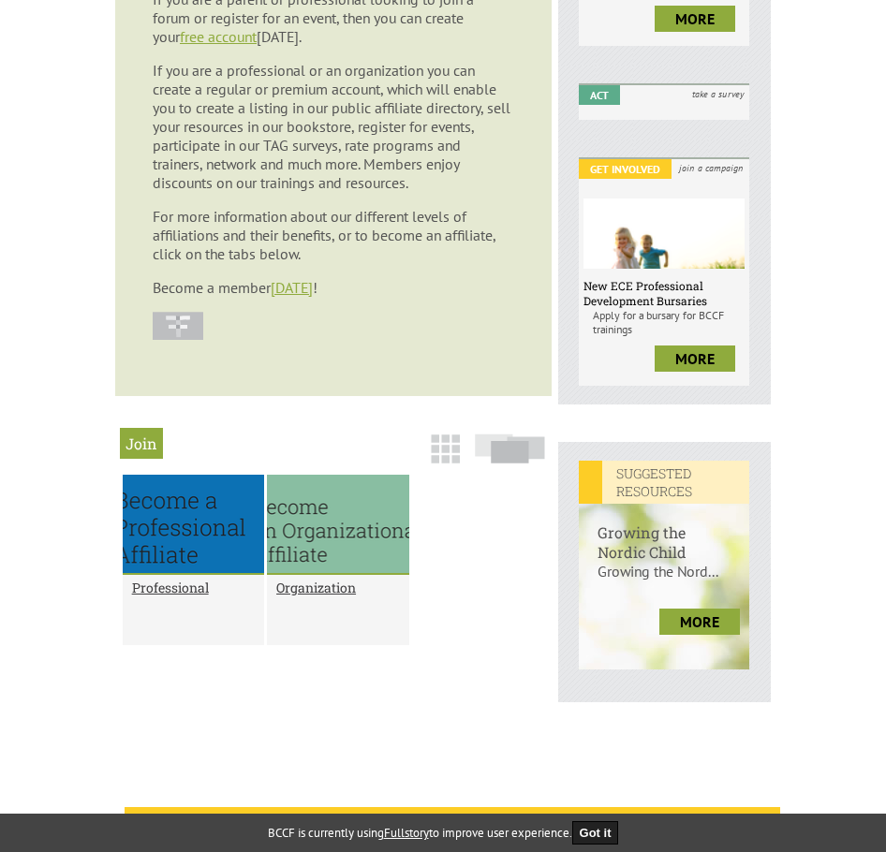
scroll to position [749, 0]
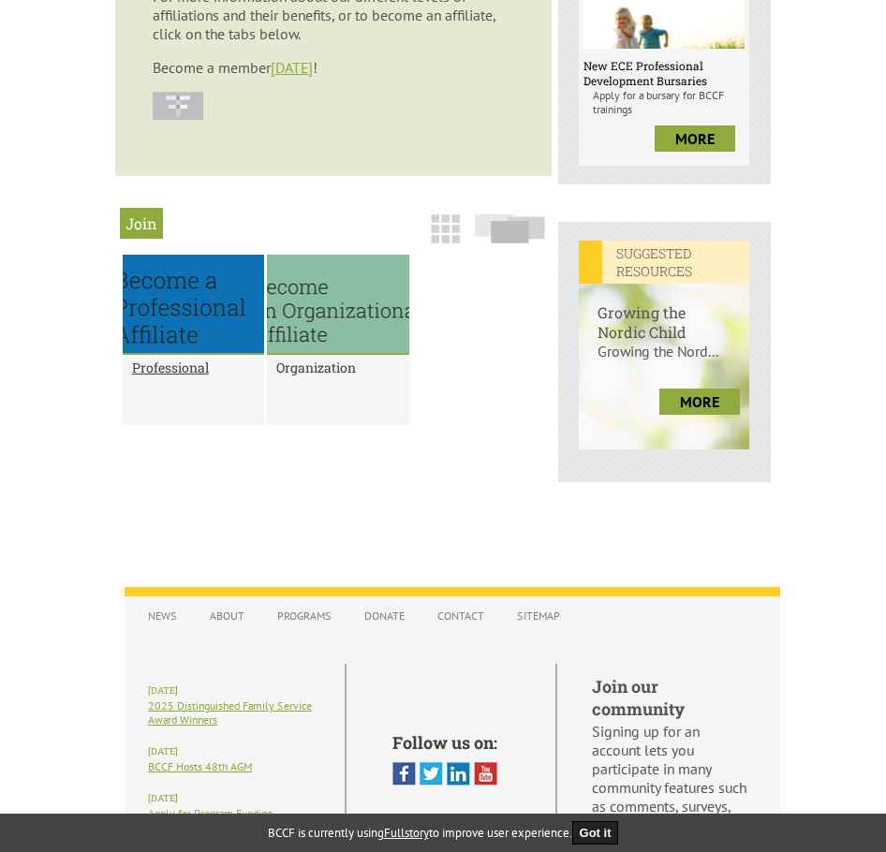
click at [297, 373] on h2 "Organization" at bounding box center [337, 368] width 123 height 18
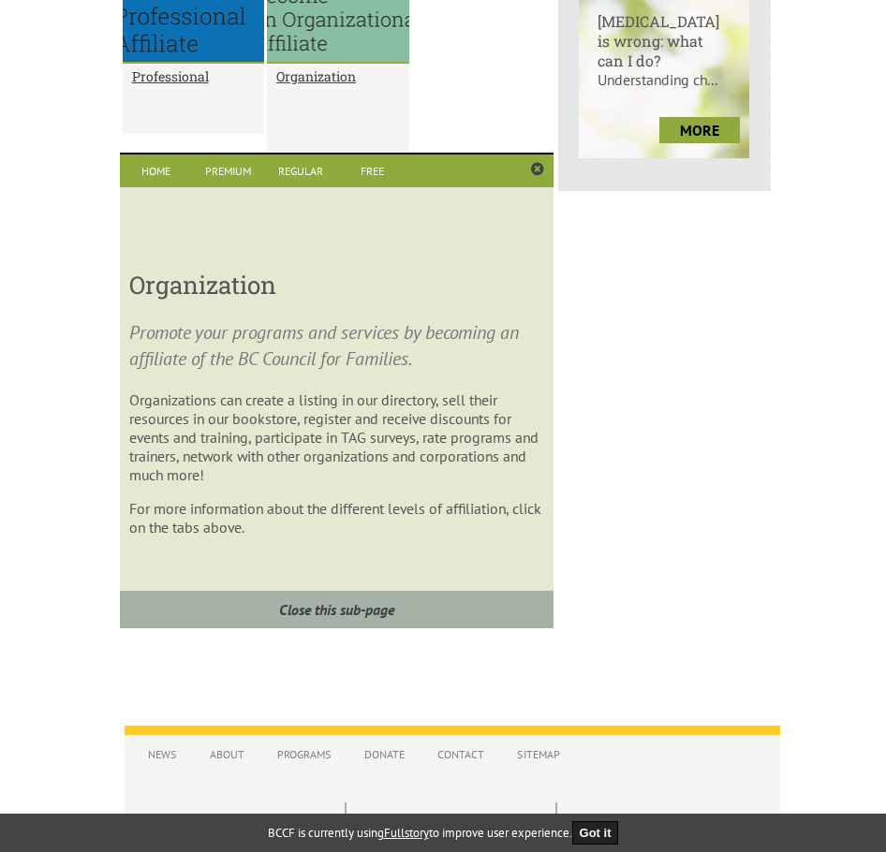
scroll to position [1043, 0]
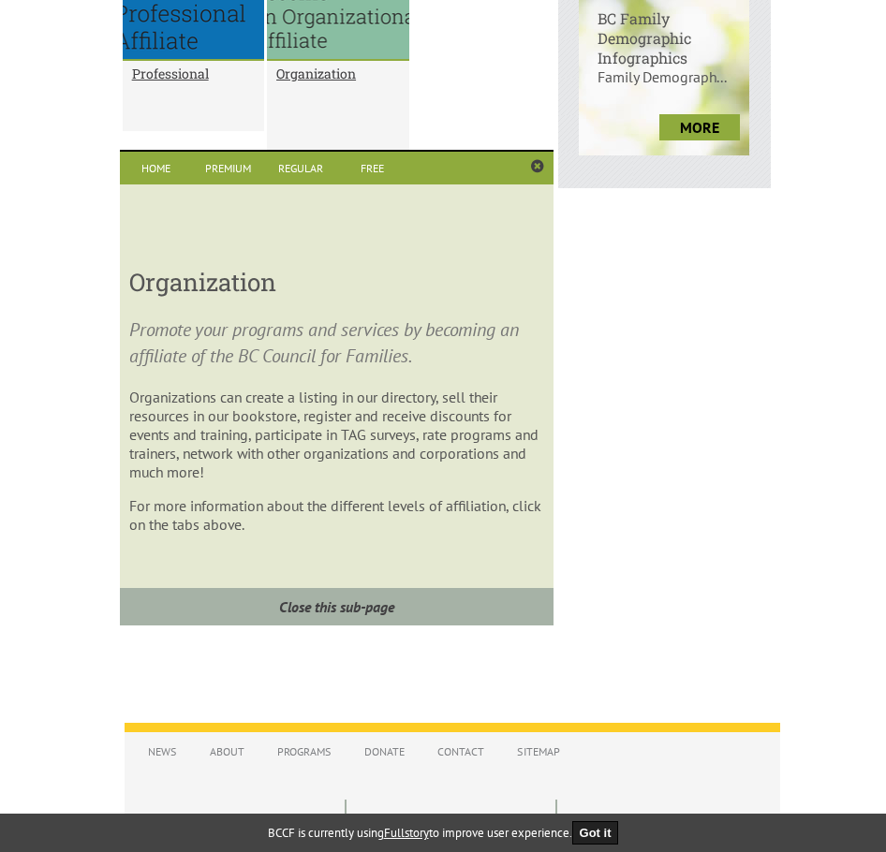
click at [317, 514] on p "For more information about the different levels of affiliation, click on the ta…" at bounding box center [336, 514] width 415 height 37
click at [235, 159] on link "Premium" at bounding box center [228, 168] width 72 height 33
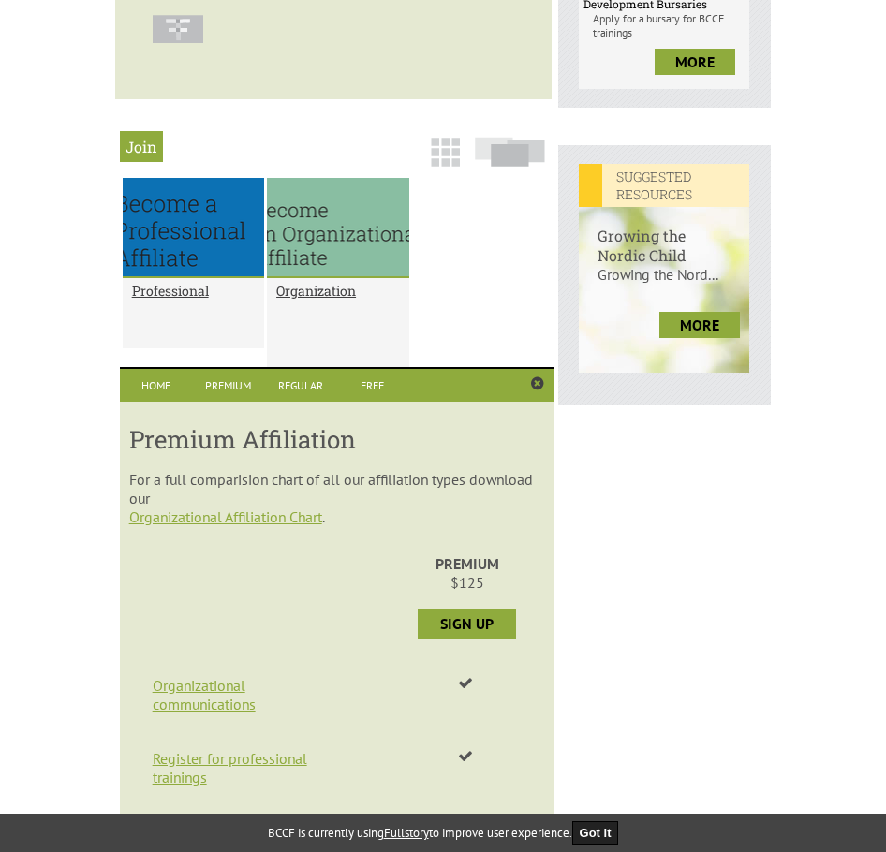
scroll to position [762, 0]
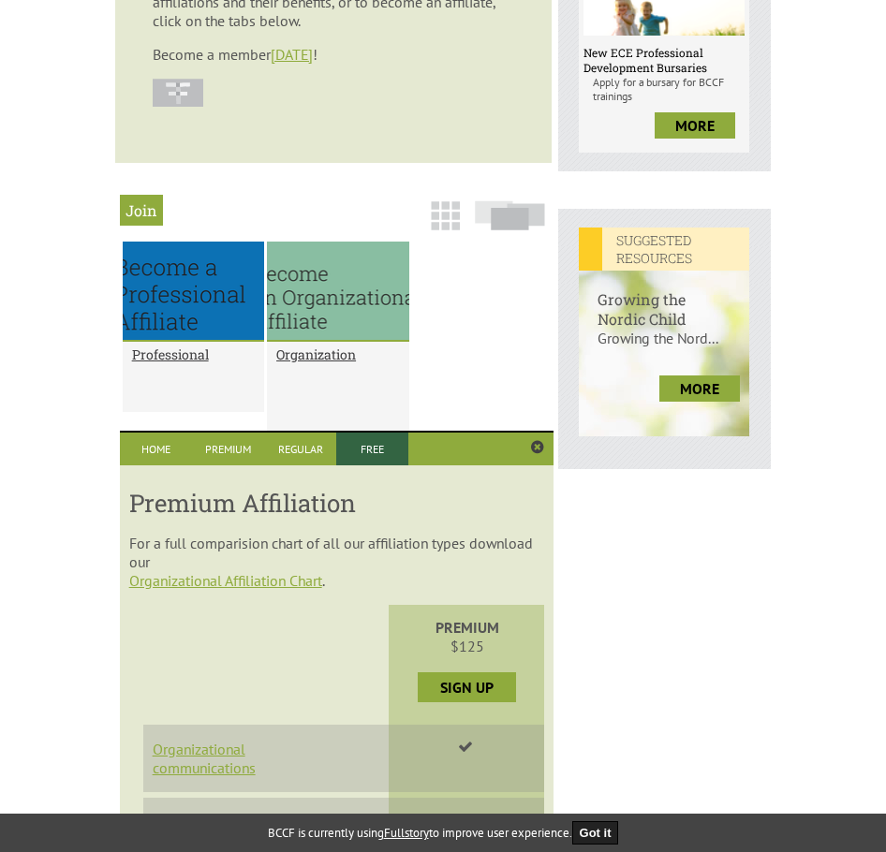
click at [368, 444] on link "Free" at bounding box center [372, 449] width 72 height 33
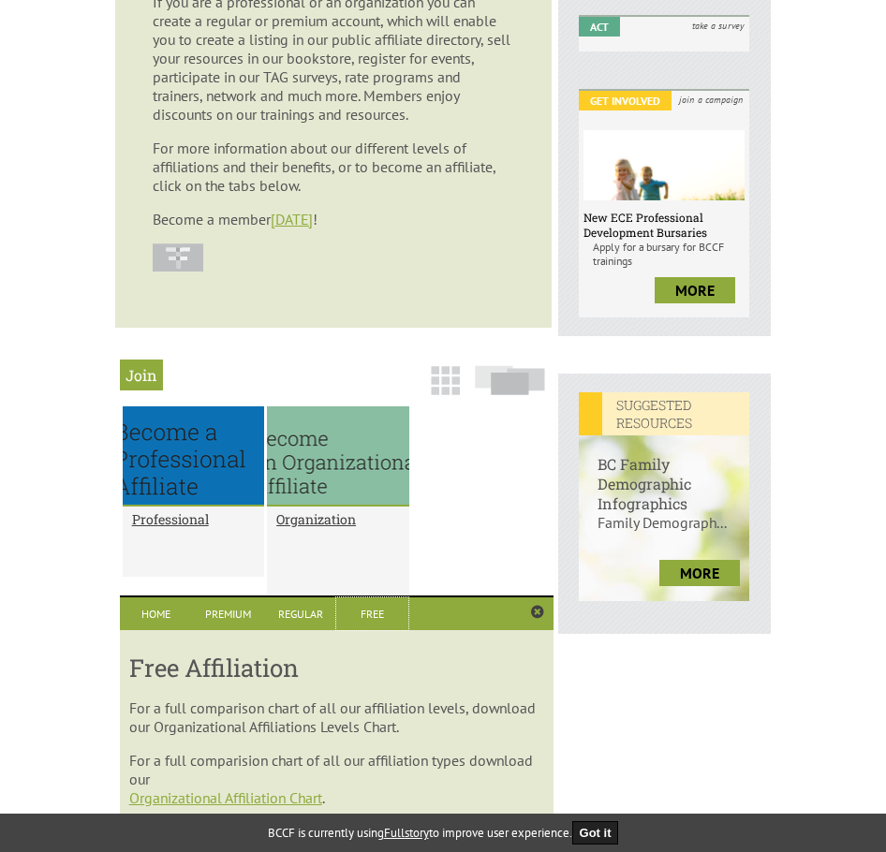
scroll to position [575, 0]
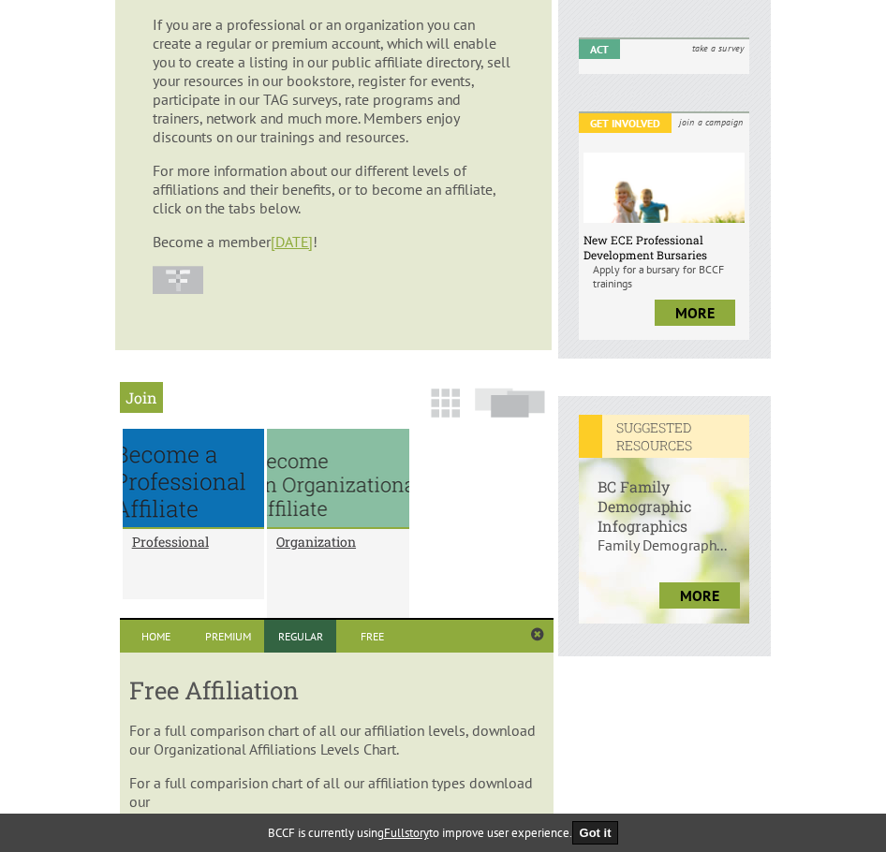
click at [292, 629] on link "Regular" at bounding box center [300, 636] width 72 height 33
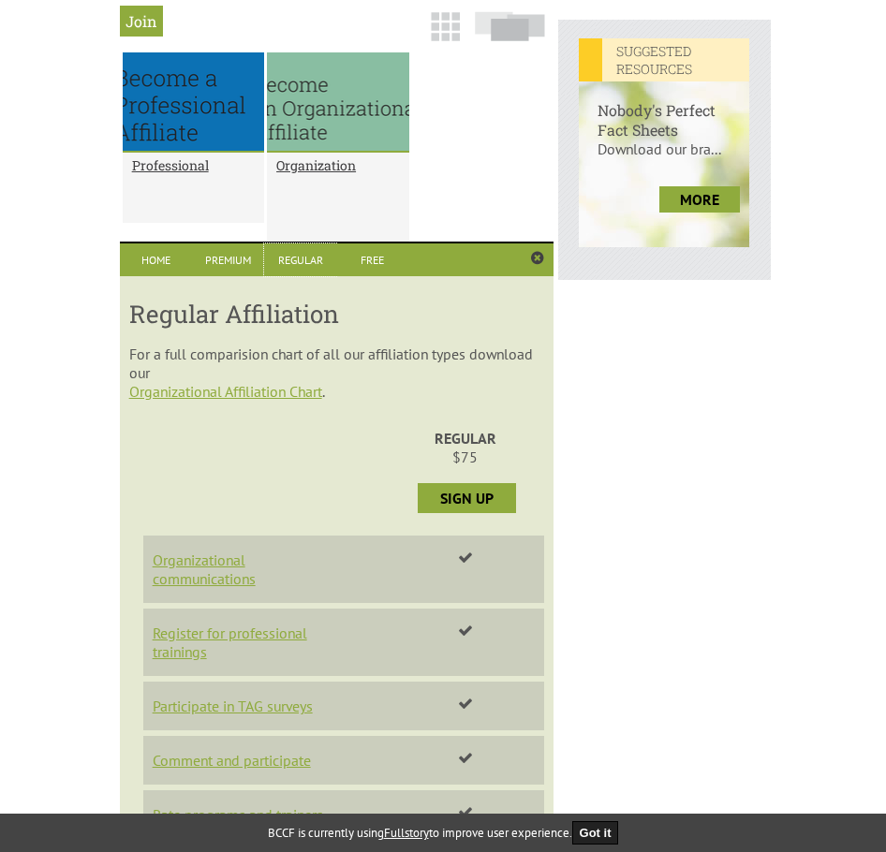
scroll to position [856, 0]
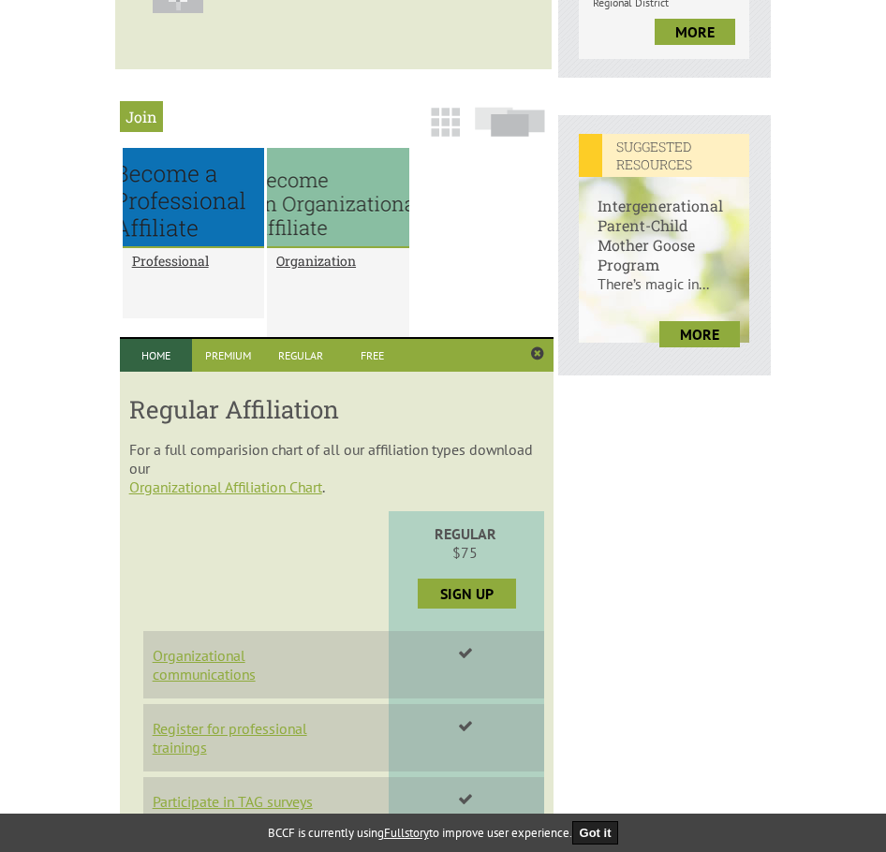
click at [146, 362] on link "Home" at bounding box center [156, 355] width 72 height 33
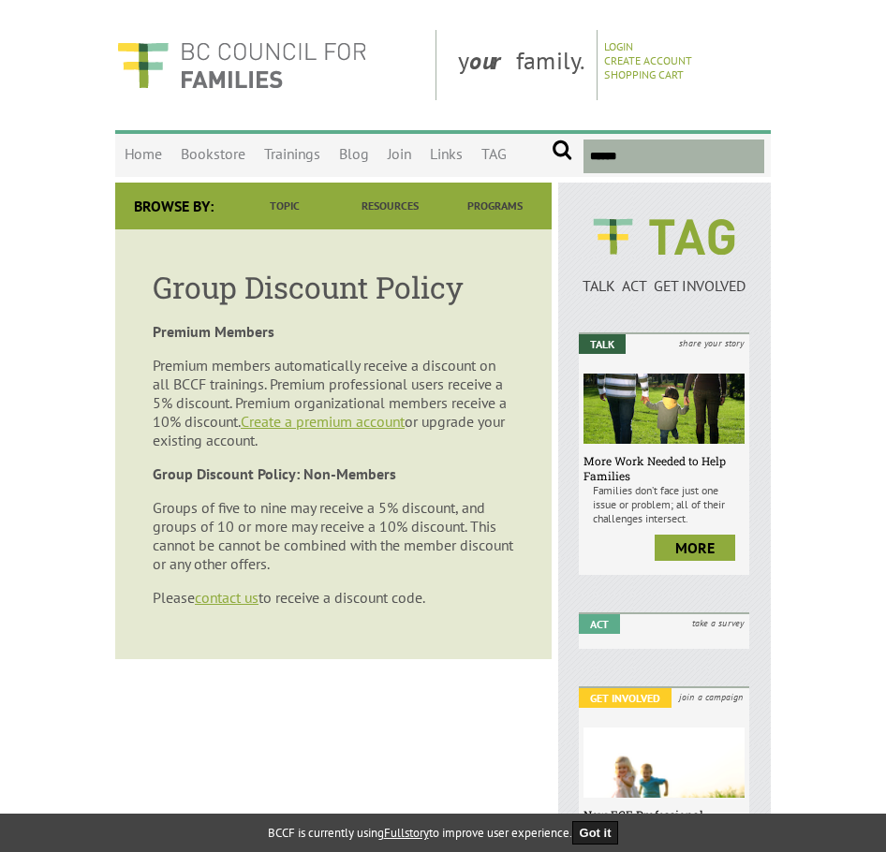
click at [402, 566] on p "Groups of five to nine may receive a 5% discount, and groups of 10 or more may …" at bounding box center [334, 535] width 362 height 75
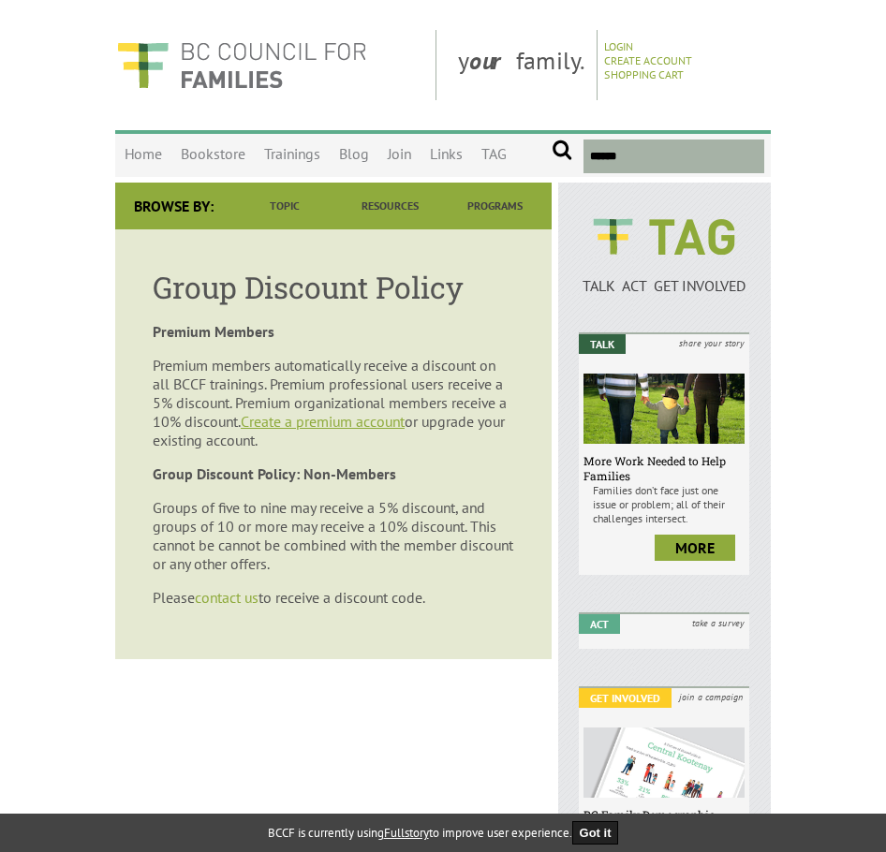
click at [232, 598] on link "contact us" at bounding box center [227, 597] width 64 height 19
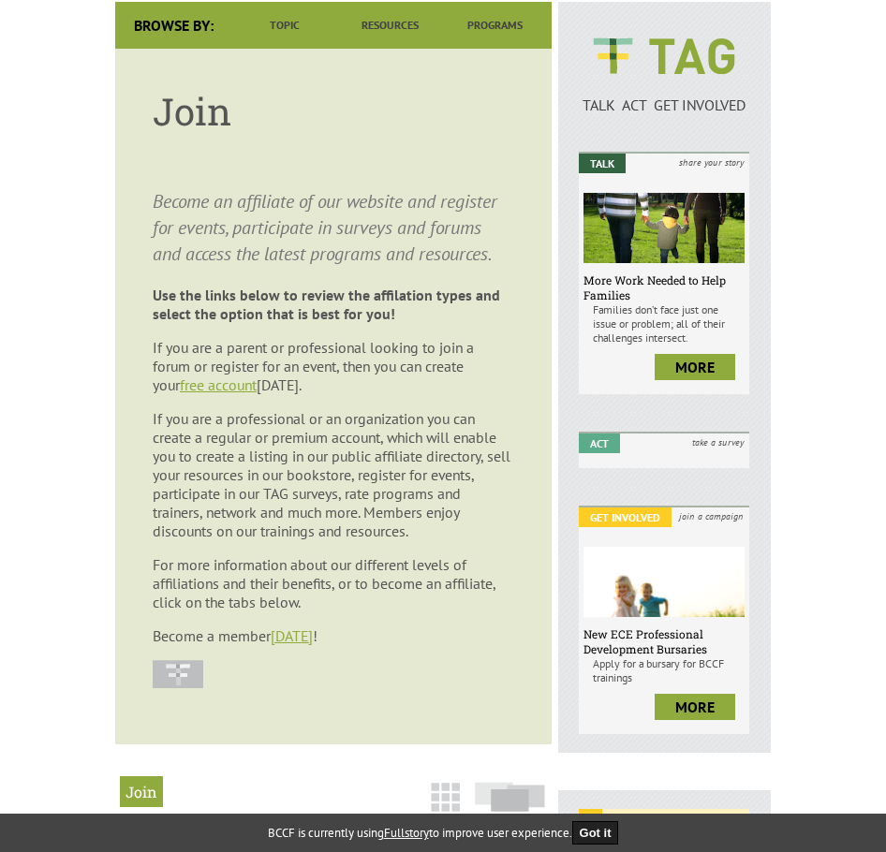
scroll to position [468, 0]
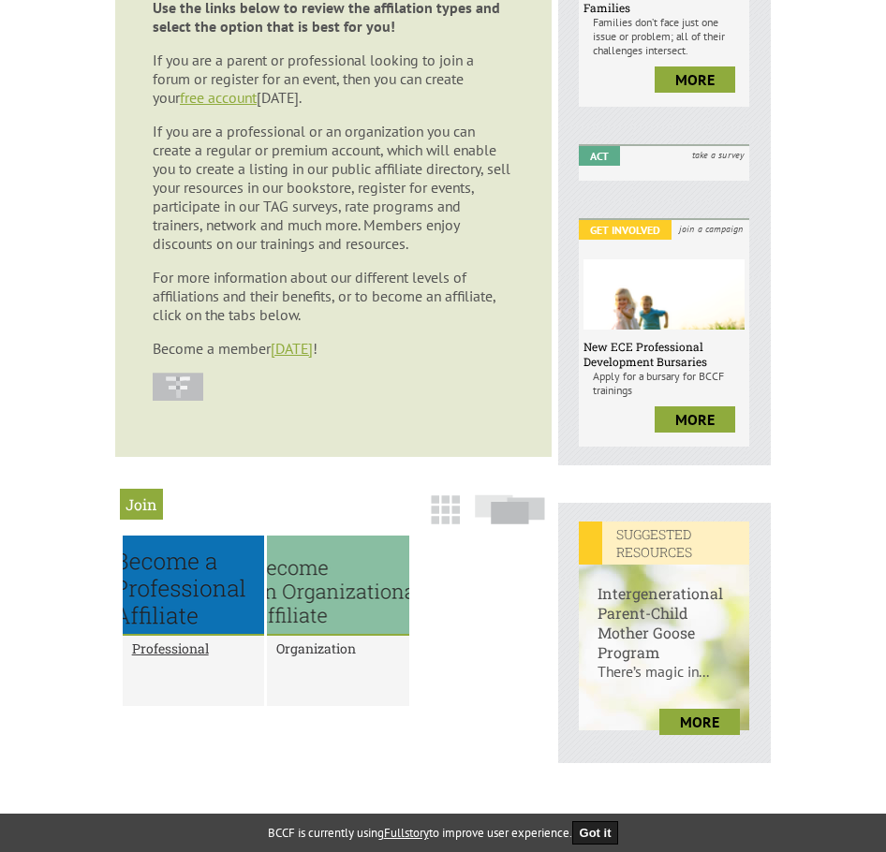
click at [318, 649] on h2 "Organization" at bounding box center [337, 649] width 123 height 18
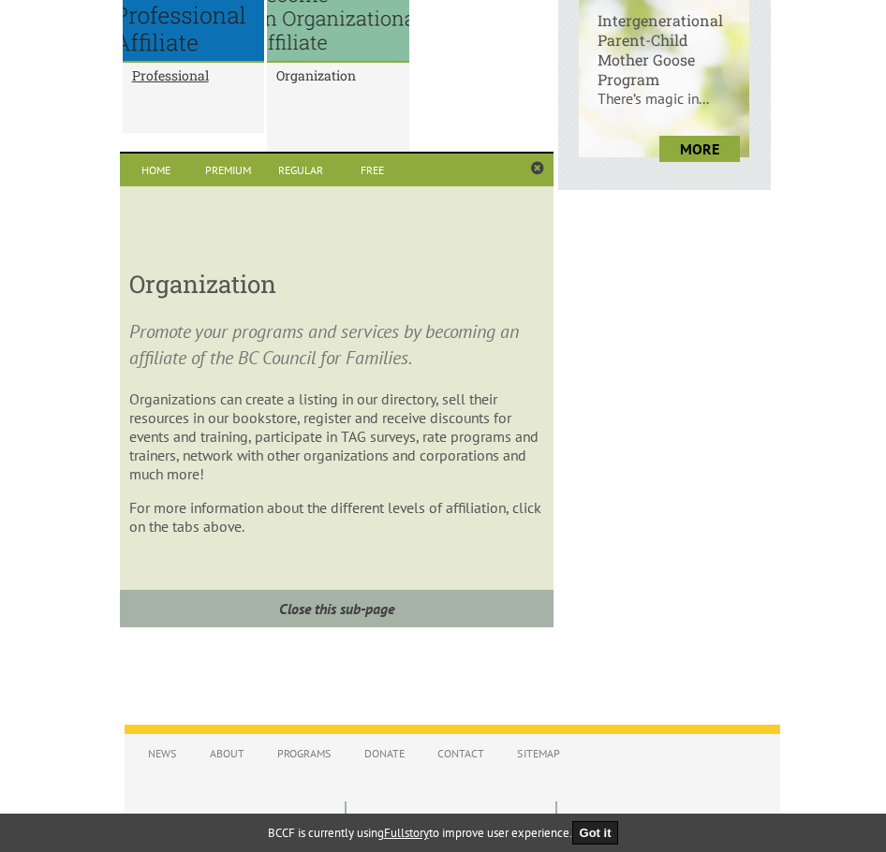
scroll to position [1043, 0]
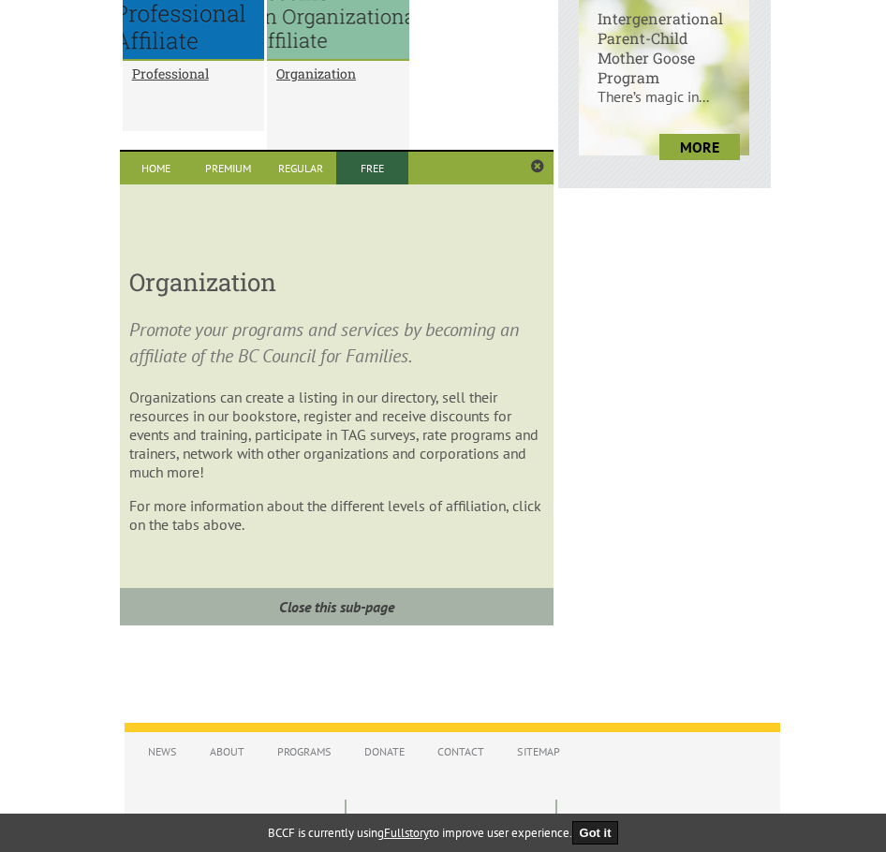
click at [369, 173] on link "Free" at bounding box center [372, 168] width 72 height 33
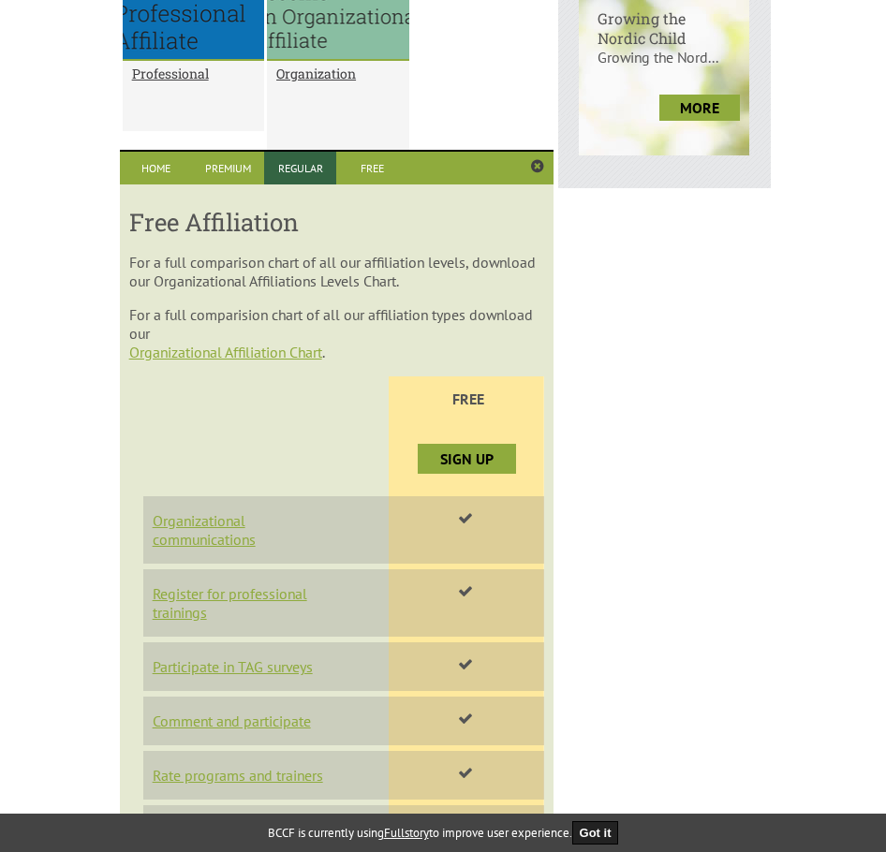
click at [322, 173] on link "Regular" at bounding box center [300, 168] width 72 height 33
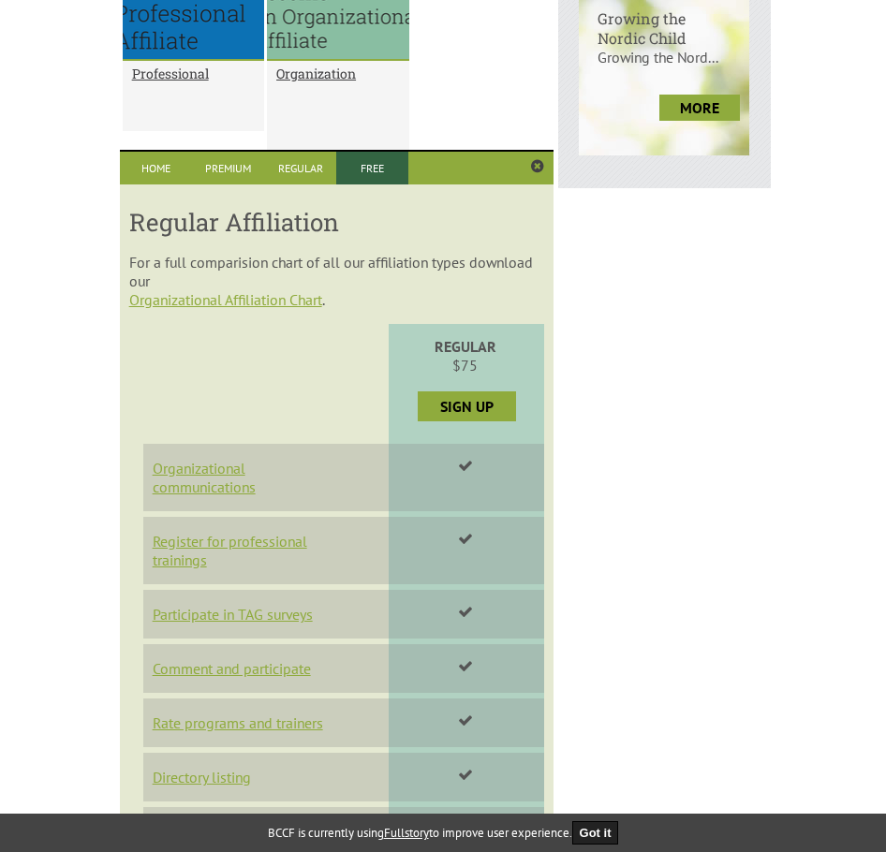
click at [372, 168] on link "Free" at bounding box center [372, 168] width 72 height 33
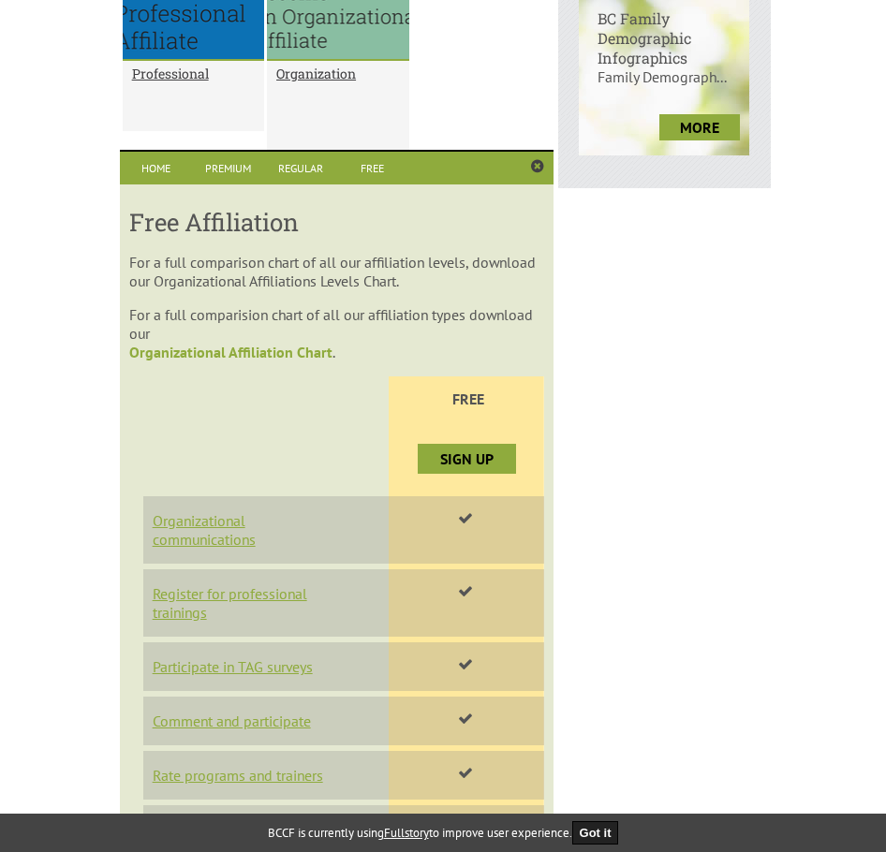
click at [288, 348] on link "Organizational Affiliation Chart" at bounding box center [230, 352] width 203 height 19
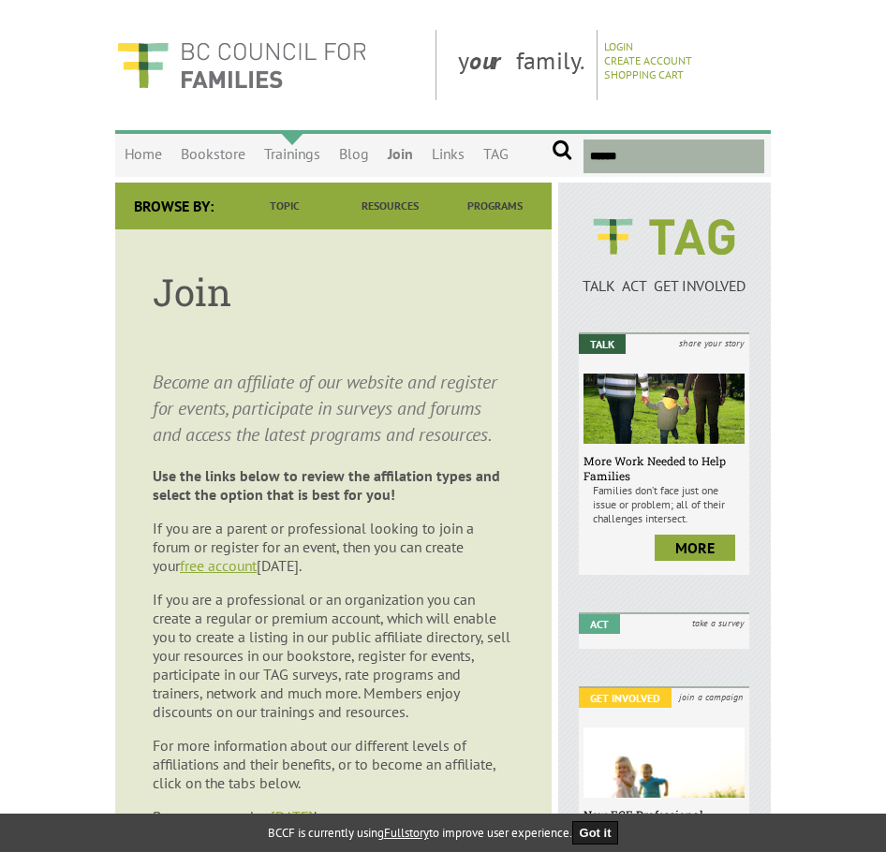
click at [296, 148] on link "Trainings" at bounding box center [292, 155] width 75 height 44
